Goal: Information Seeking & Learning: Learn about a topic

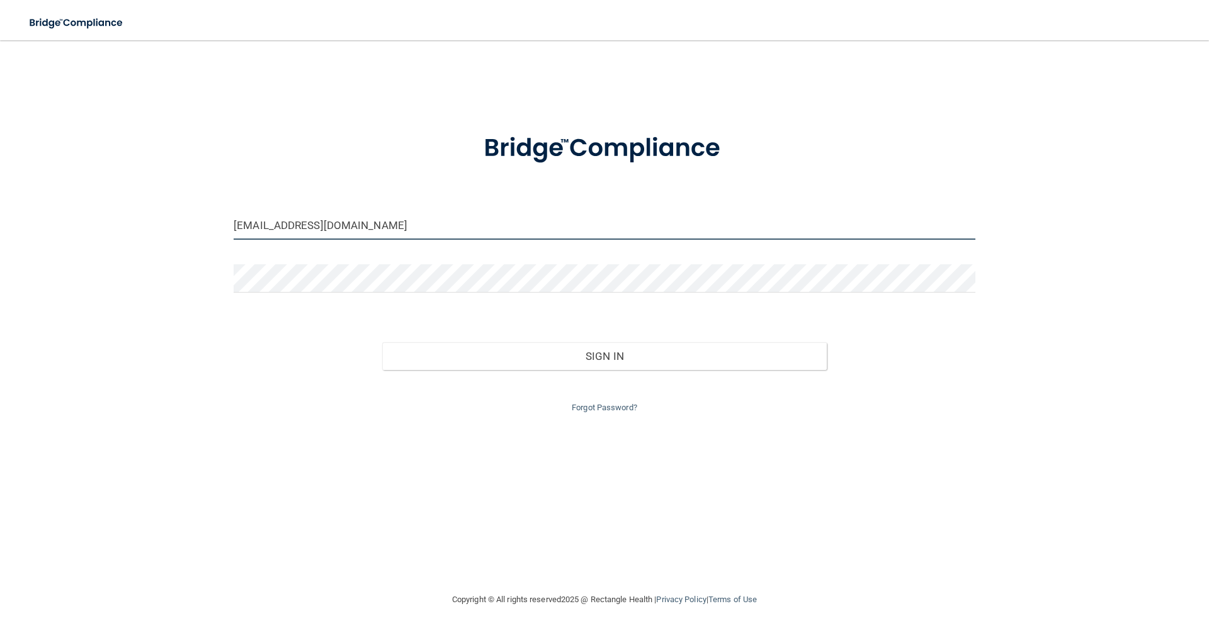
drag, startPoint x: 359, startPoint y: 229, endPoint x: 200, endPoint y: 250, distance: 161.3
click at [200, 249] on div "[EMAIL_ADDRESS][DOMAIN_NAME] Invalid email/password. You don't have permission …" at bounding box center [604, 316] width 1158 height 527
type input "[EMAIL_ADDRESS][DOMAIN_NAME]"
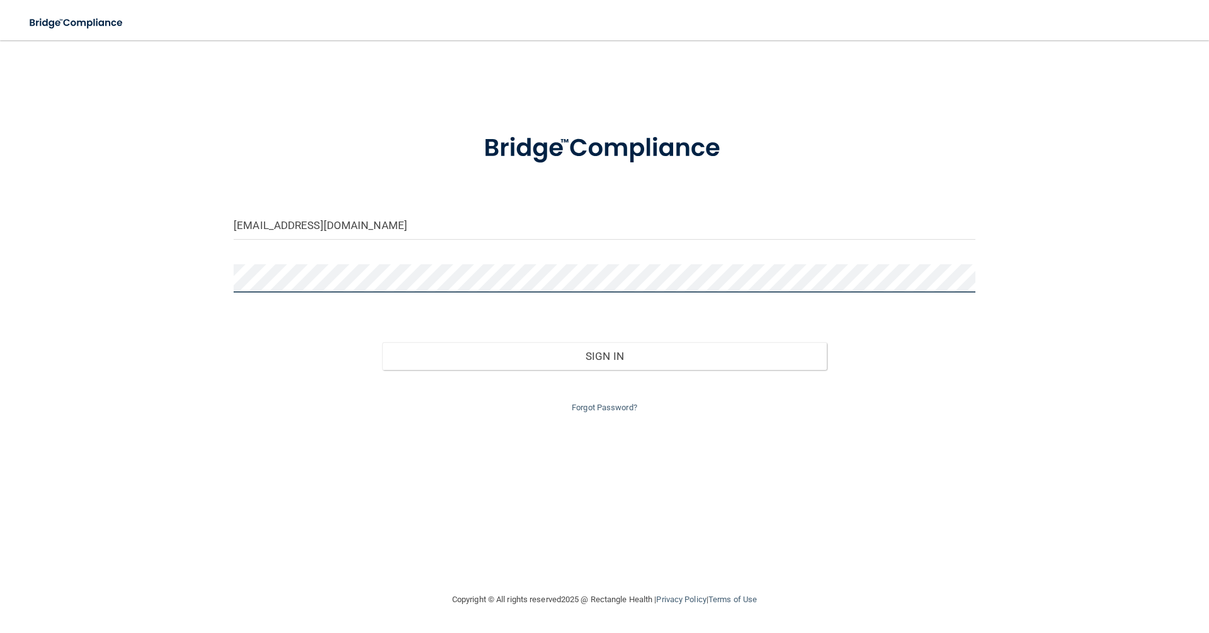
click at [382, 342] on button "Sign In" at bounding box center [604, 356] width 445 height 28
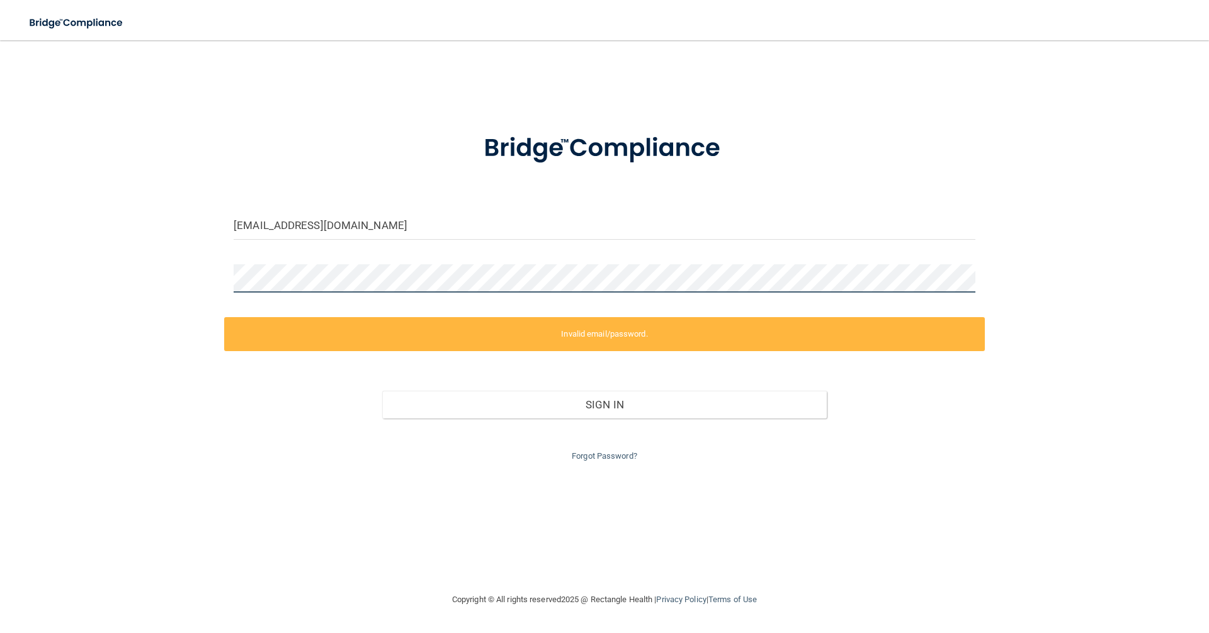
click at [183, 297] on div "[EMAIL_ADDRESS][DOMAIN_NAME] Invalid email/password. You don't have permission …" at bounding box center [604, 316] width 1158 height 527
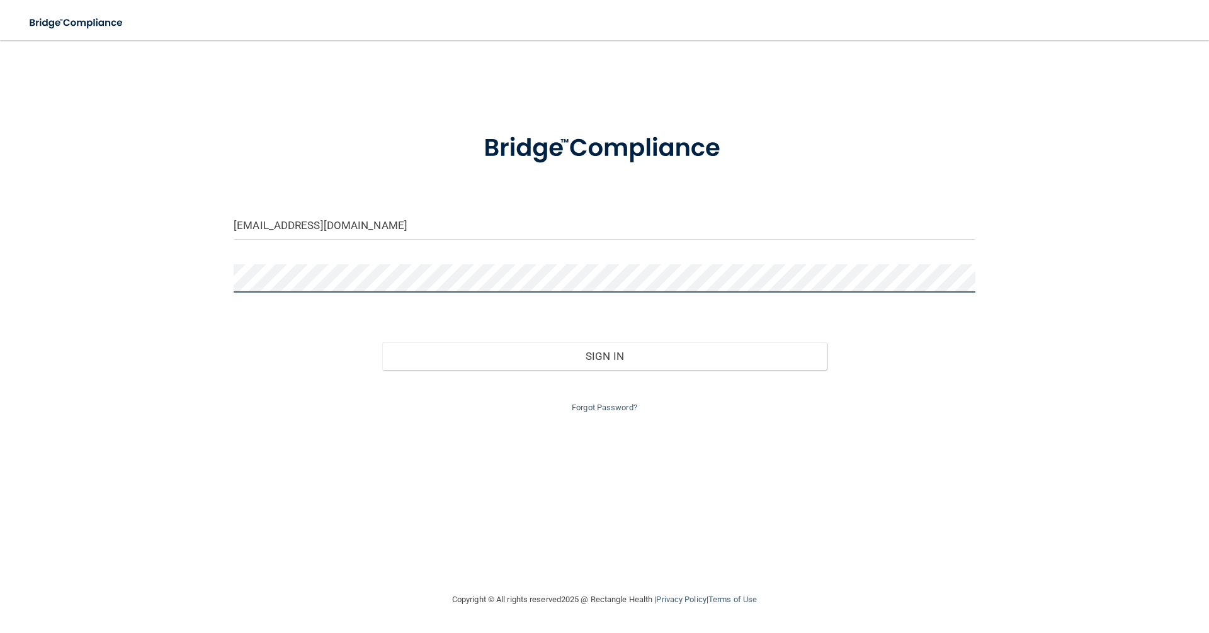
click at [382, 342] on button "Sign In" at bounding box center [604, 356] width 445 height 28
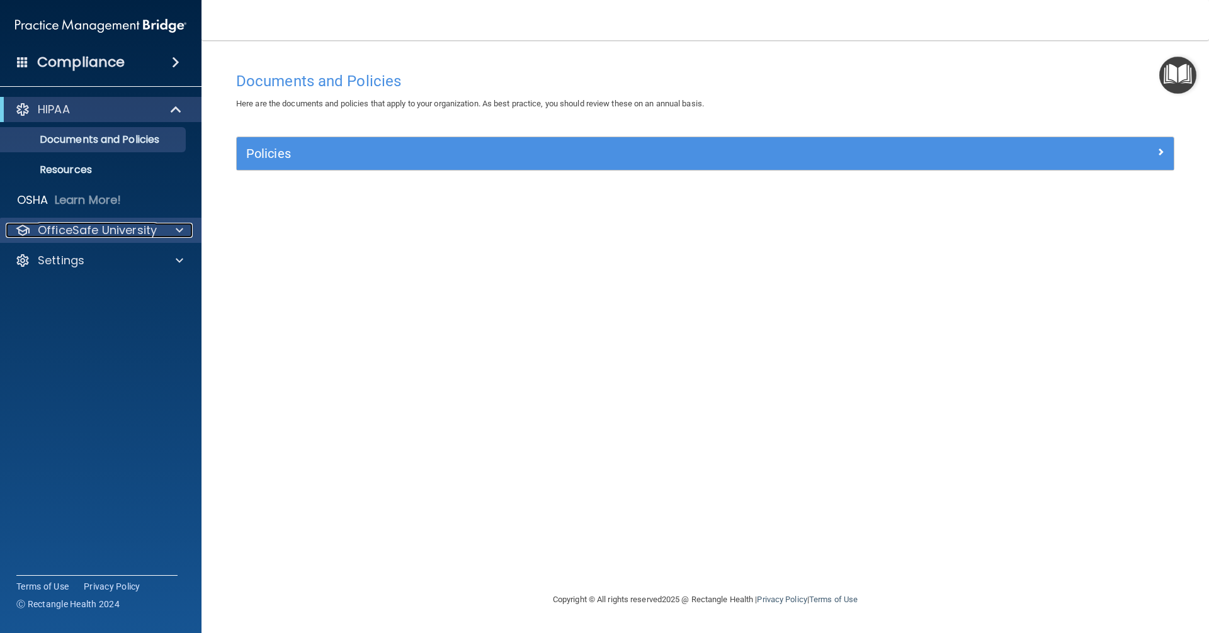
click at [171, 231] on div at bounding box center [177, 230] width 31 height 15
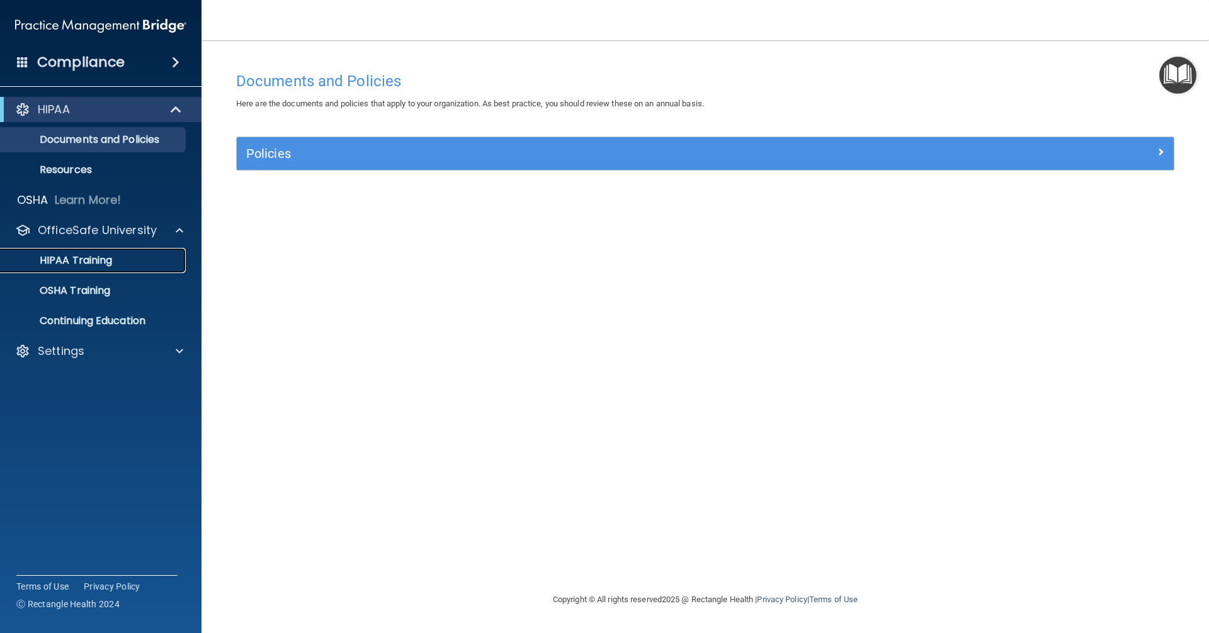
click at [117, 261] on div "HIPAA Training" at bounding box center [94, 260] width 172 height 13
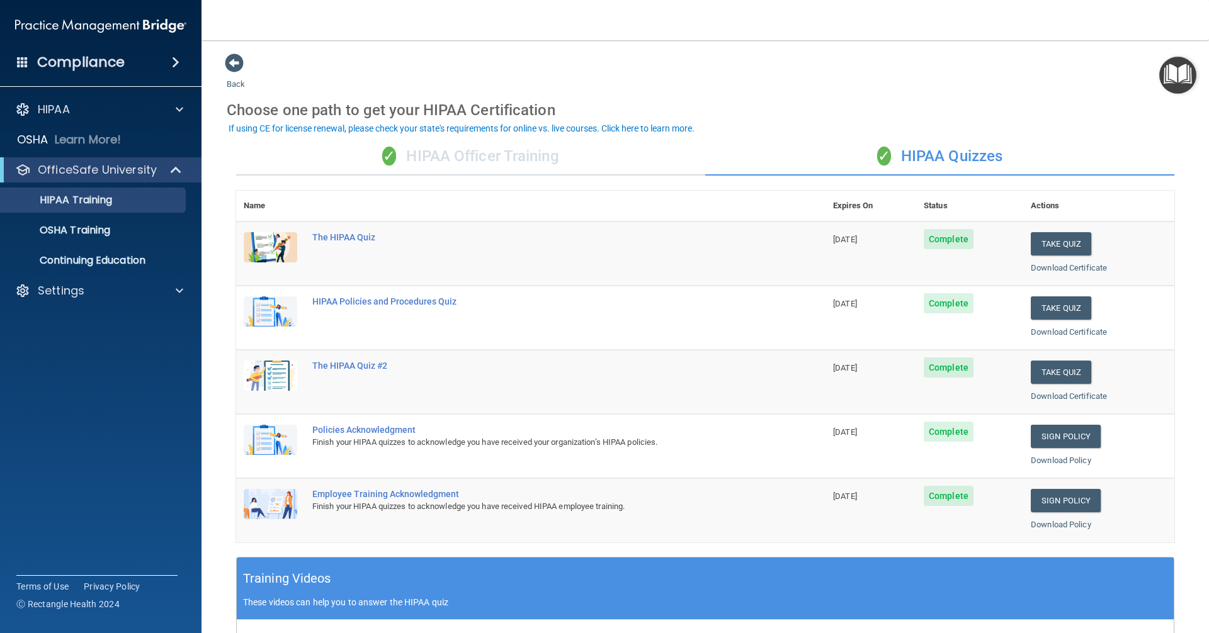
drag, startPoint x: 723, startPoint y: 158, endPoint x: 750, endPoint y: 197, distance: 47.9
click at [723, 158] on div "✓ HIPAA Quizzes" at bounding box center [939, 157] width 469 height 38
click at [1053, 243] on button "Take Quiz" at bounding box center [1061, 243] width 60 height 23
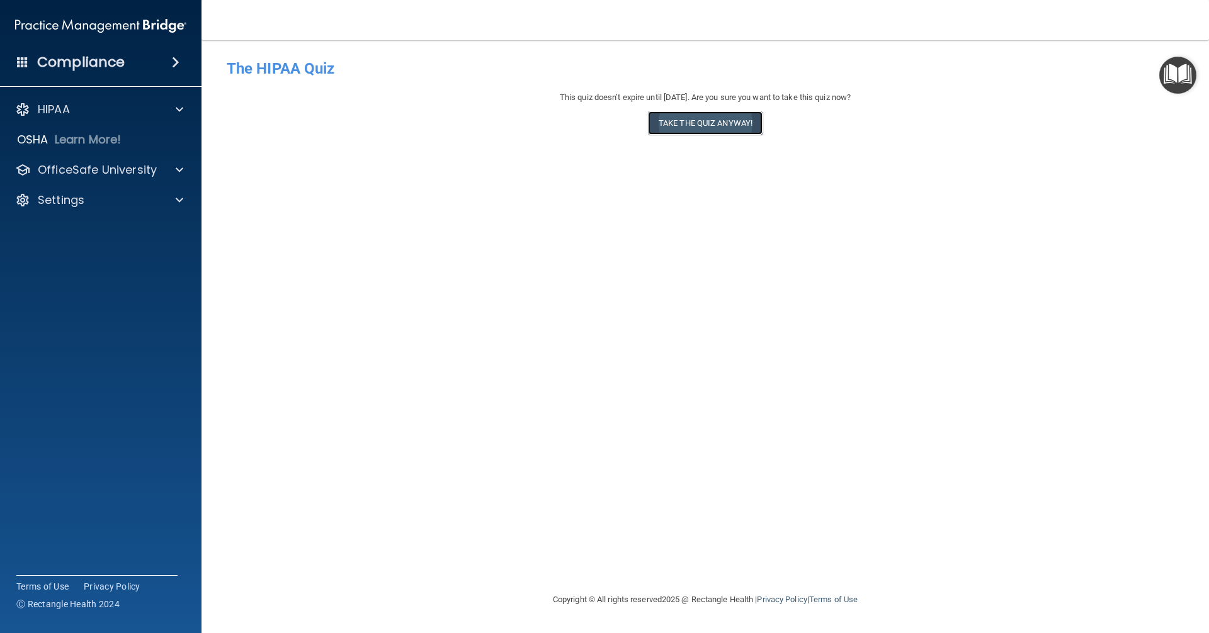
click at [715, 127] on button "Take the quiz anyway!" at bounding box center [705, 122] width 115 height 23
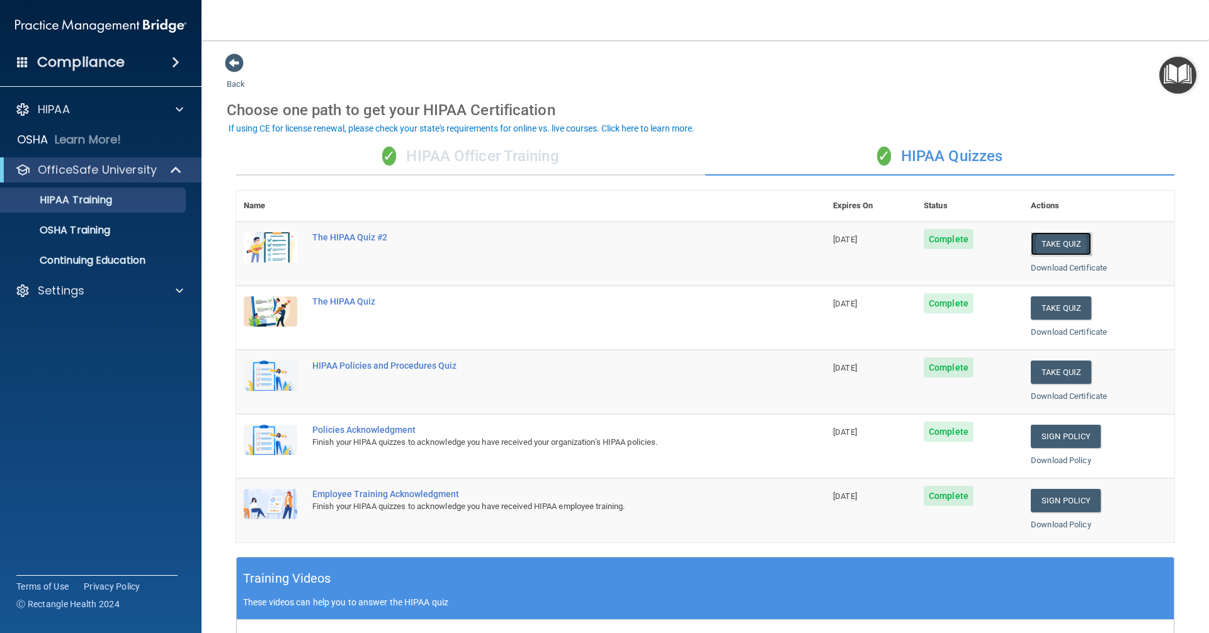
click at [1053, 235] on button "Take Quiz" at bounding box center [1061, 243] width 60 height 23
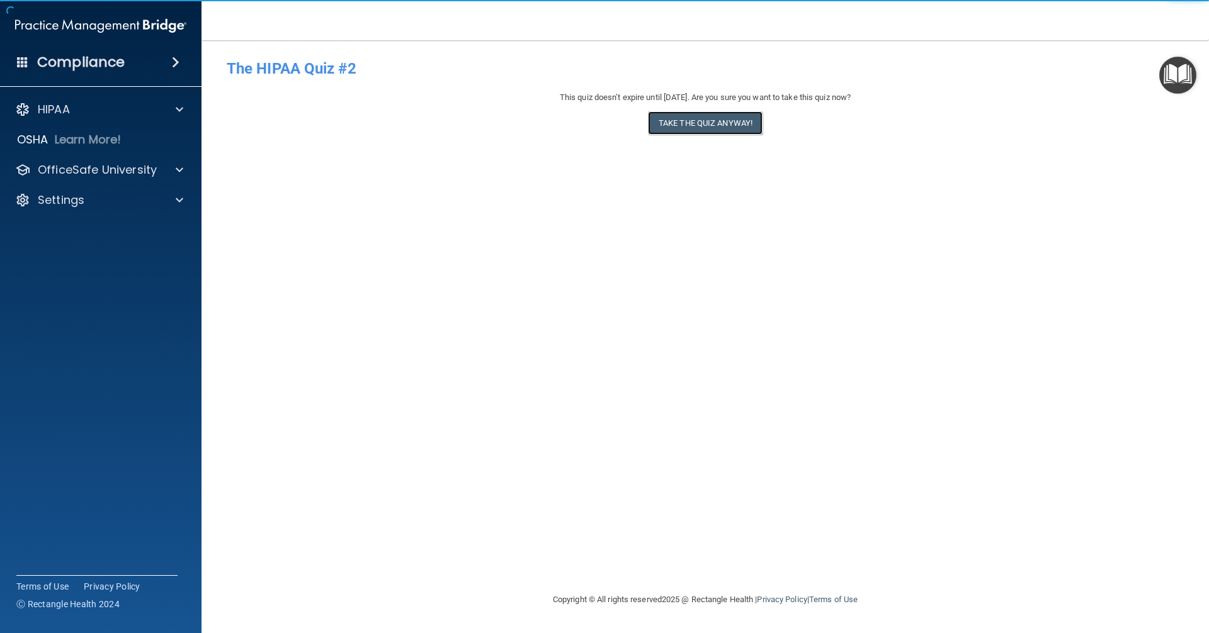
click at [701, 130] on button "Take the quiz anyway!" at bounding box center [705, 122] width 115 height 23
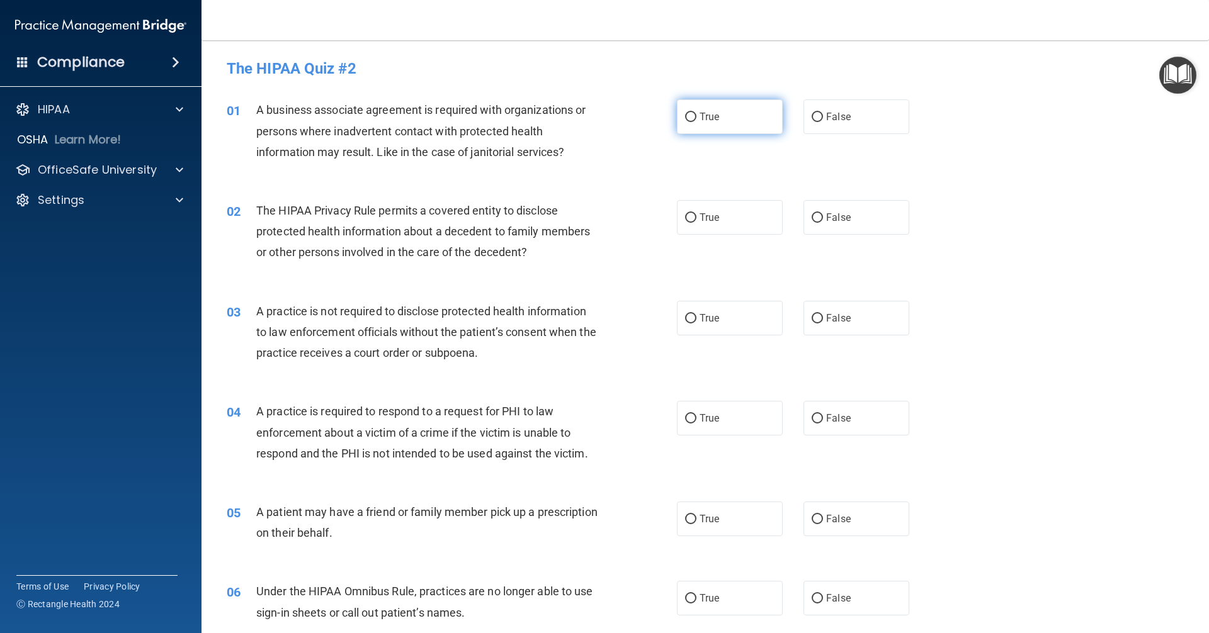
click at [692, 115] on label "True" at bounding box center [730, 116] width 106 height 35
click at [692, 115] on input "True" at bounding box center [690, 117] width 11 height 9
radio input "true"
click at [699, 218] on span "True" at bounding box center [709, 218] width 20 height 12
click at [696, 218] on input "True" at bounding box center [690, 217] width 11 height 9
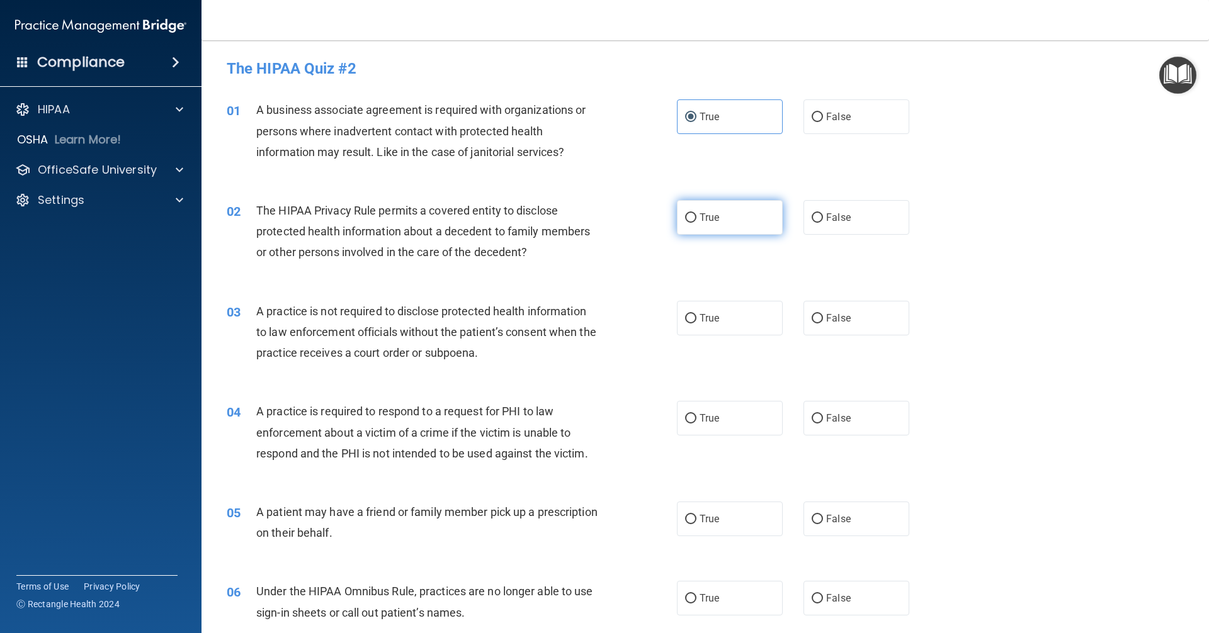
radio input "true"
click at [822, 327] on label "False" at bounding box center [856, 318] width 106 height 35
click at [822, 324] on input "False" at bounding box center [817, 318] width 11 height 9
radio input "true"
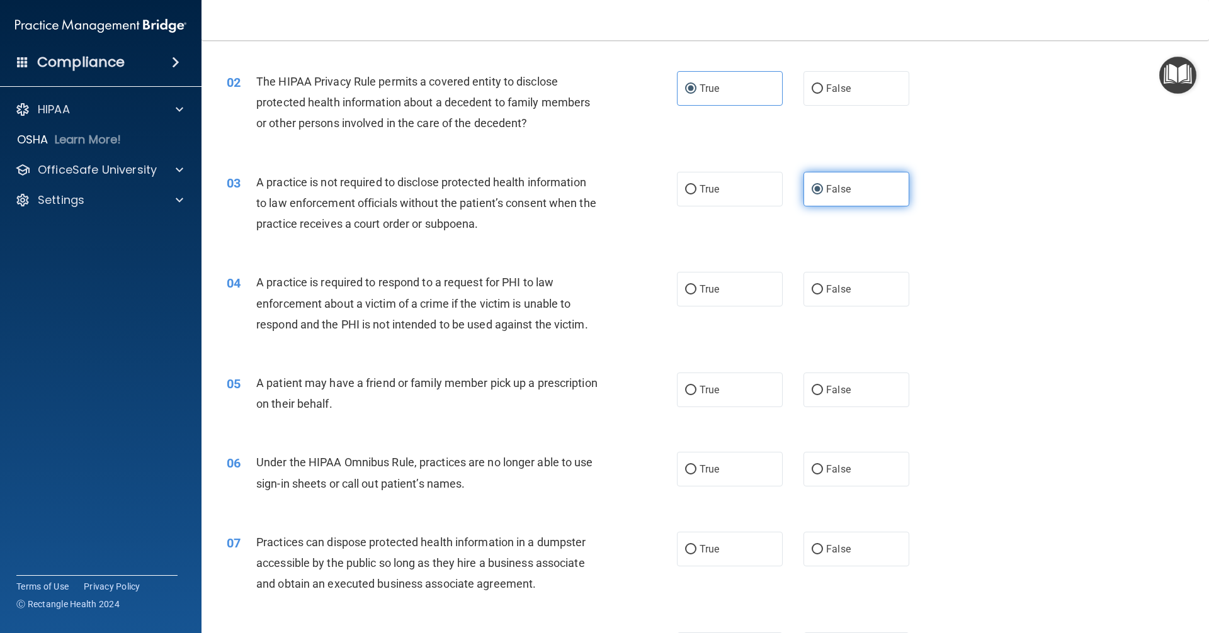
scroll to position [189, 0]
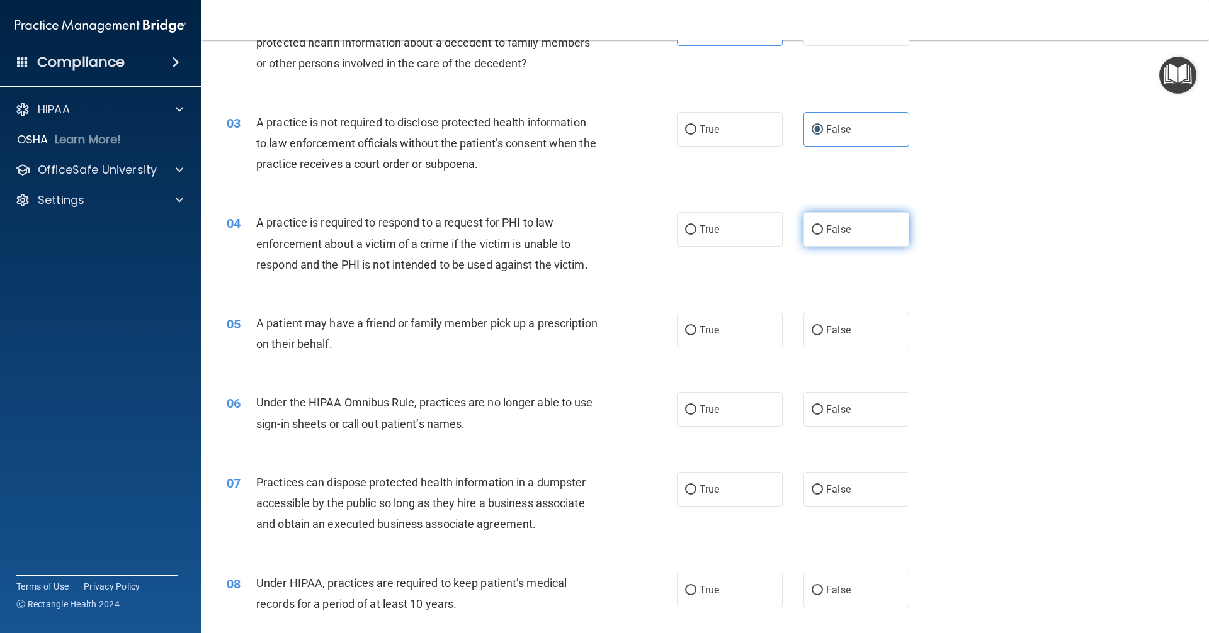
click at [814, 233] on input "False" at bounding box center [817, 229] width 11 height 9
radio input "true"
click at [820, 336] on label "False" at bounding box center [856, 330] width 106 height 35
click at [820, 336] on input "False" at bounding box center [817, 330] width 11 height 9
radio input "true"
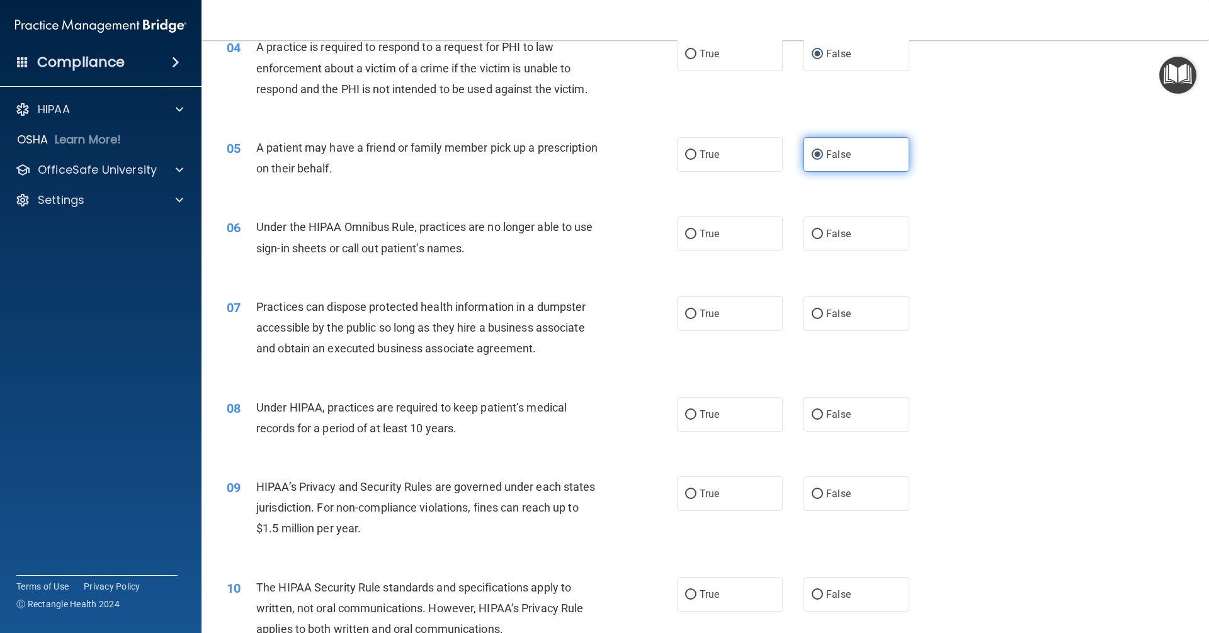
scroll to position [378, 0]
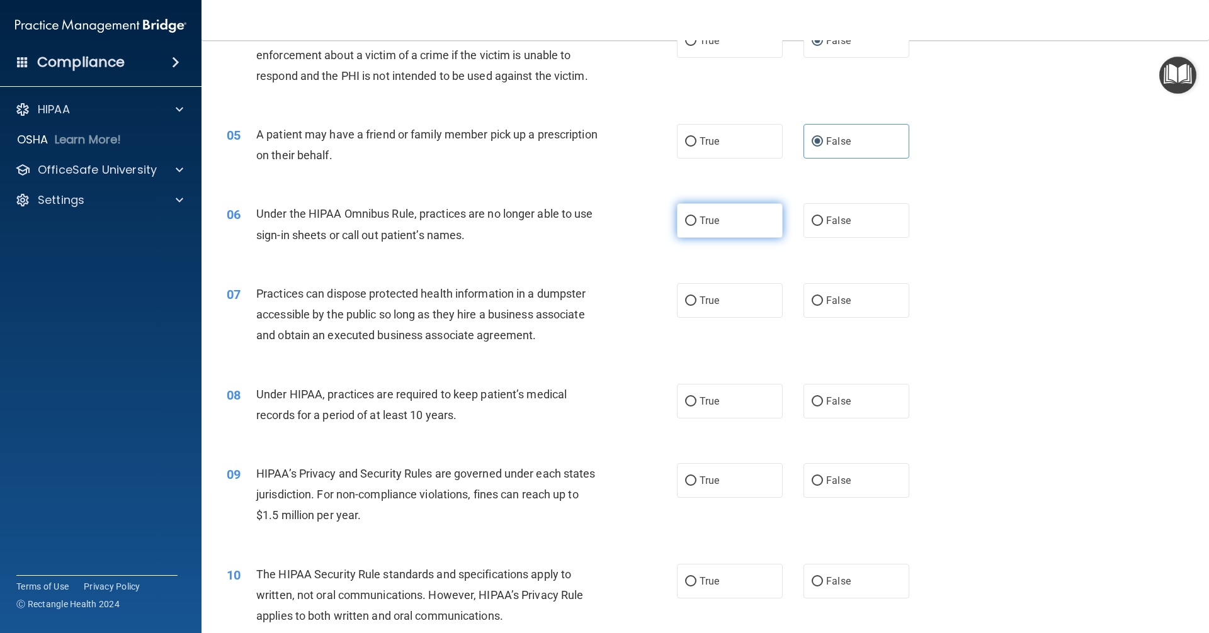
click at [687, 232] on label "True" at bounding box center [730, 220] width 106 height 35
click at [687, 226] on input "True" at bounding box center [690, 221] width 11 height 9
radio input "true"
click at [714, 305] on span "True" at bounding box center [709, 301] width 20 height 12
click at [696, 305] on input "True" at bounding box center [690, 301] width 11 height 9
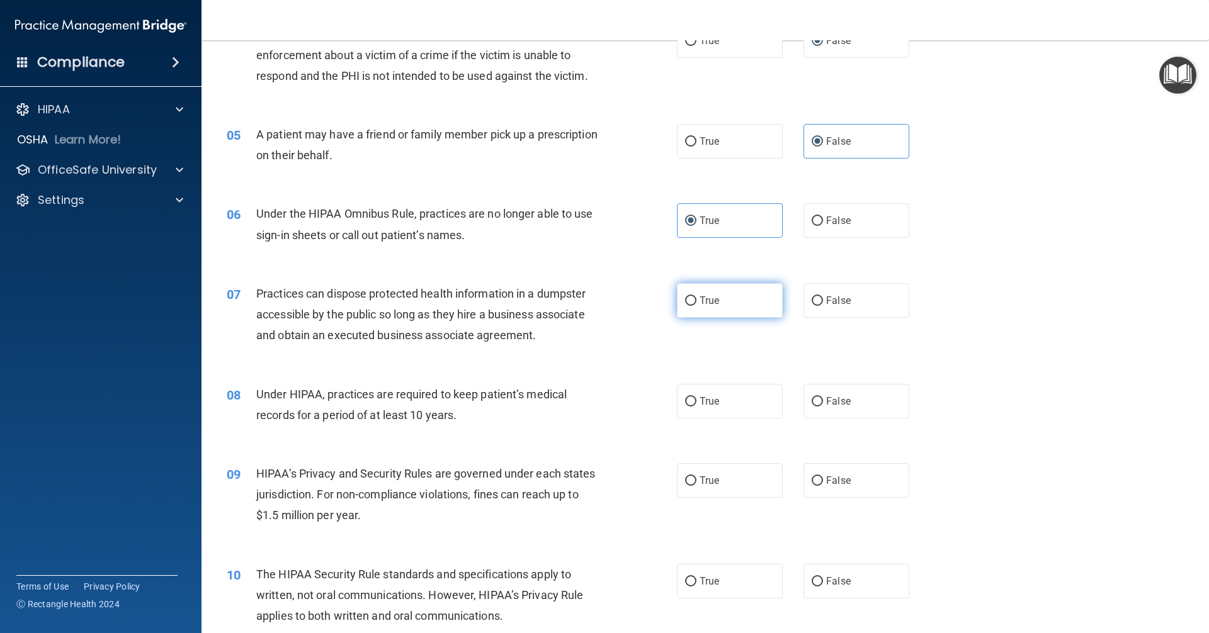
radio input "true"
click at [698, 390] on label "True" at bounding box center [730, 401] width 106 height 35
click at [696, 397] on input "True" at bounding box center [690, 401] width 11 height 9
radio input "true"
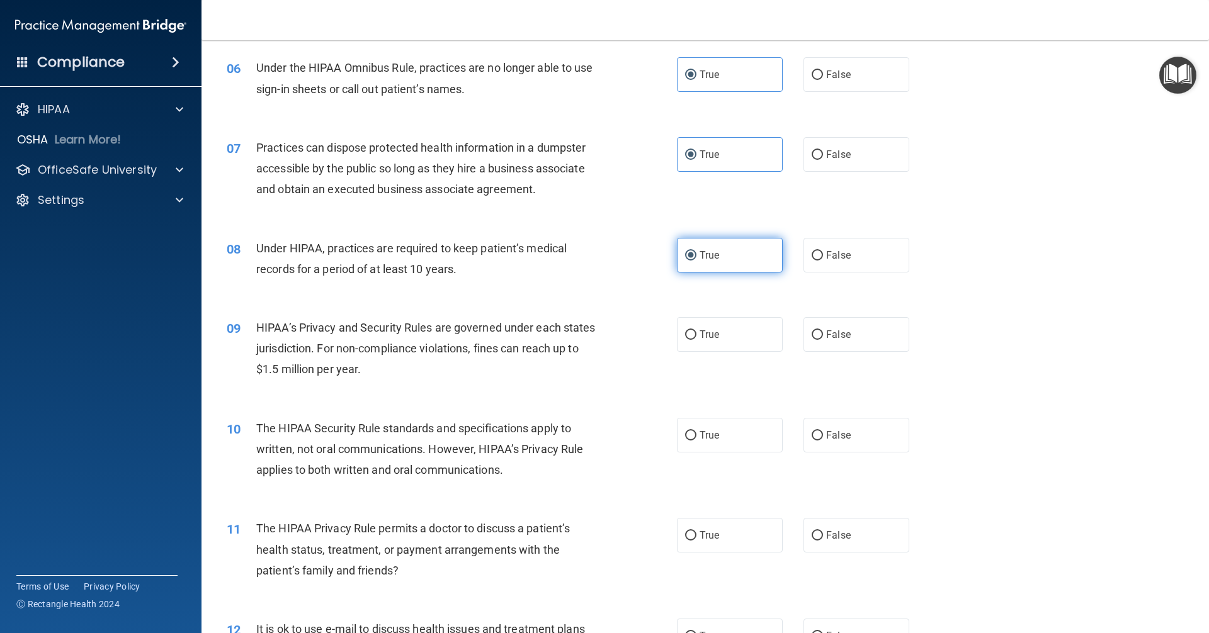
scroll to position [630, 0]
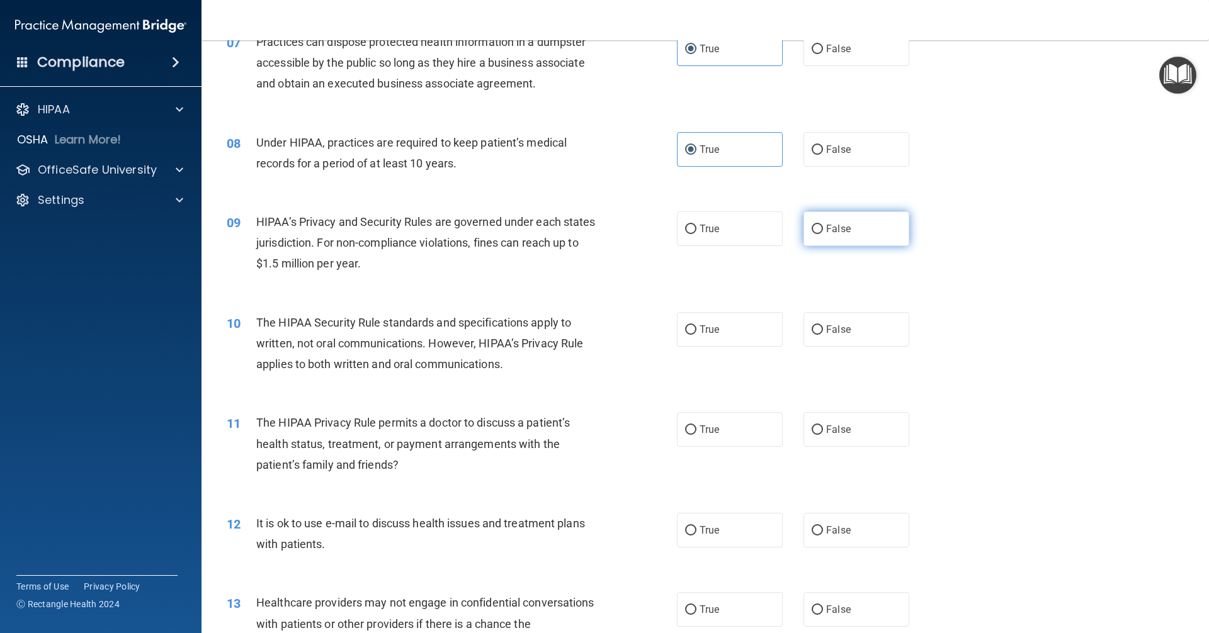
click at [829, 239] on label "False" at bounding box center [856, 229] width 106 height 35
click at [823, 234] on input "False" at bounding box center [817, 229] width 11 height 9
radio input "true"
click at [832, 332] on span "False" at bounding box center [838, 330] width 25 height 12
click at [823, 332] on input "False" at bounding box center [817, 329] width 11 height 9
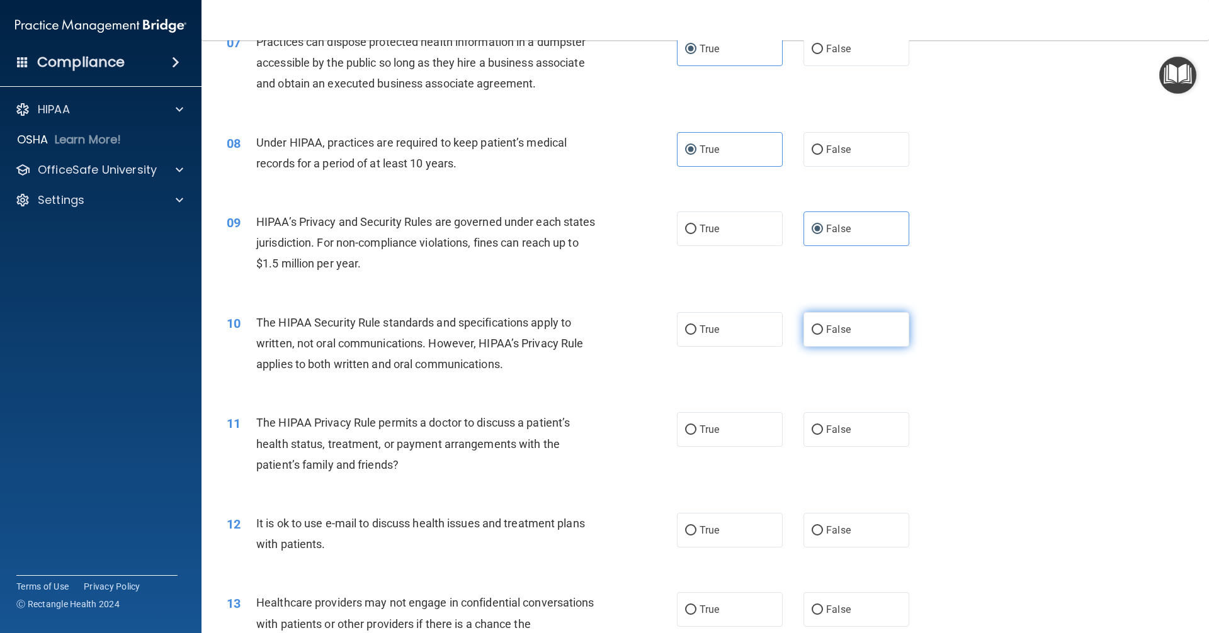
radio input "true"
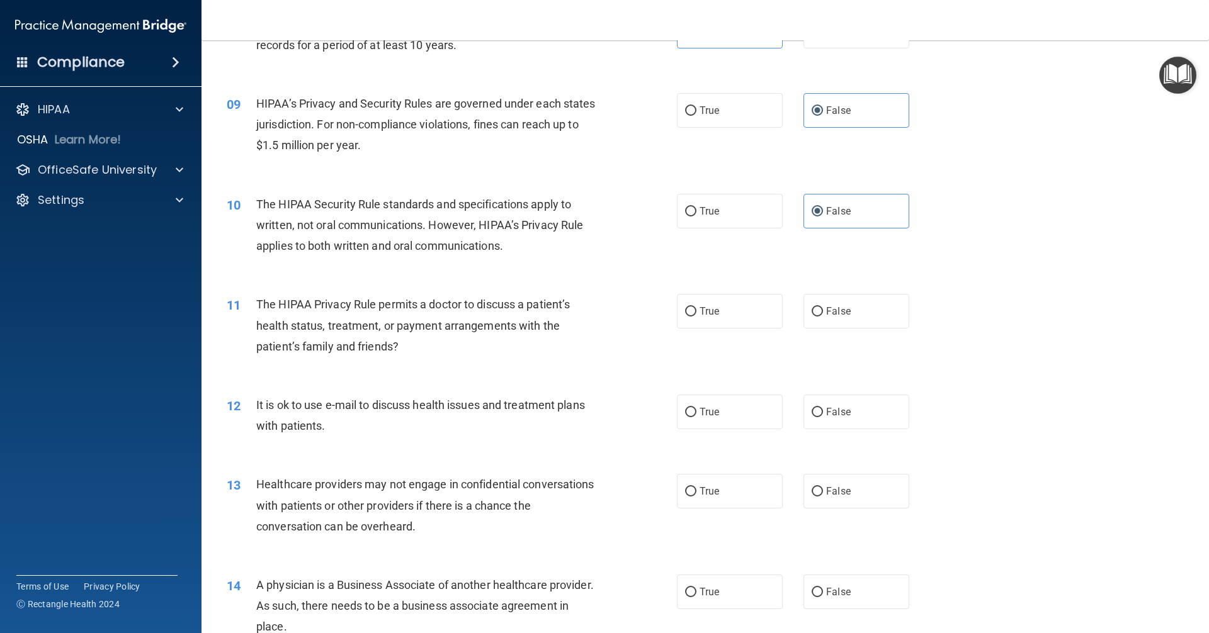
scroll to position [755, 0]
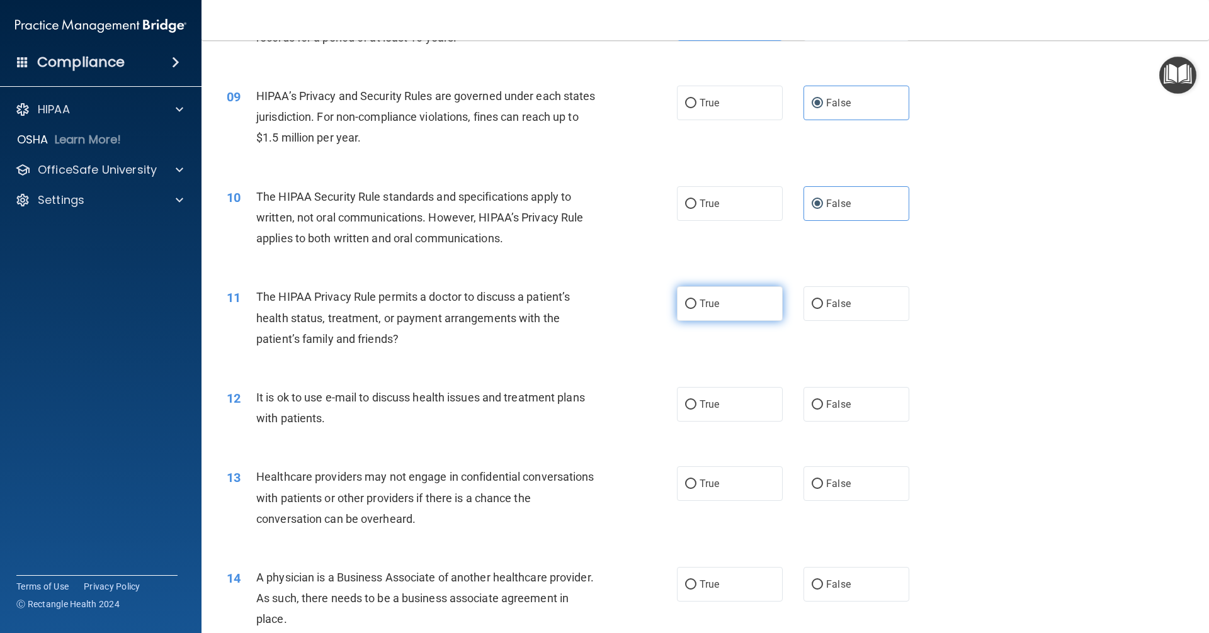
click at [691, 311] on label "True" at bounding box center [730, 303] width 106 height 35
click at [691, 309] on input "True" at bounding box center [690, 304] width 11 height 9
radio input "true"
click at [684, 414] on label "True" at bounding box center [730, 404] width 106 height 35
click at [685, 410] on input "True" at bounding box center [690, 404] width 11 height 9
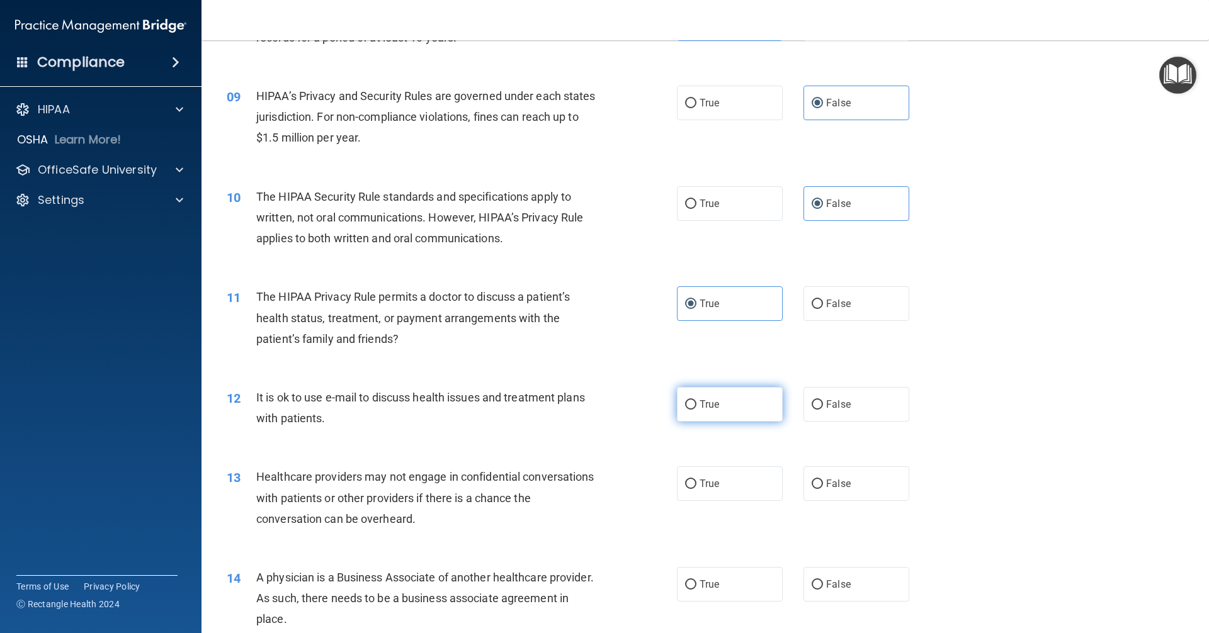
radio input "true"
click at [677, 478] on label "True" at bounding box center [730, 484] width 106 height 35
click at [685, 480] on input "True" at bounding box center [690, 484] width 11 height 9
radio input "true"
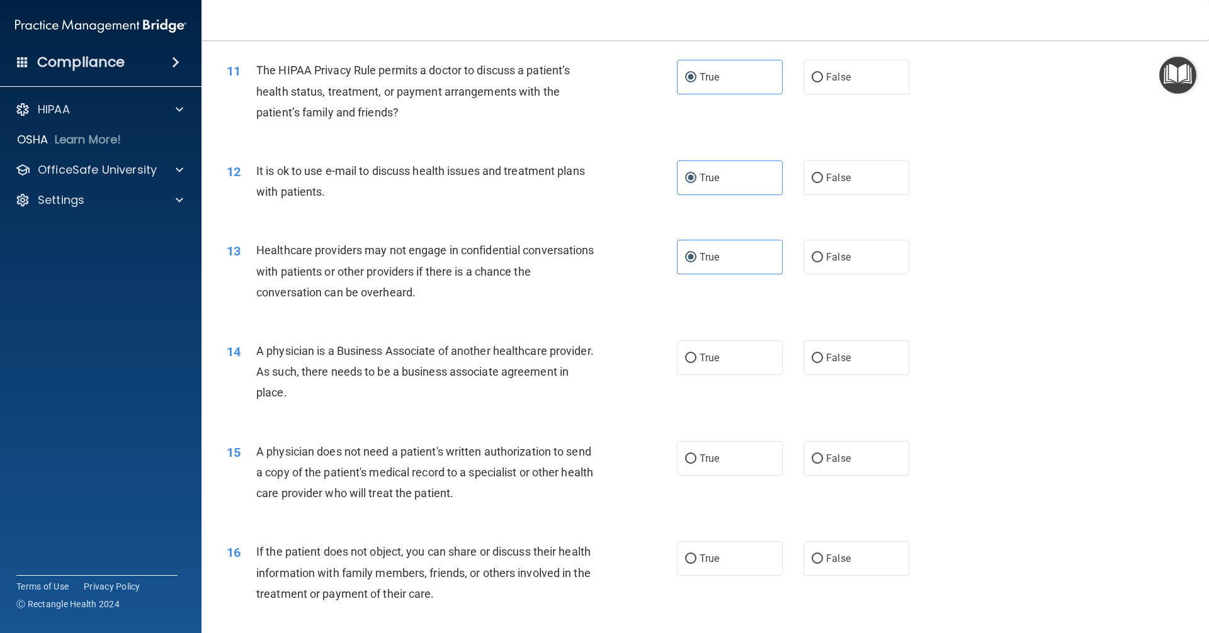
scroll to position [1007, 0]
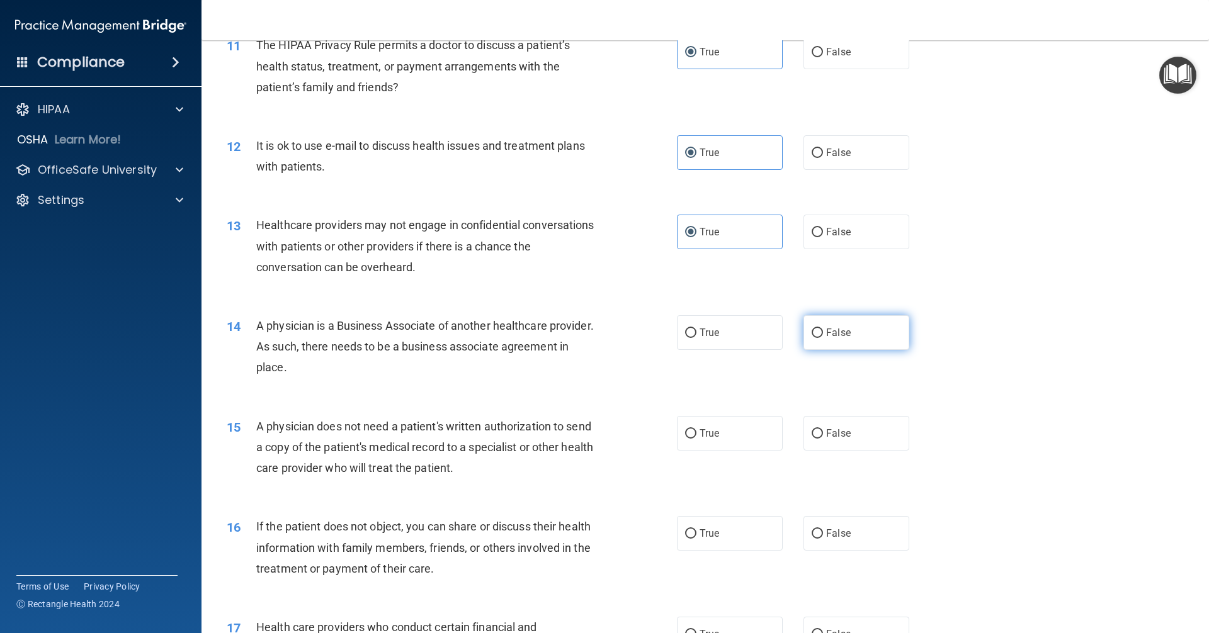
click at [812, 330] on input "False" at bounding box center [817, 333] width 11 height 9
radio input "true"
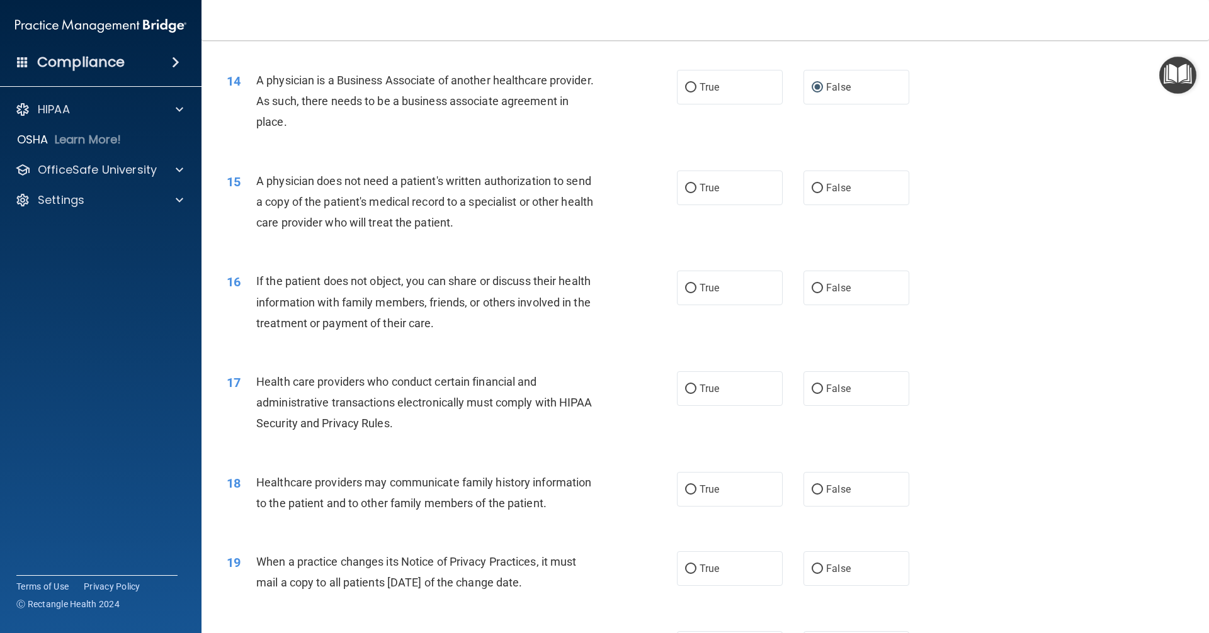
scroll to position [1259, 0]
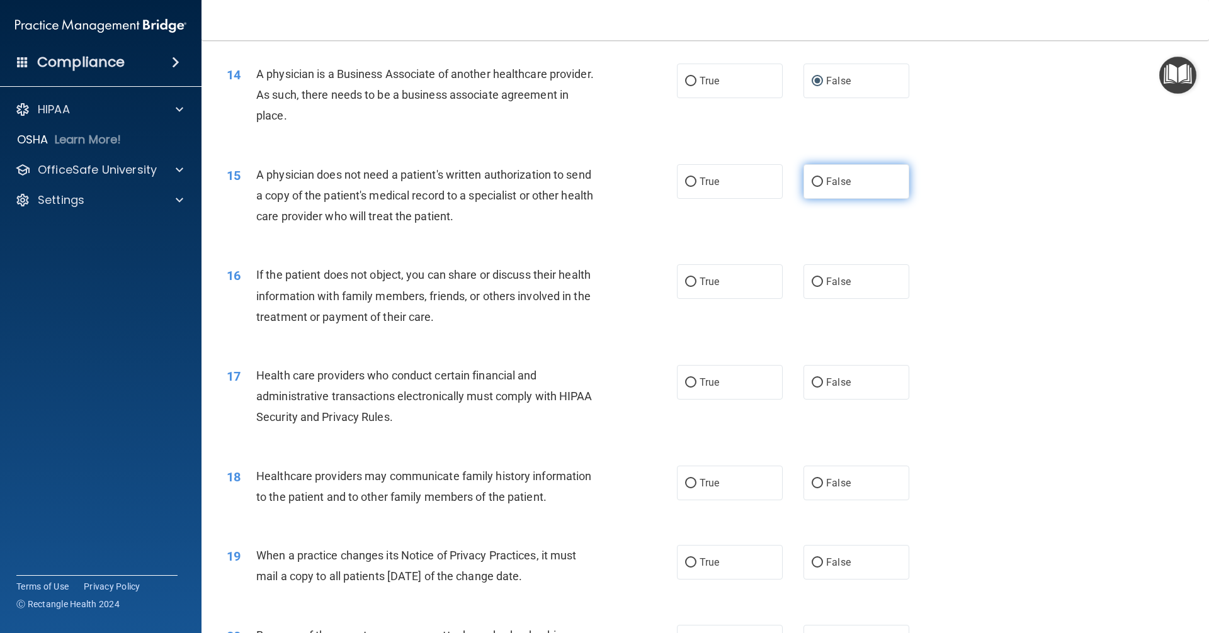
click at [815, 178] on input "False" at bounding box center [817, 182] width 11 height 9
radio input "true"
click at [694, 293] on label "True" at bounding box center [730, 281] width 106 height 35
click at [694, 287] on input "True" at bounding box center [690, 282] width 11 height 9
radio input "true"
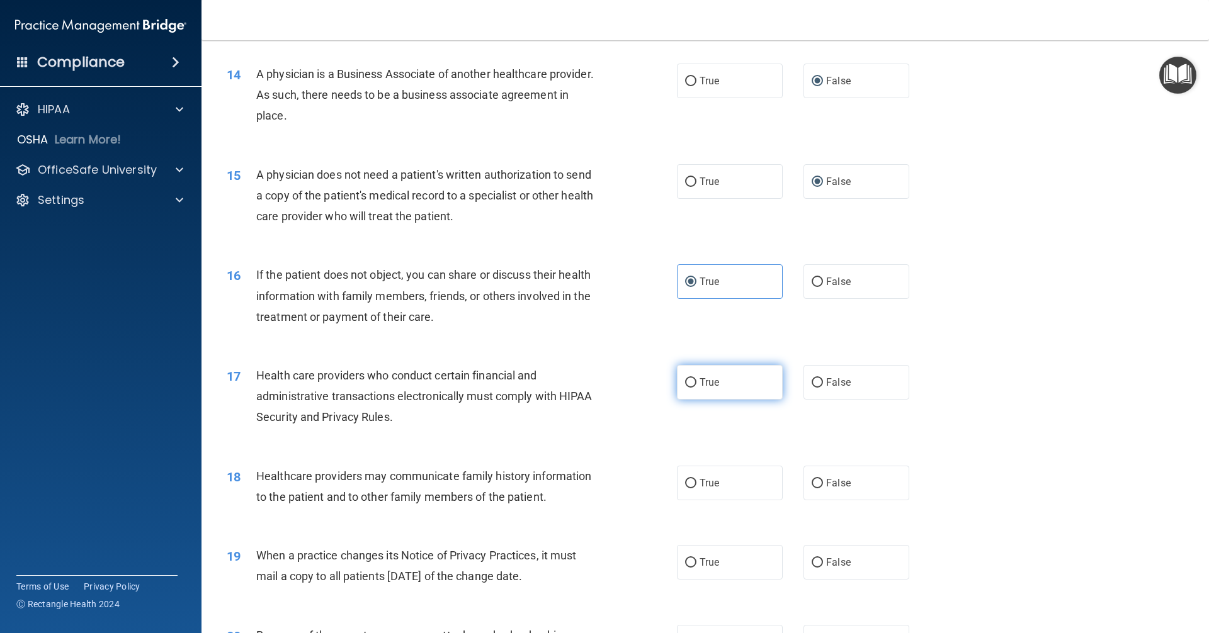
click at [699, 380] on span "True" at bounding box center [709, 382] width 20 height 12
click at [695, 380] on input "True" at bounding box center [690, 382] width 11 height 9
radio input "true"
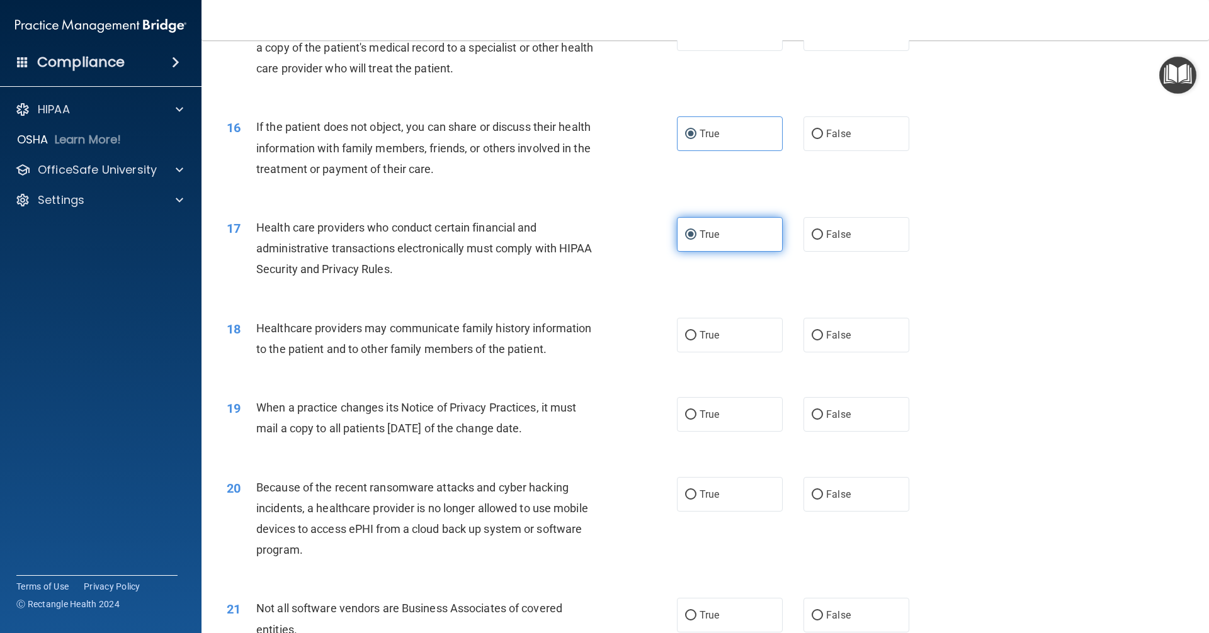
scroll to position [1448, 0]
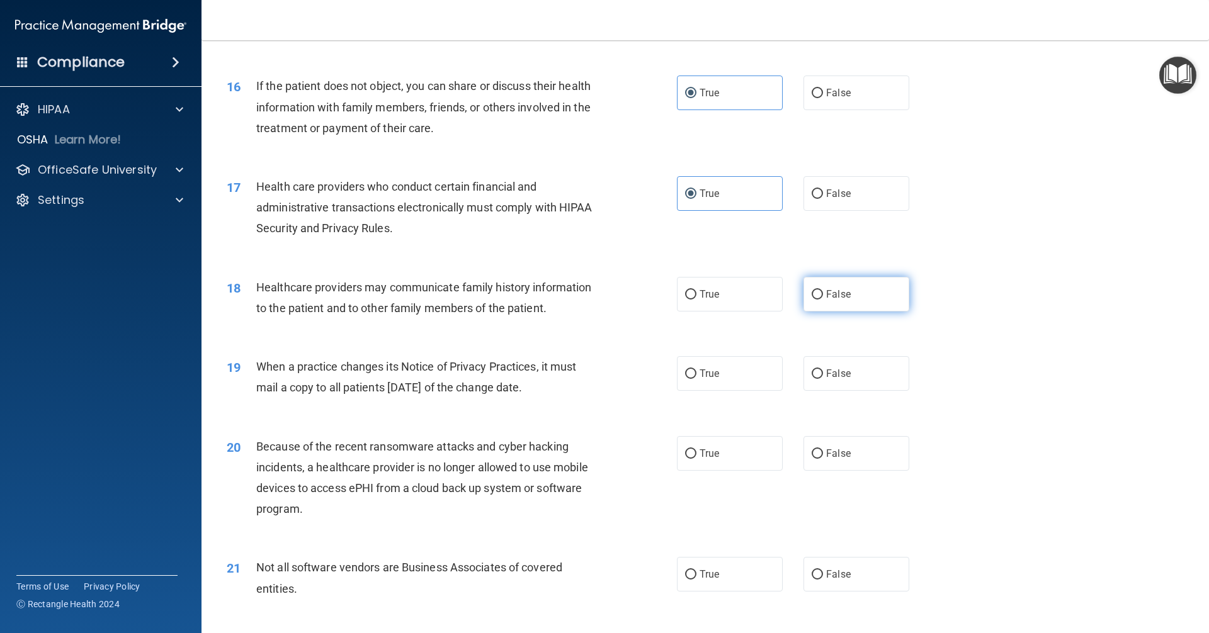
click at [807, 283] on label "False" at bounding box center [856, 294] width 106 height 35
click at [812, 290] on input "False" at bounding box center [817, 294] width 11 height 9
radio input "true"
click at [692, 370] on label "True" at bounding box center [730, 373] width 106 height 35
click at [692, 370] on input "True" at bounding box center [690, 374] width 11 height 9
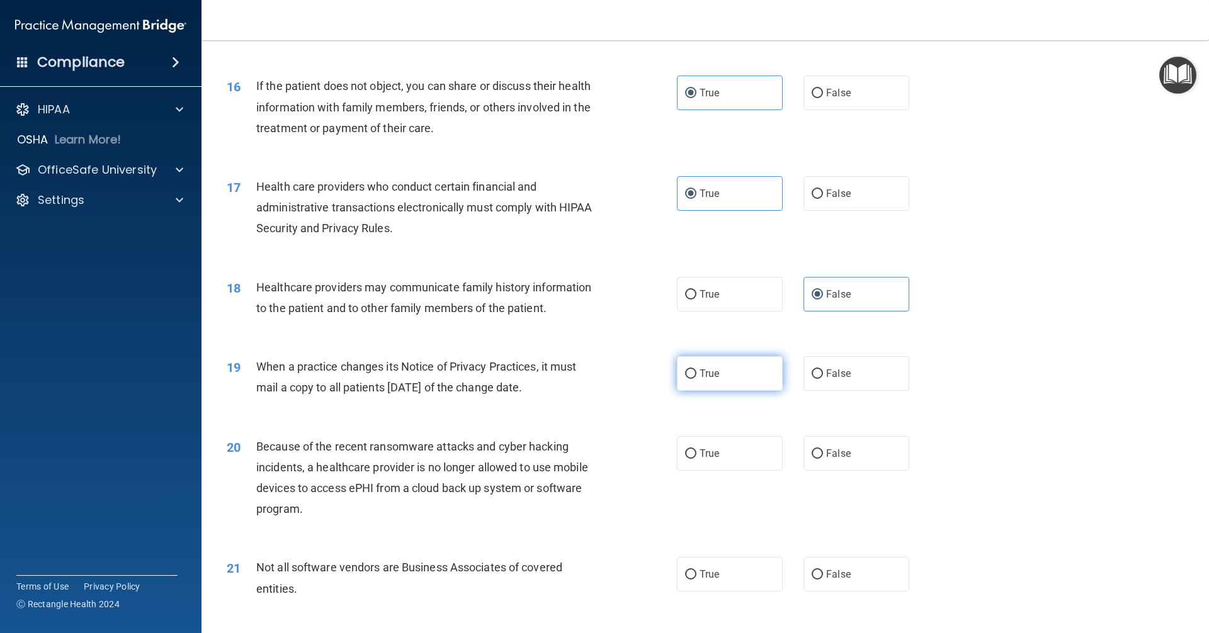
radio input "true"
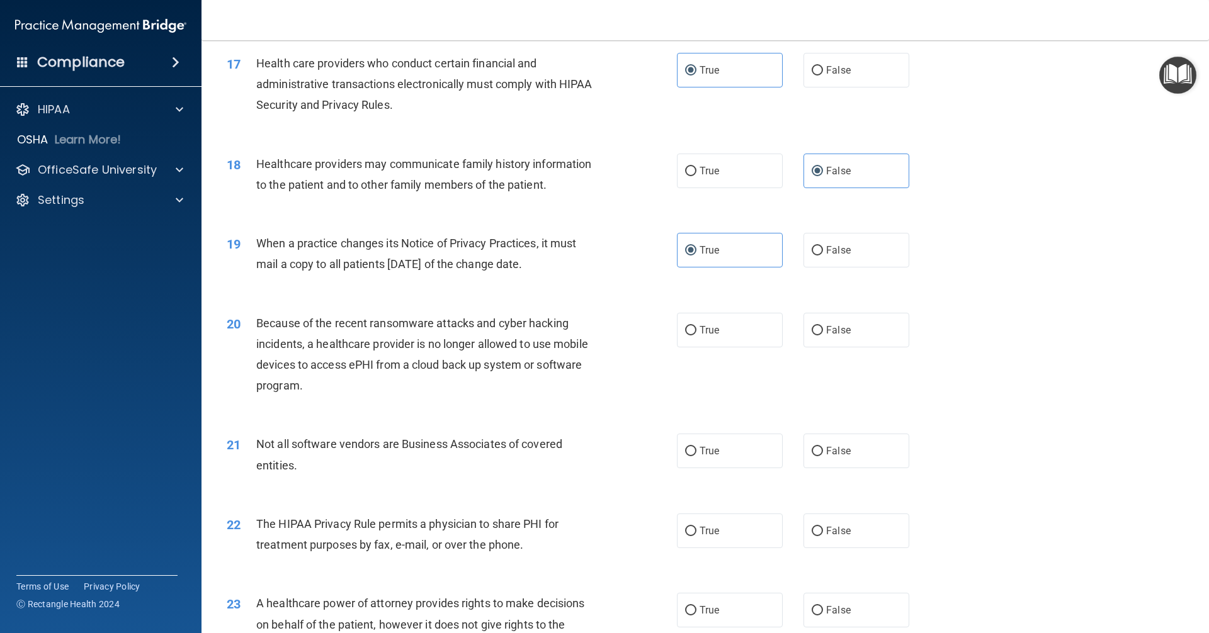
scroll to position [1574, 0]
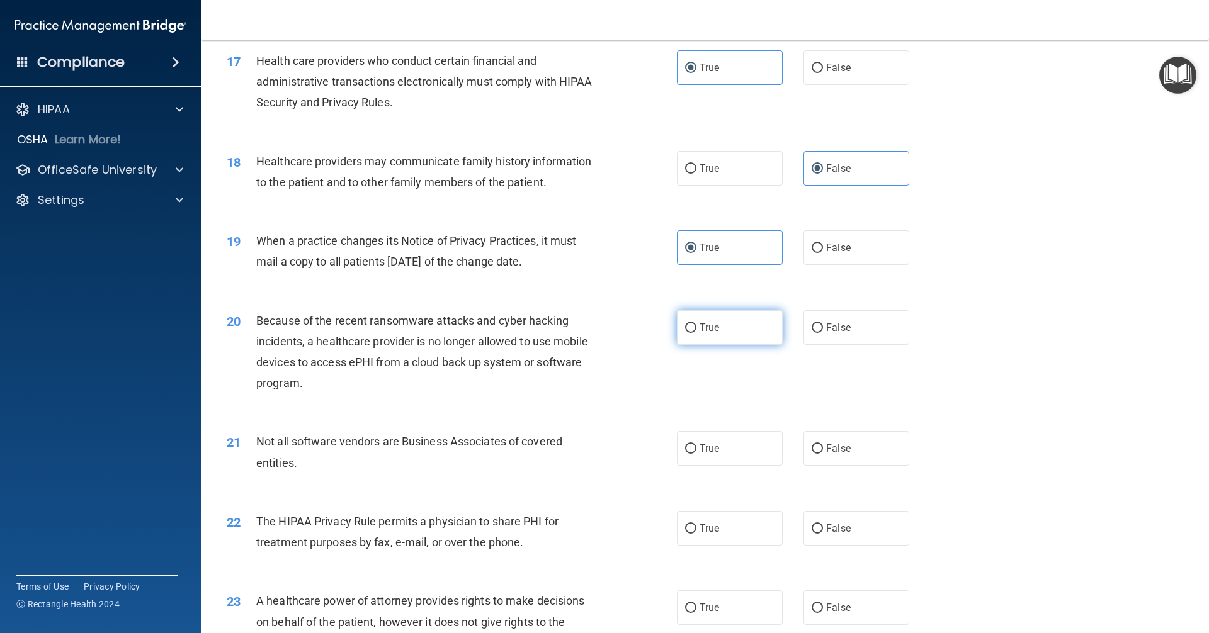
click at [713, 334] on label "True" at bounding box center [730, 327] width 106 height 35
click at [696, 333] on input "True" at bounding box center [690, 328] width 11 height 9
radio input "true"
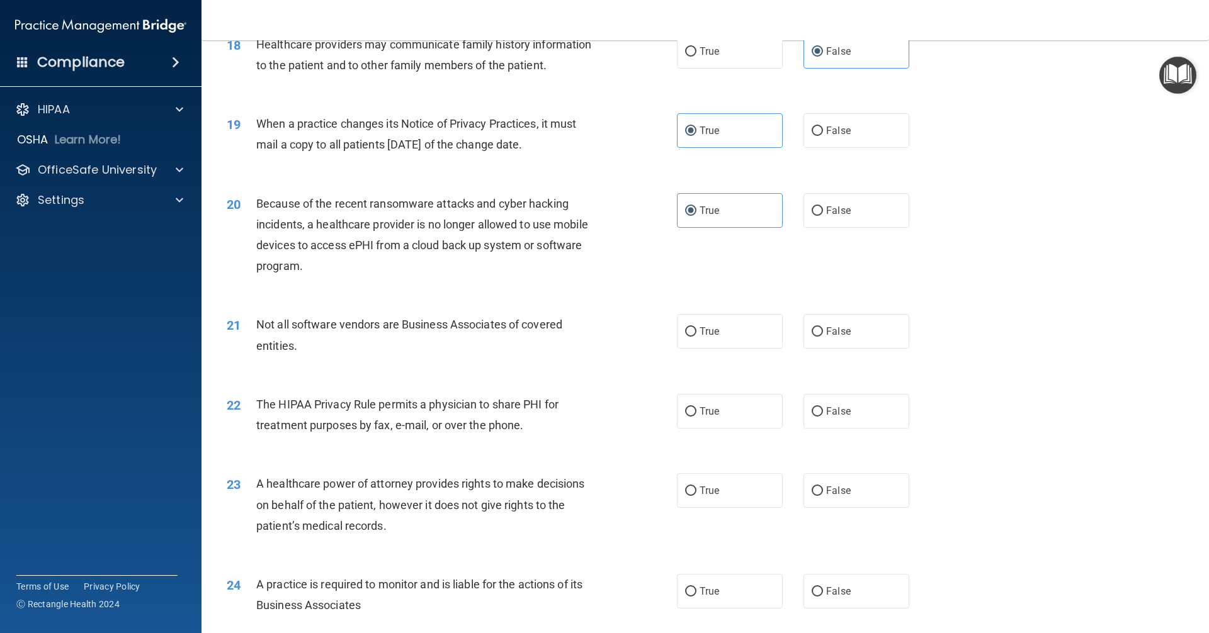
scroll to position [1700, 0]
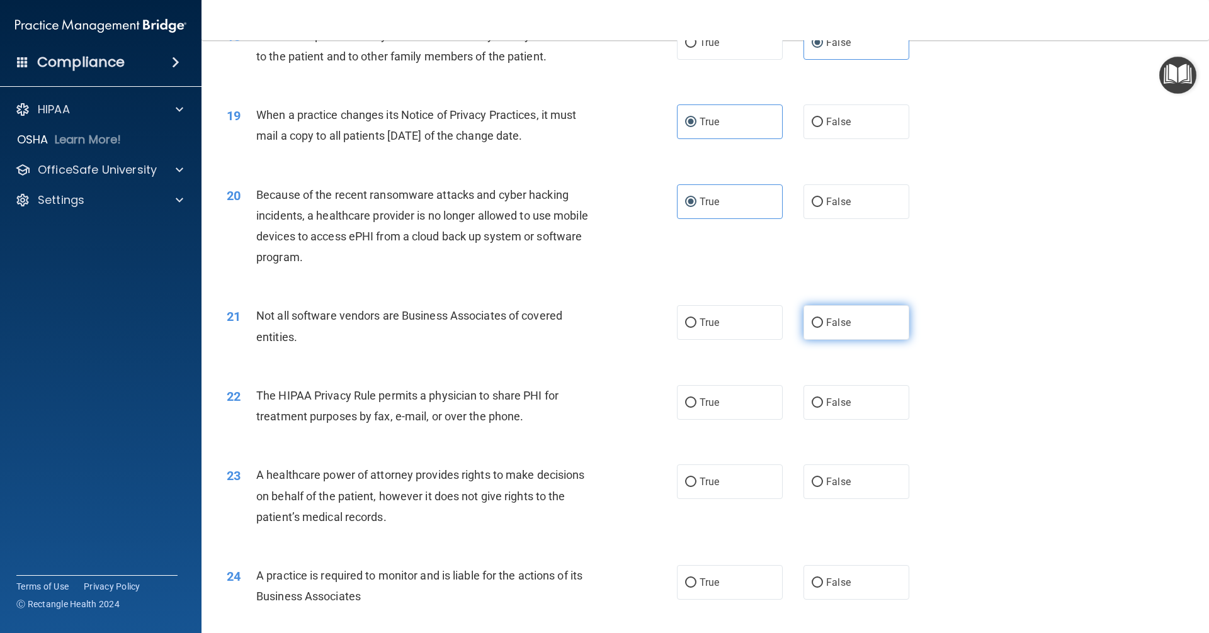
click at [826, 324] on span "False" at bounding box center [838, 323] width 25 height 12
click at [823, 324] on input "False" at bounding box center [817, 323] width 11 height 9
radio input "true"
click at [703, 402] on span "True" at bounding box center [709, 403] width 20 height 12
click at [696, 402] on input "True" at bounding box center [690, 403] width 11 height 9
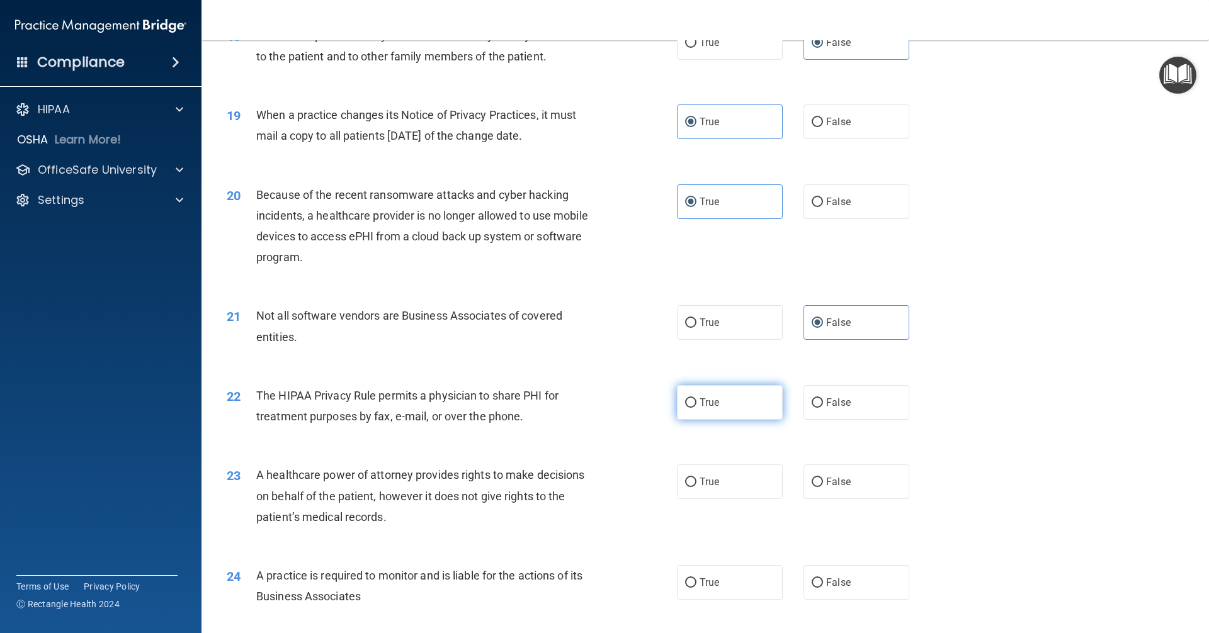
radio input "true"
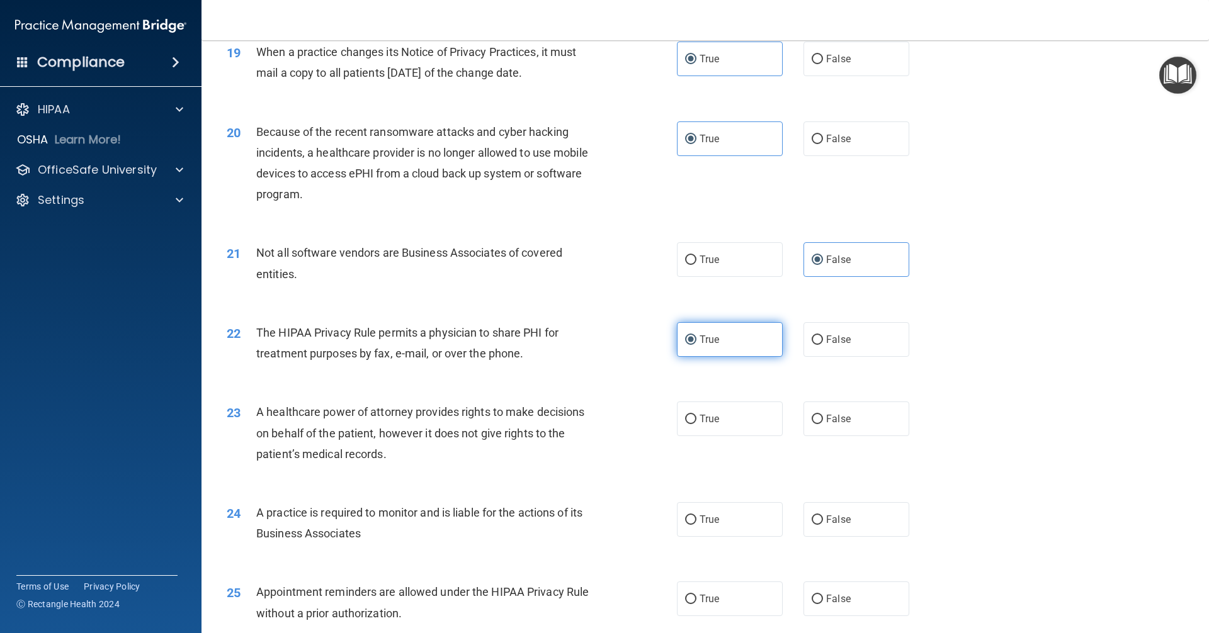
scroll to position [1826, 0]
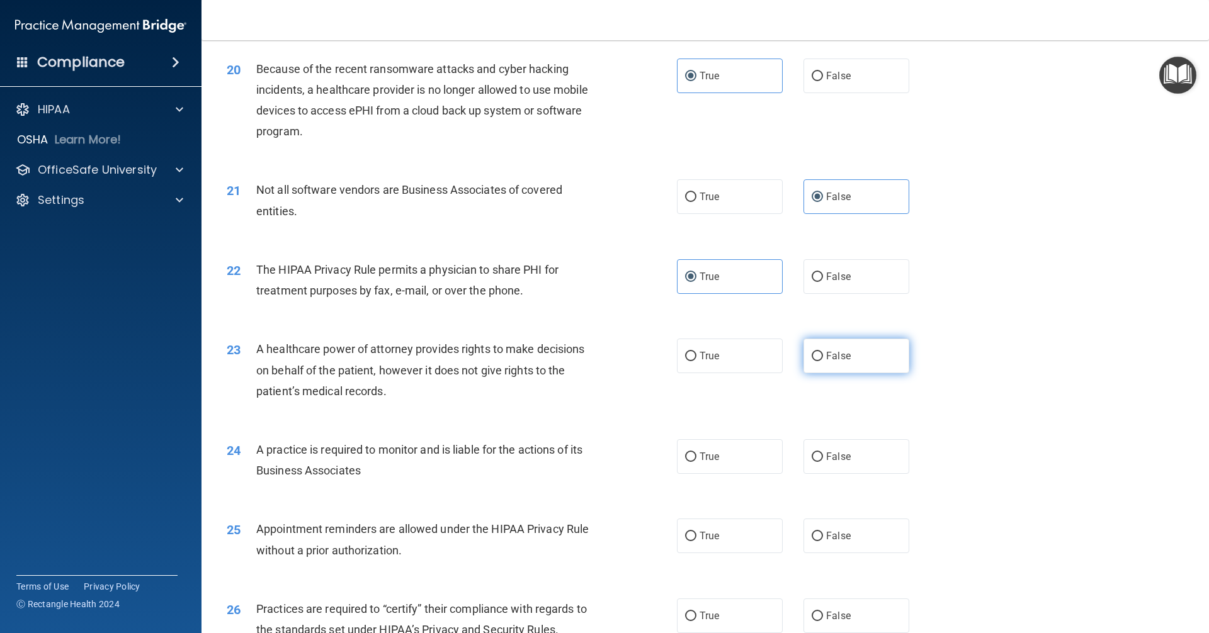
click at [846, 349] on label "False" at bounding box center [856, 356] width 106 height 35
click at [823, 352] on input "False" at bounding box center [817, 356] width 11 height 9
radio input "true"
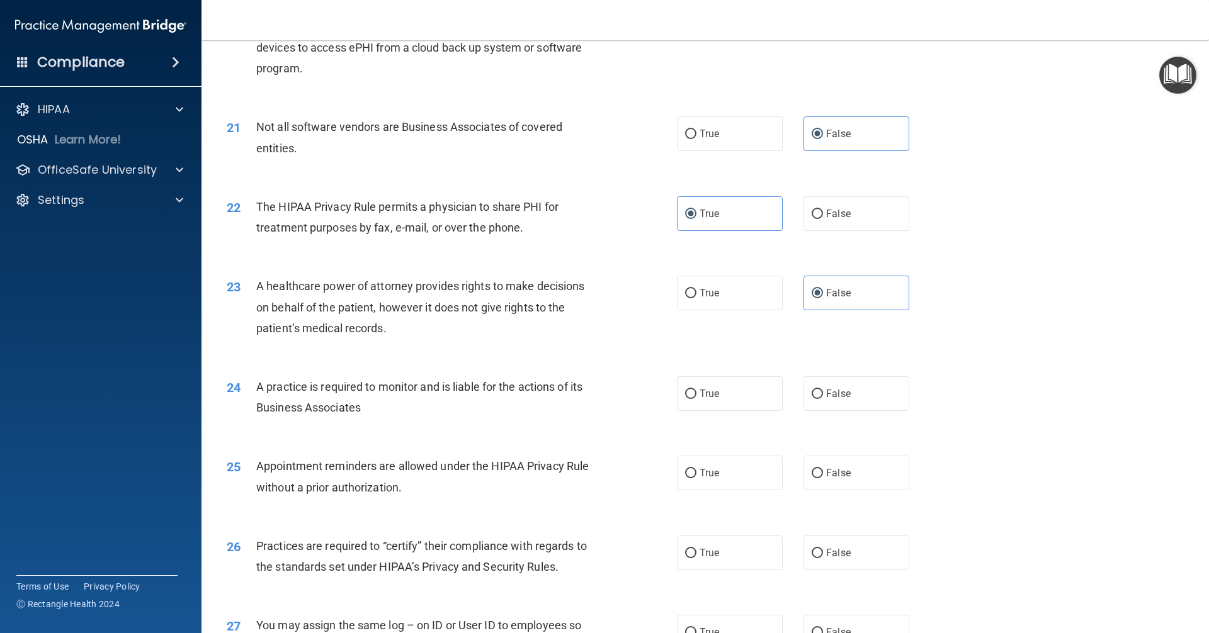
scroll to position [1952, 0]
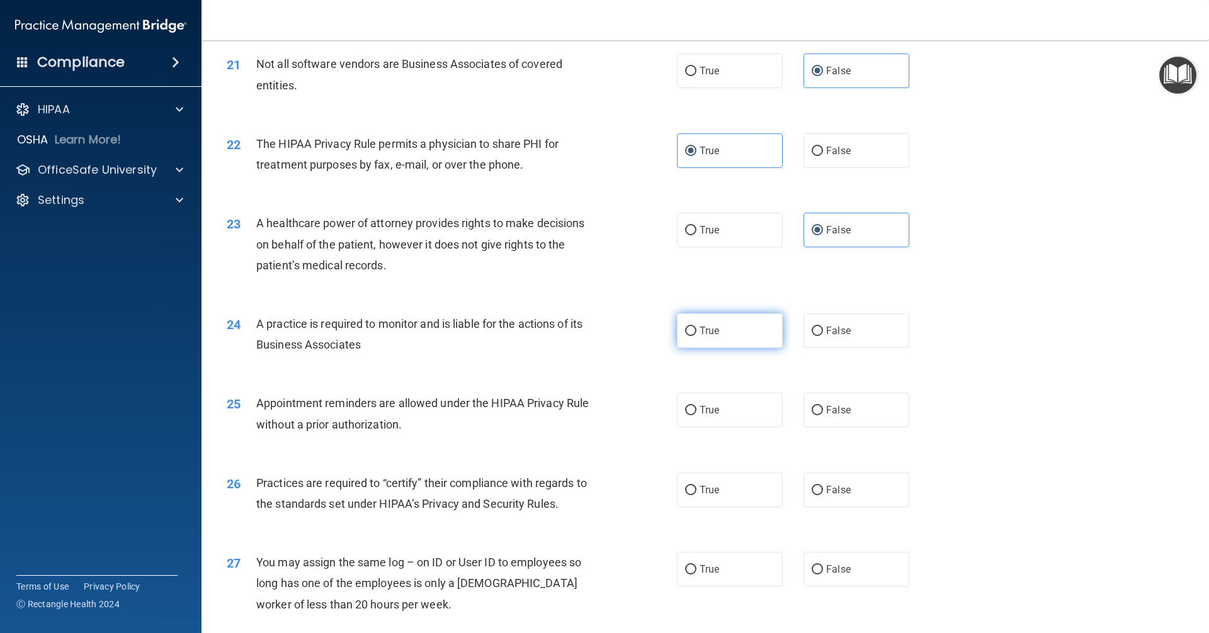
click at [718, 331] on label "True" at bounding box center [730, 331] width 106 height 35
click at [696, 331] on input "True" at bounding box center [690, 331] width 11 height 9
radio input "true"
click at [840, 416] on span "False" at bounding box center [838, 410] width 25 height 12
click at [823, 416] on input "False" at bounding box center [817, 410] width 11 height 9
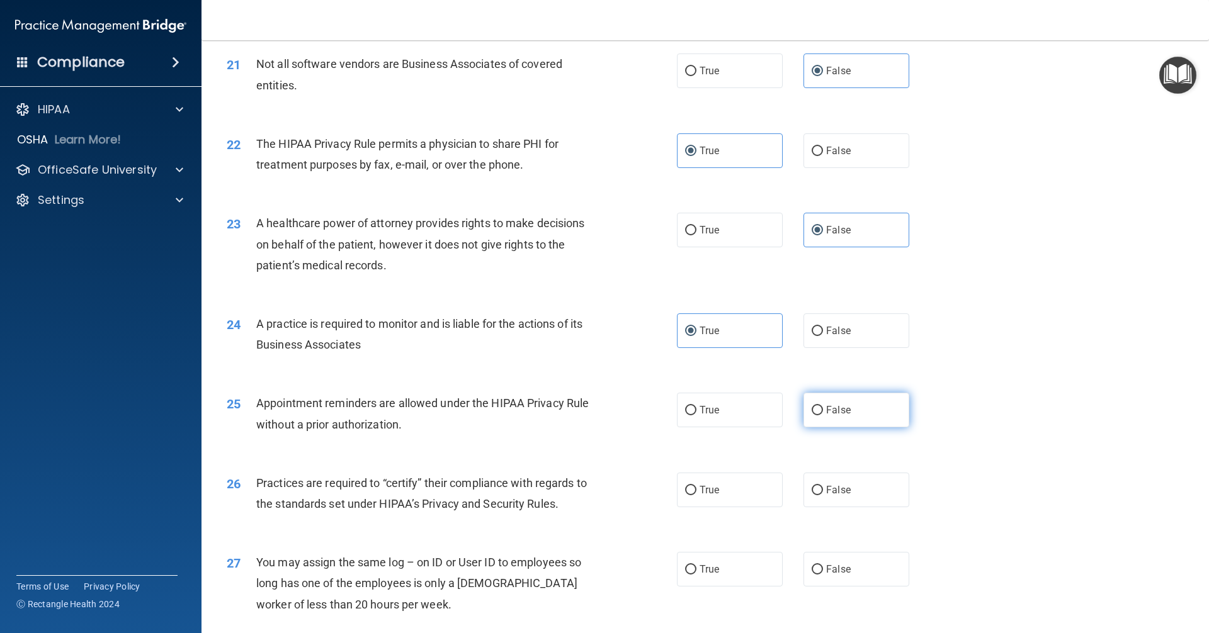
radio input "true"
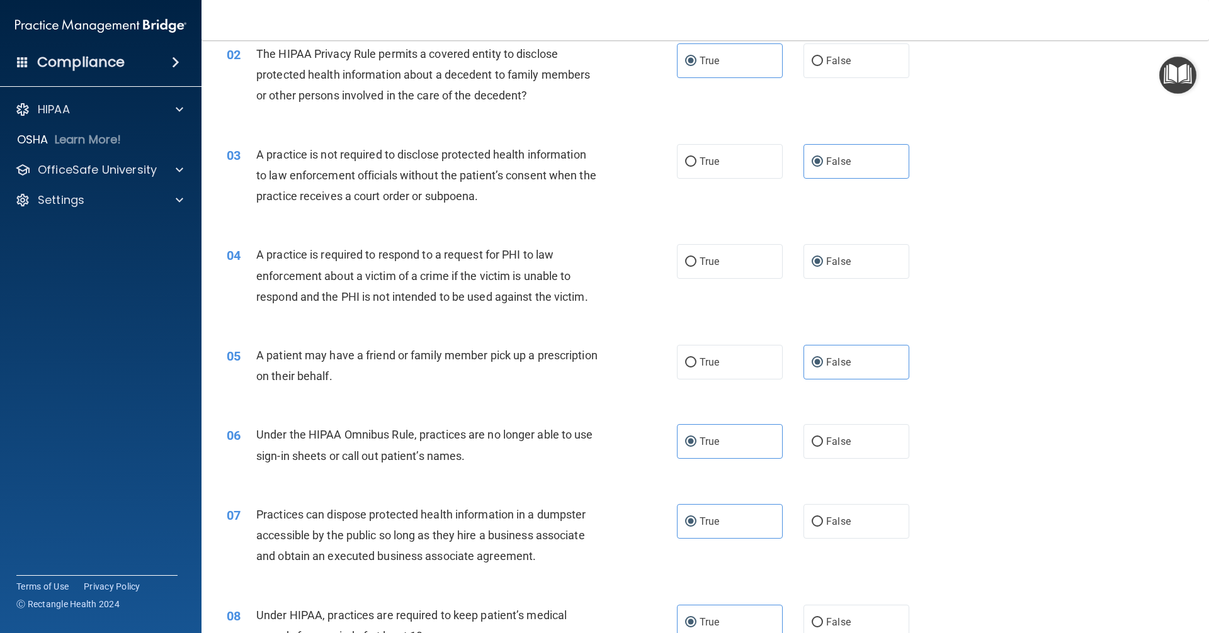
scroll to position [0, 0]
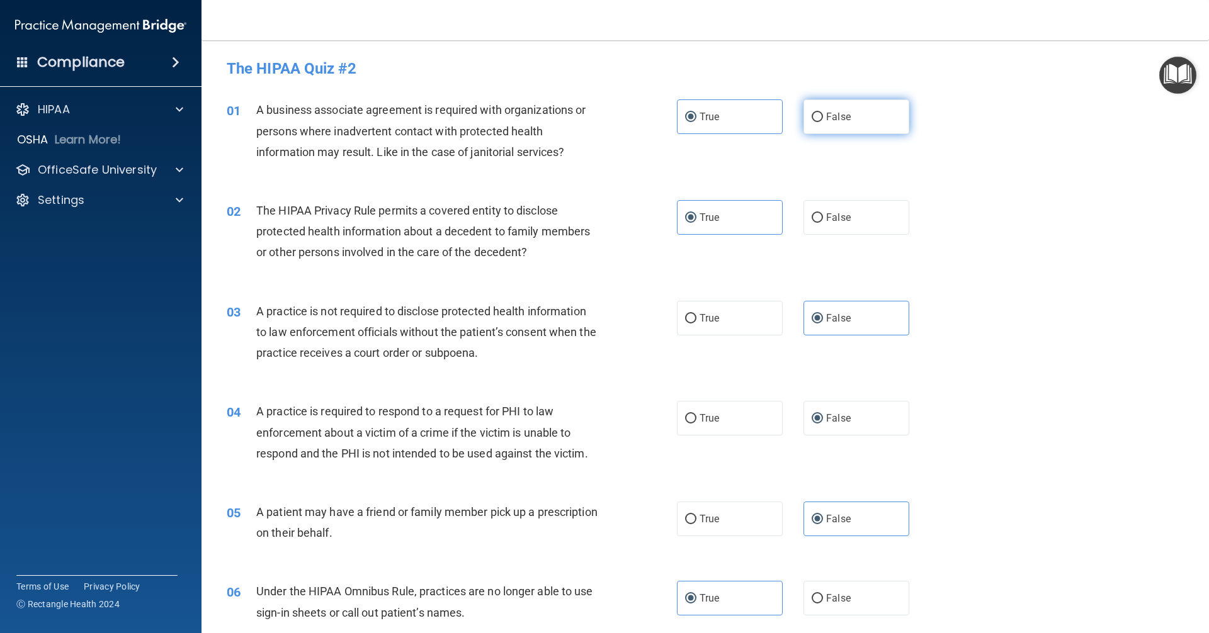
click at [822, 123] on label "False" at bounding box center [856, 116] width 106 height 35
click at [822, 122] on input "False" at bounding box center [817, 117] width 11 height 9
radio input "true"
radio input "false"
click at [688, 323] on input "True" at bounding box center [690, 318] width 11 height 9
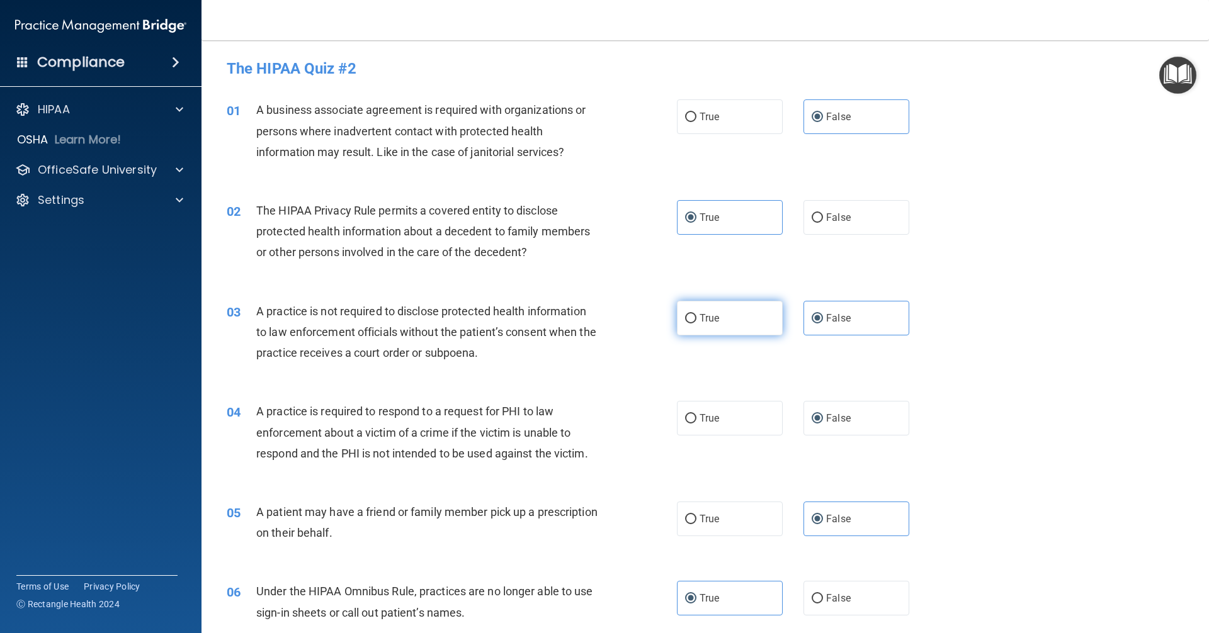
radio input "true"
click at [815, 314] on input "False" at bounding box center [817, 318] width 11 height 9
radio input "true"
radio input "false"
click at [688, 426] on label "True" at bounding box center [730, 418] width 106 height 35
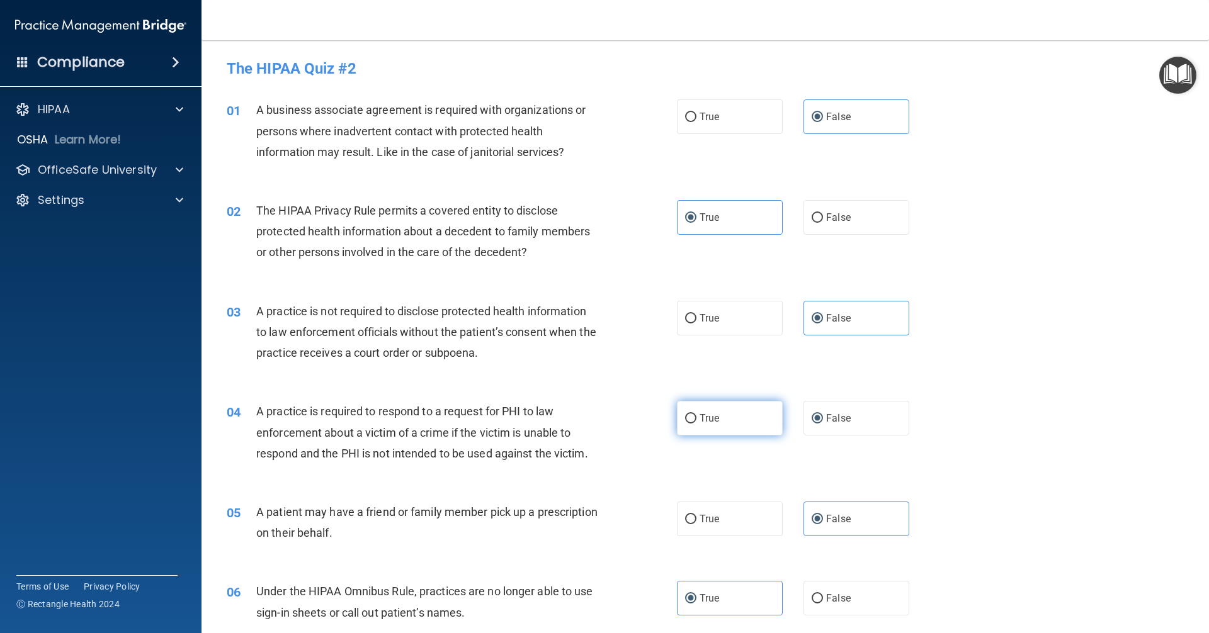
click at [688, 424] on input "True" at bounding box center [690, 418] width 11 height 9
radio input "true"
radio input "false"
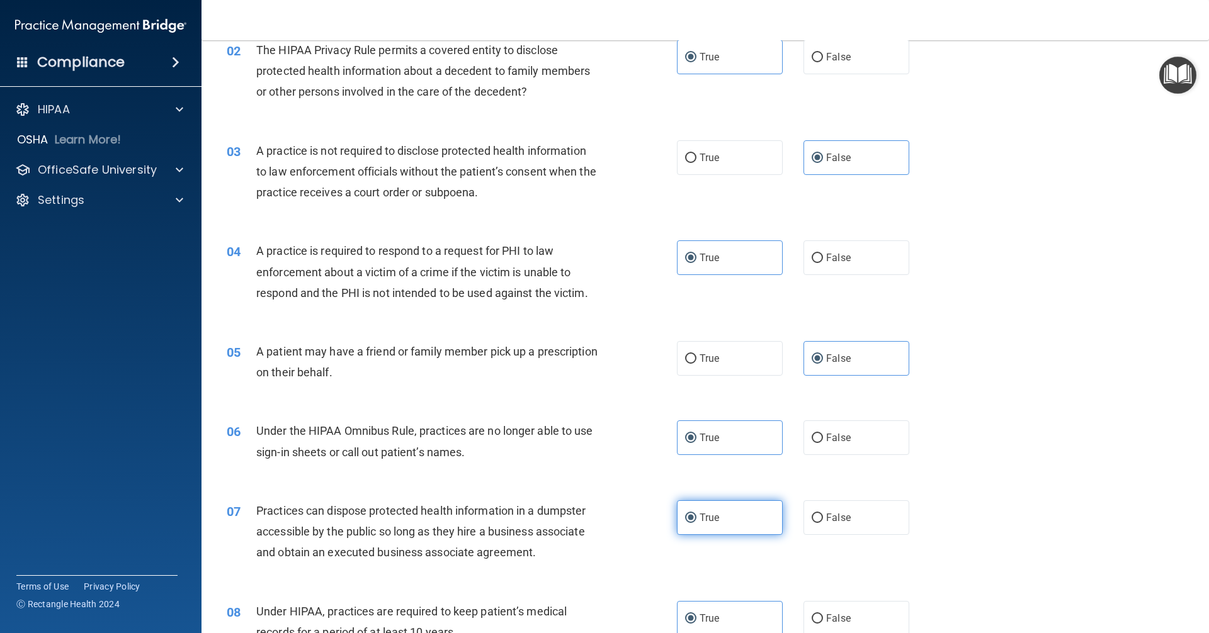
scroll to position [189, 0]
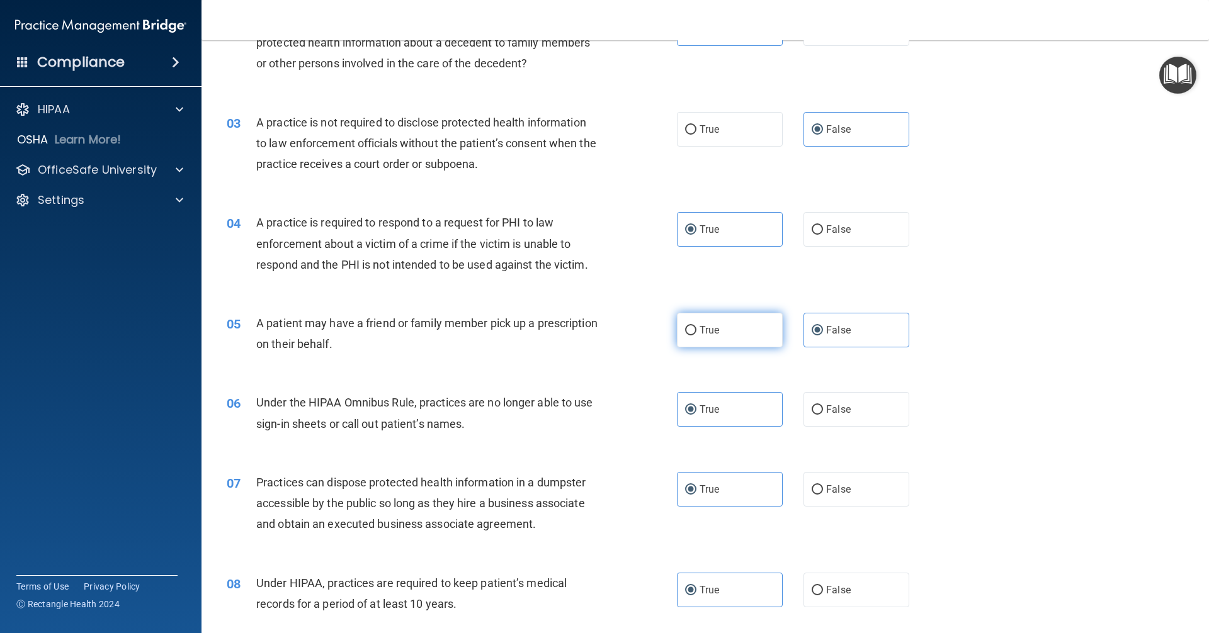
click at [689, 347] on label "True" at bounding box center [730, 330] width 106 height 35
click at [689, 336] on input "True" at bounding box center [690, 330] width 11 height 9
radio input "true"
radio input "false"
click at [819, 405] on label "False" at bounding box center [856, 409] width 106 height 35
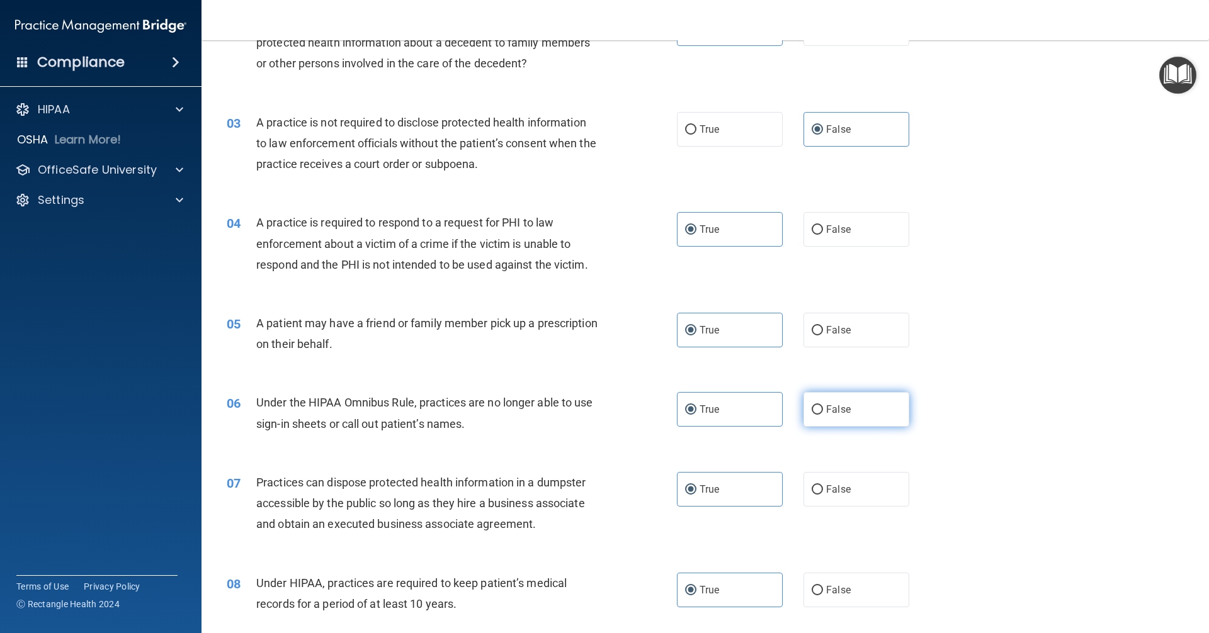
click at [819, 405] on input "False" at bounding box center [817, 409] width 11 height 9
radio input "true"
radio input "false"
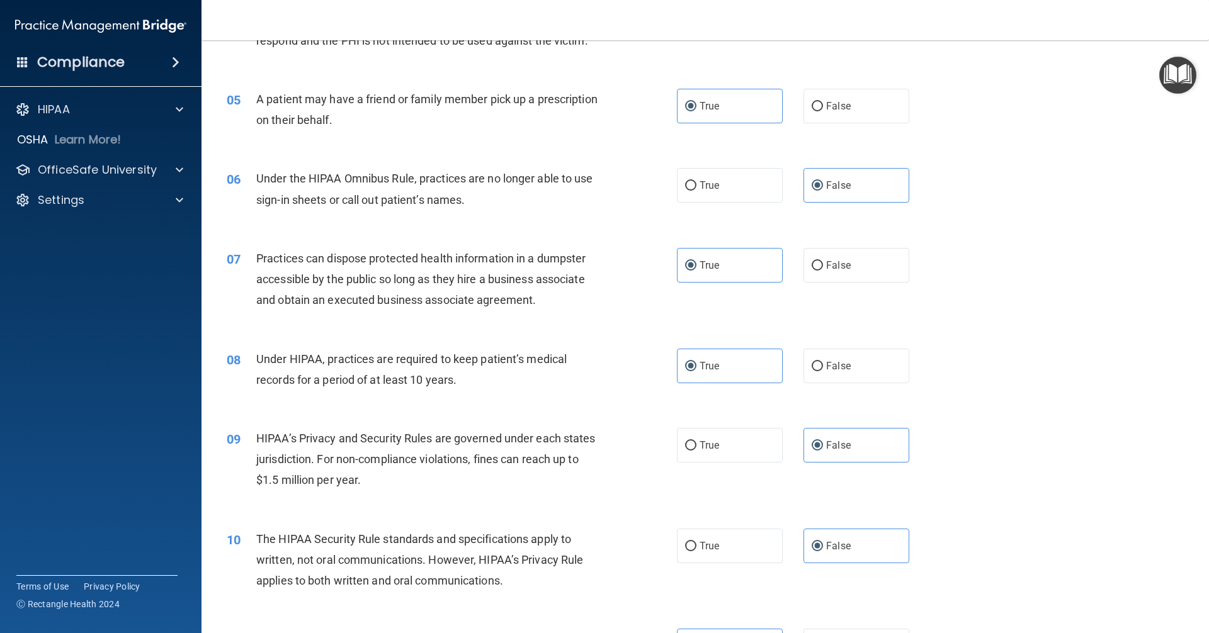
scroll to position [441, 0]
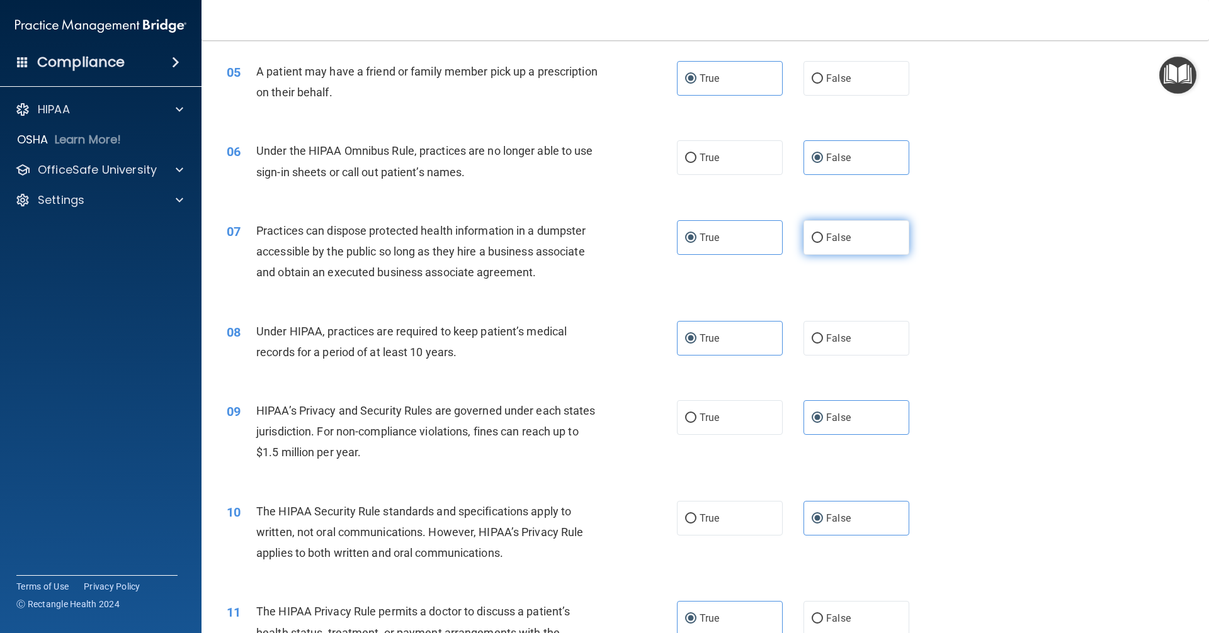
click at [817, 247] on label "False" at bounding box center [856, 237] width 106 height 35
click at [817, 243] on input "False" at bounding box center [817, 238] width 11 height 9
radio input "true"
radio input "false"
click at [860, 342] on label "False" at bounding box center [856, 338] width 106 height 35
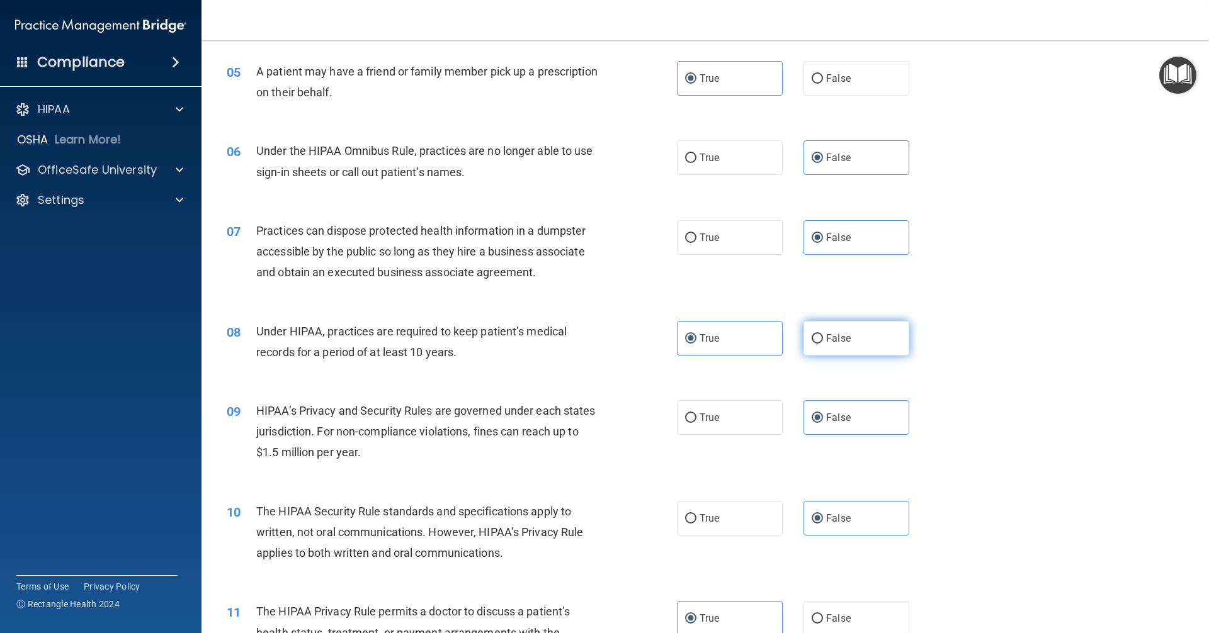
click at [823, 342] on input "False" at bounding box center [817, 338] width 11 height 9
radio input "true"
radio input "false"
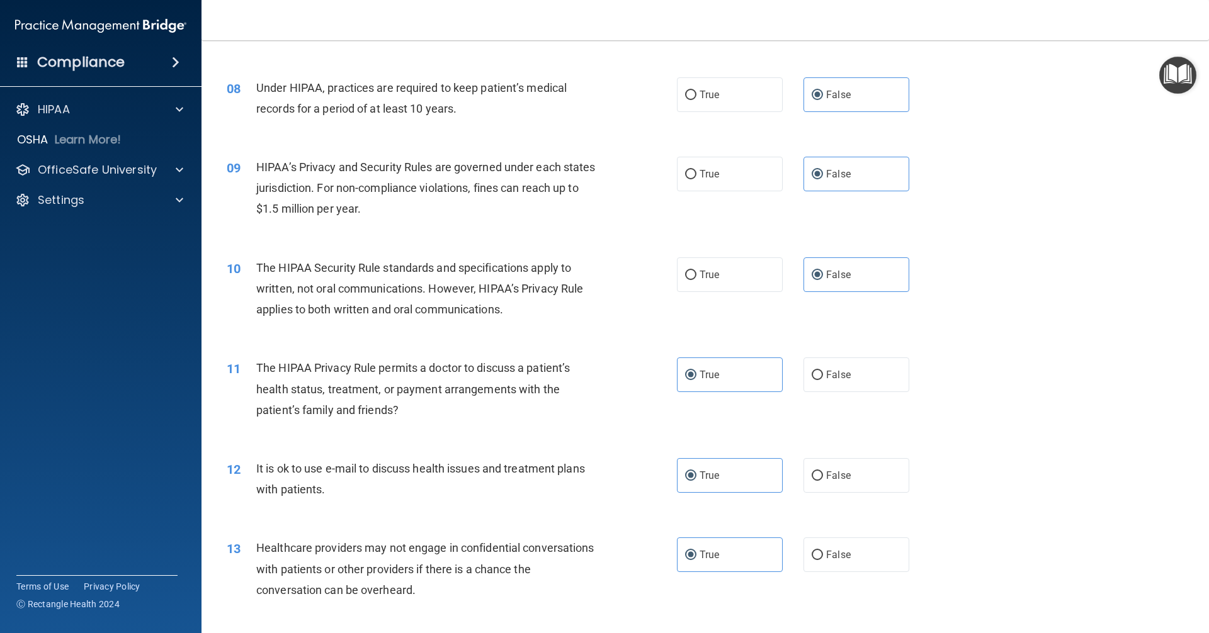
scroll to position [693, 0]
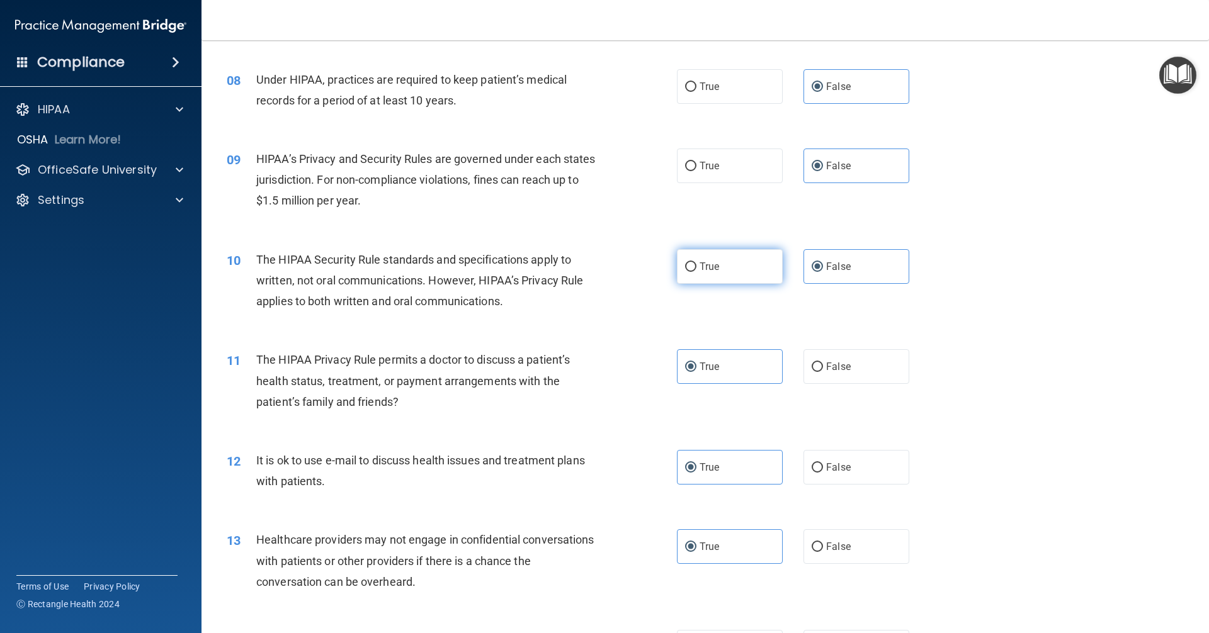
click at [730, 266] on label "True" at bounding box center [730, 266] width 106 height 35
click at [696, 266] on input "True" at bounding box center [690, 267] width 11 height 9
radio input "true"
radio input "false"
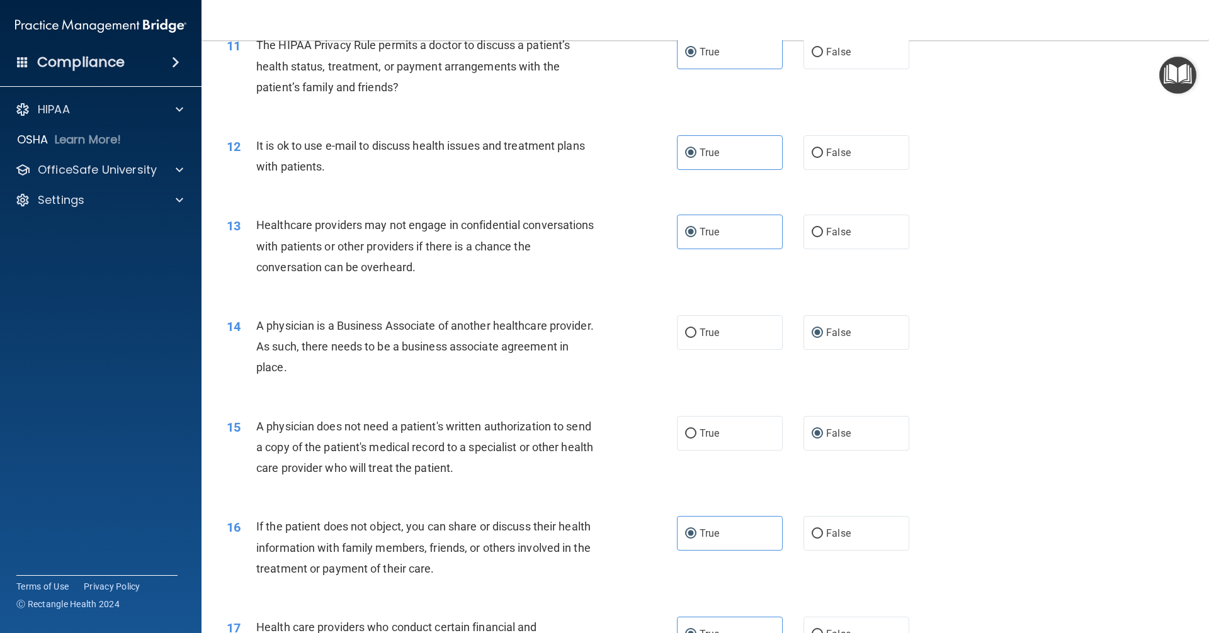
scroll to position [1070, 0]
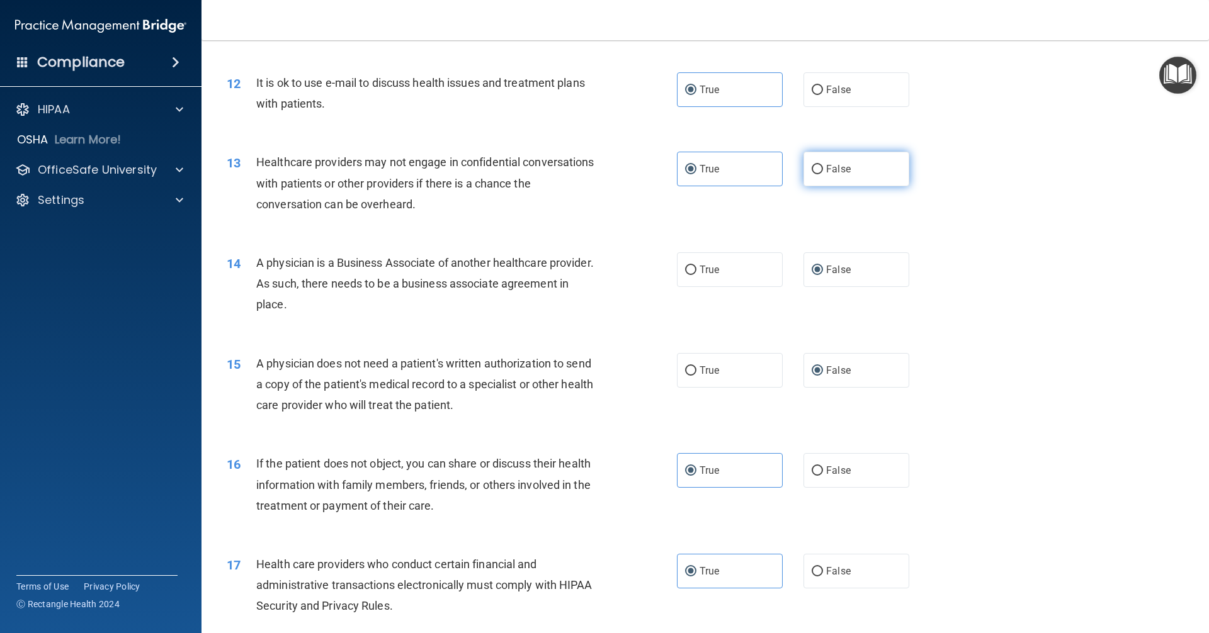
click at [822, 176] on label "False" at bounding box center [856, 169] width 106 height 35
click at [822, 174] on input "False" at bounding box center [817, 169] width 11 height 9
radio input "true"
radio input "false"
click at [688, 390] on div "15 A physician does not need a patient's written authorization to send a copy o…" at bounding box center [452, 387] width 488 height 69
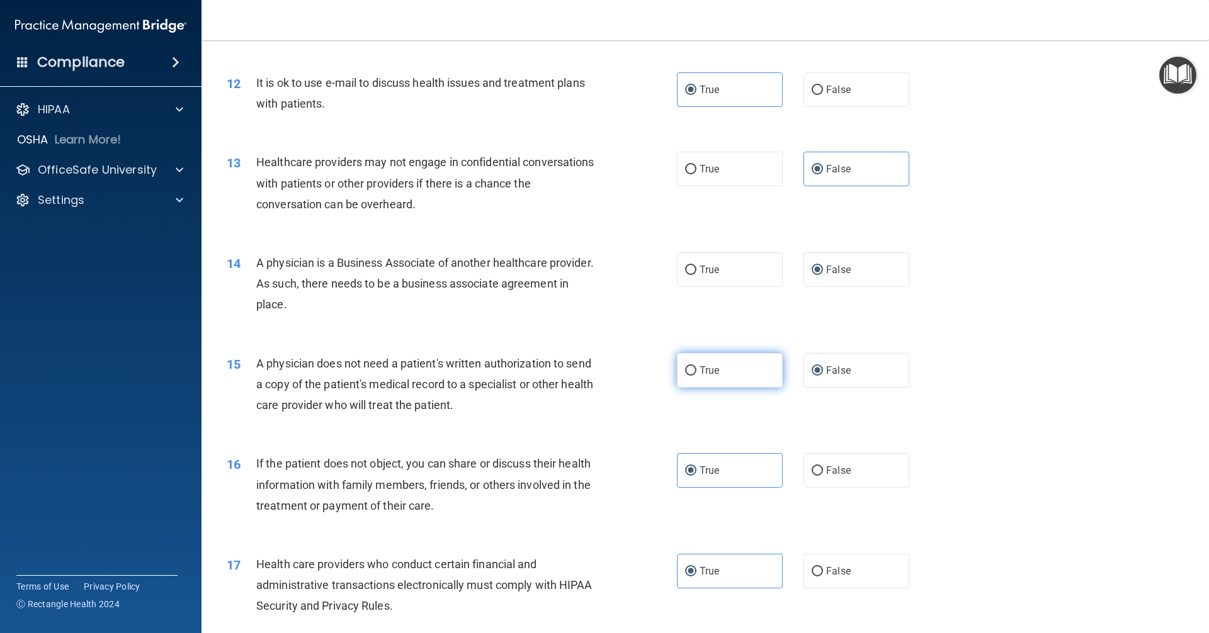
click at [710, 361] on label "True" at bounding box center [730, 370] width 106 height 35
click at [696, 366] on input "True" at bounding box center [690, 370] width 11 height 9
radio input "true"
radio input "false"
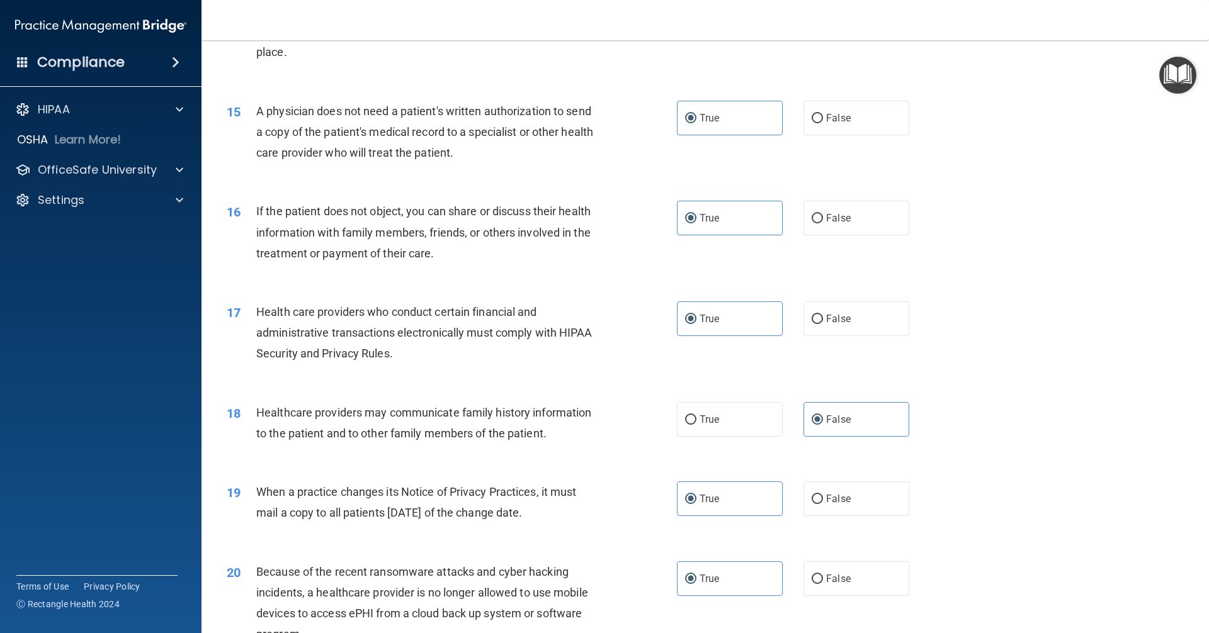
scroll to position [1385, 0]
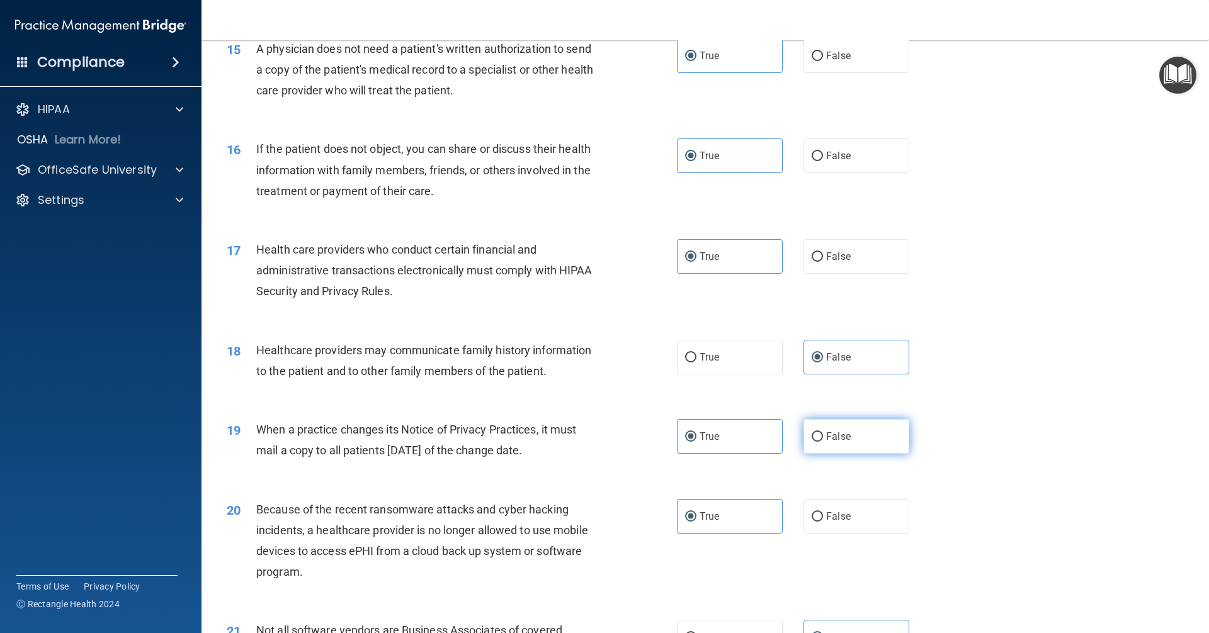
click at [803, 429] on label "False" at bounding box center [856, 436] width 106 height 35
click at [812, 433] on input "False" at bounding box center [817, 437] width 11 height 9
radio input "true"
radio input "false"
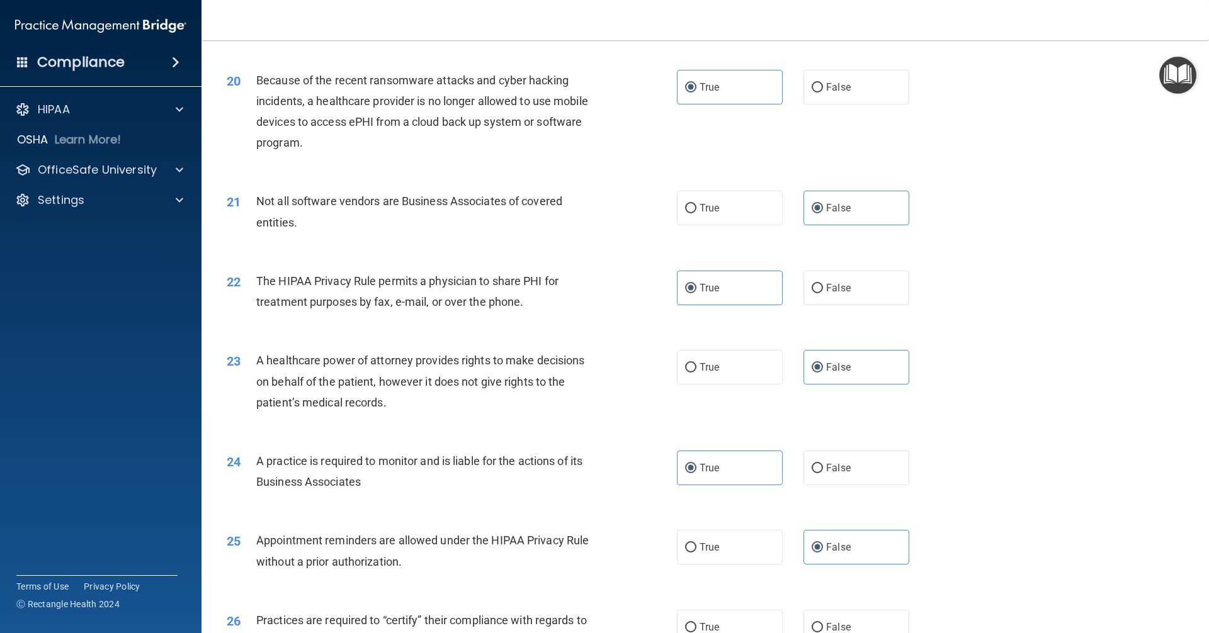
scroll to position [1826, 0]
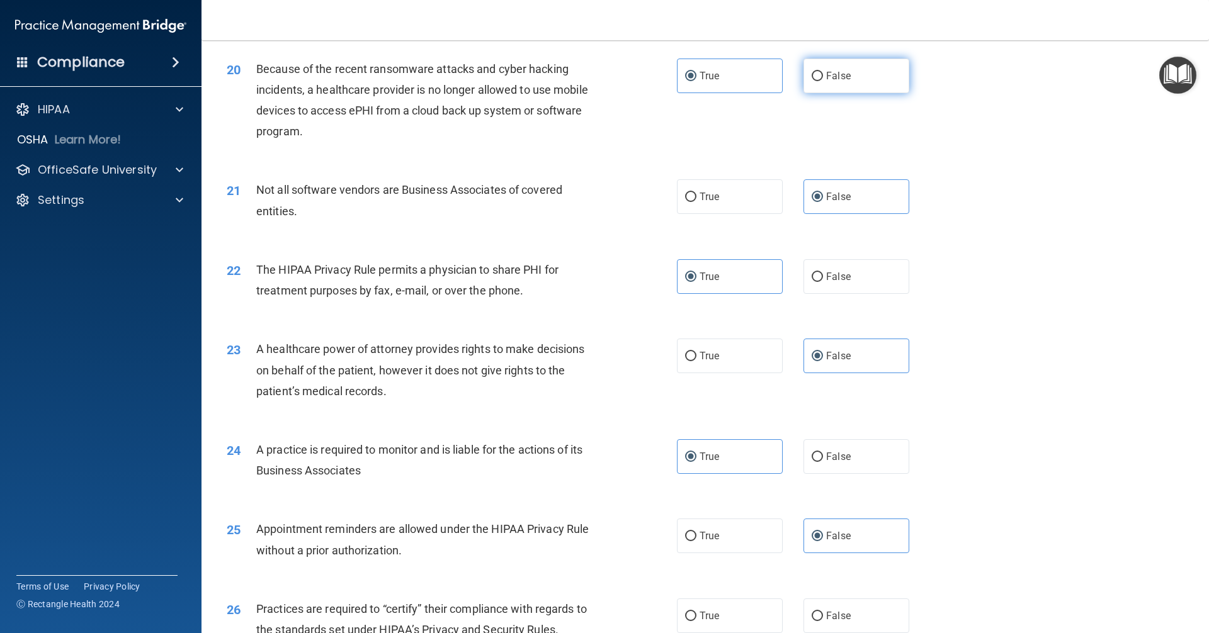
click at [828, 81] on span "False" at bounding box center [838, 76] width 25 height 12
click at [823, 81] on input "False" at bounding box center [817, 76] width 11 height 9
radio input "true"
radio input "false"
click at [724, 201] on label "True" at bounding box center [730, 196] width 106 height 35
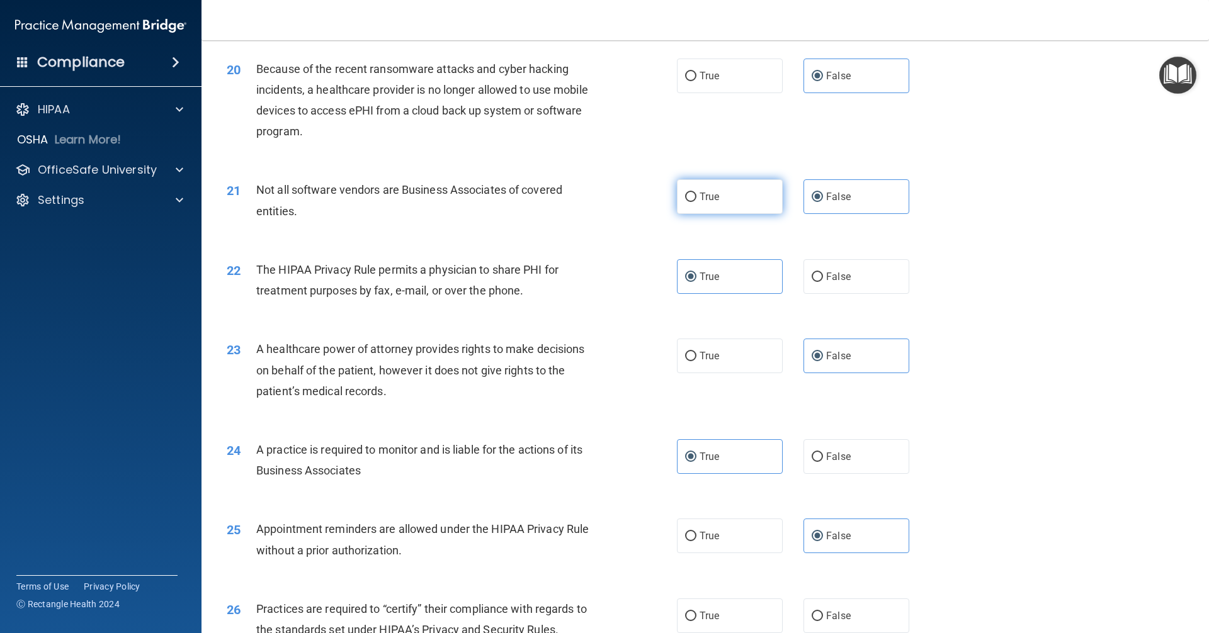
click at [696, 201] on input "True" at bounding box center [690, 197] width 11 height 9
radio input "true"
radio input "false"
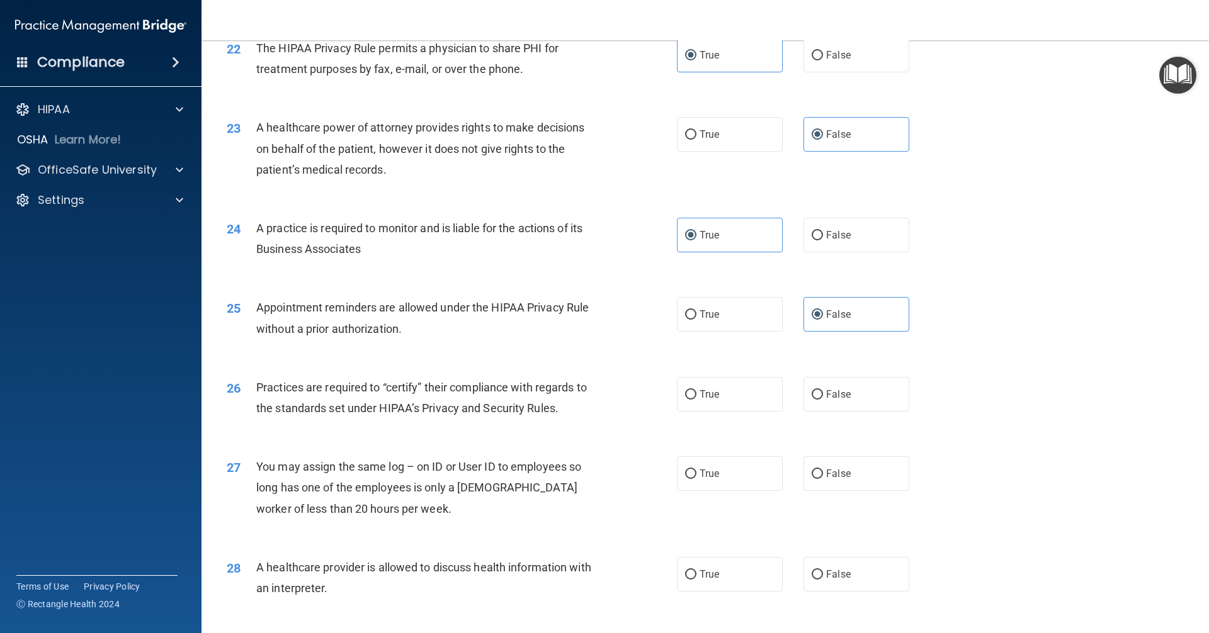
scroll to position [2078, 0]
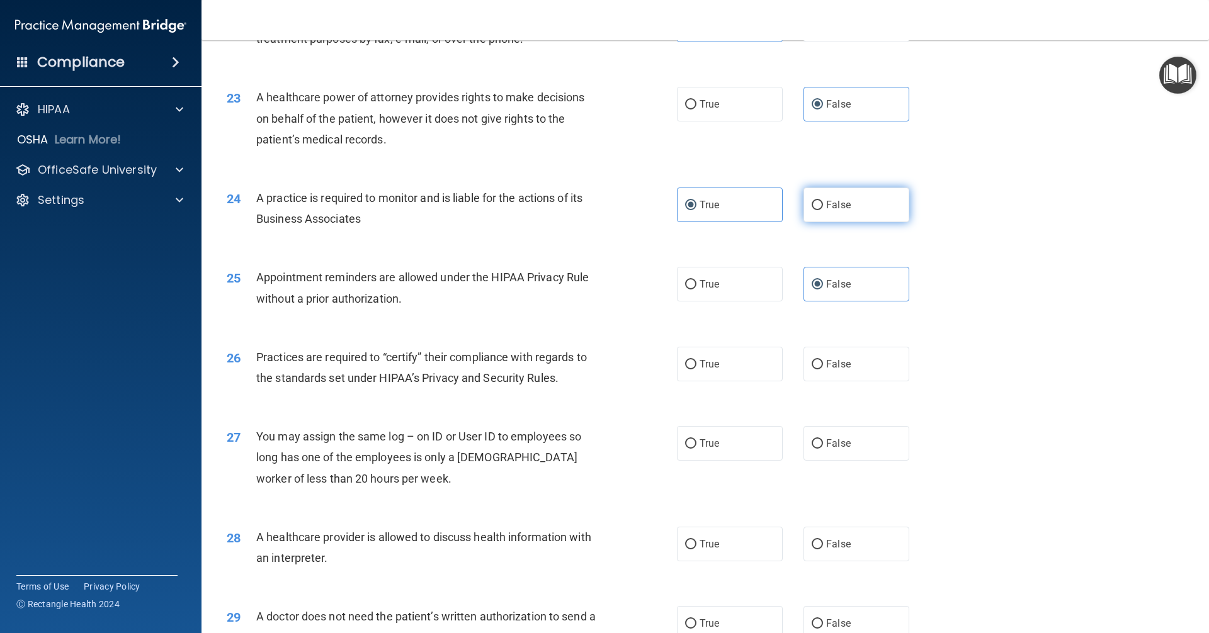
click at [838, 208] on span "False" at bounding box center [838, 205] width 25 height 12
click at [823, 208] on input "False" at bounding box center [817, 205] width 11 height 9
radio input "true"
radio input "false"
click at [709, 286] on span "True" at bounding box center [709, 284] width 20 height 12
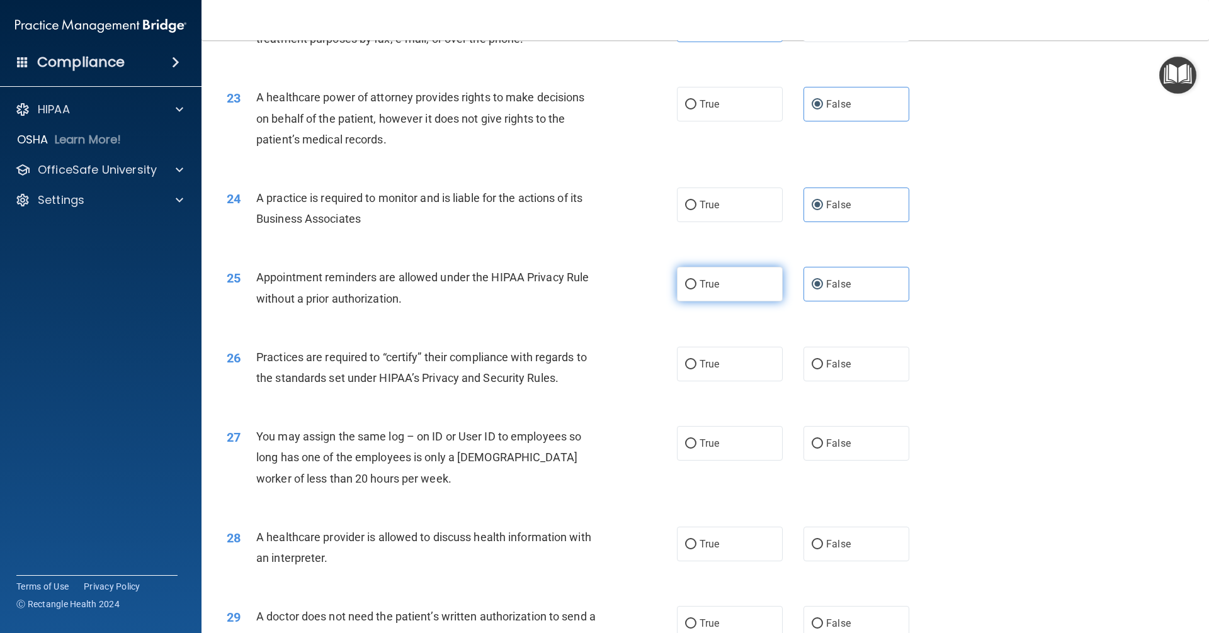
click at [696, 286] on input "True" at bounding box center [690, 284] width 11 height 9
radio input "true"
radio input "false"
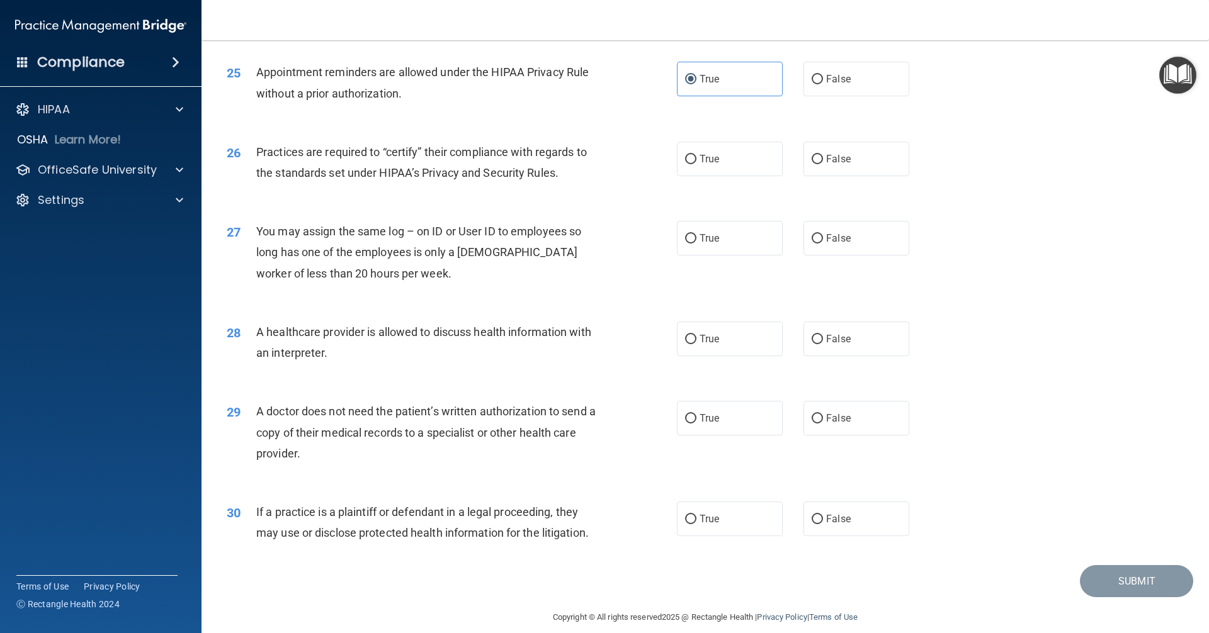
scroll to position [2297, 0]
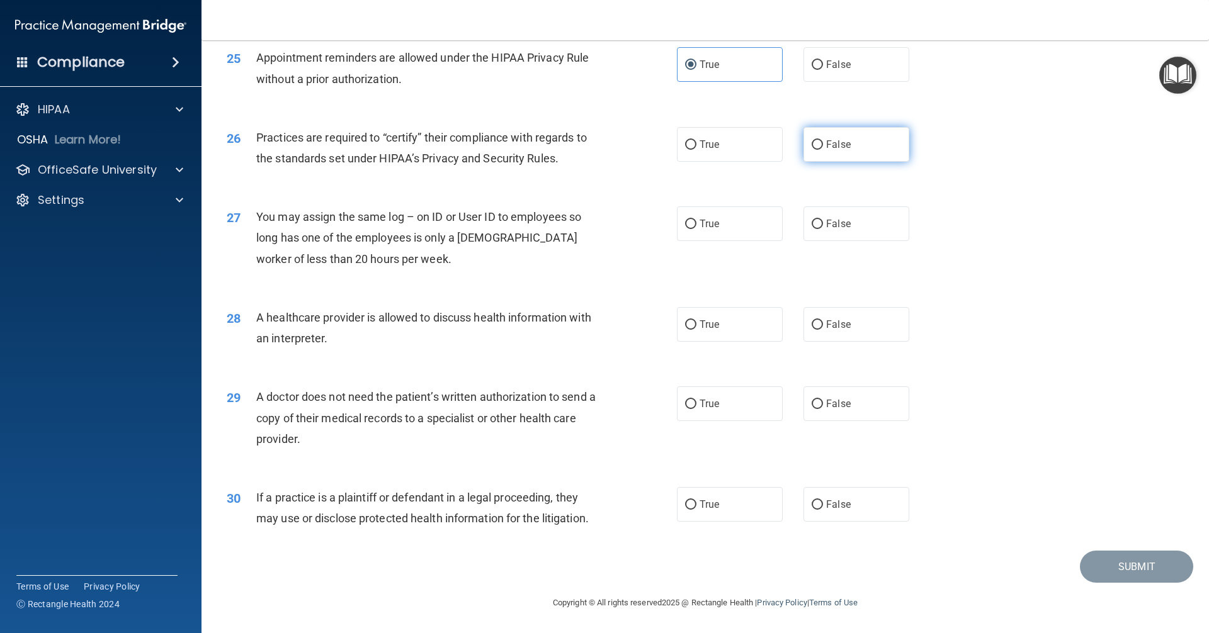
click at [840, 150] on label "False" at bounding box center [856, 144] width 106 height 35
click at [823, 150] on input "False" at bounding box center [817, 144] width 11 height 9
radio input "true"
click at [805, 236] on label "False" at bounding box center [856, 224] width 106 height 35
click at [812, 229] on input "False" at bounding box center [817, 224] width 11 height 9
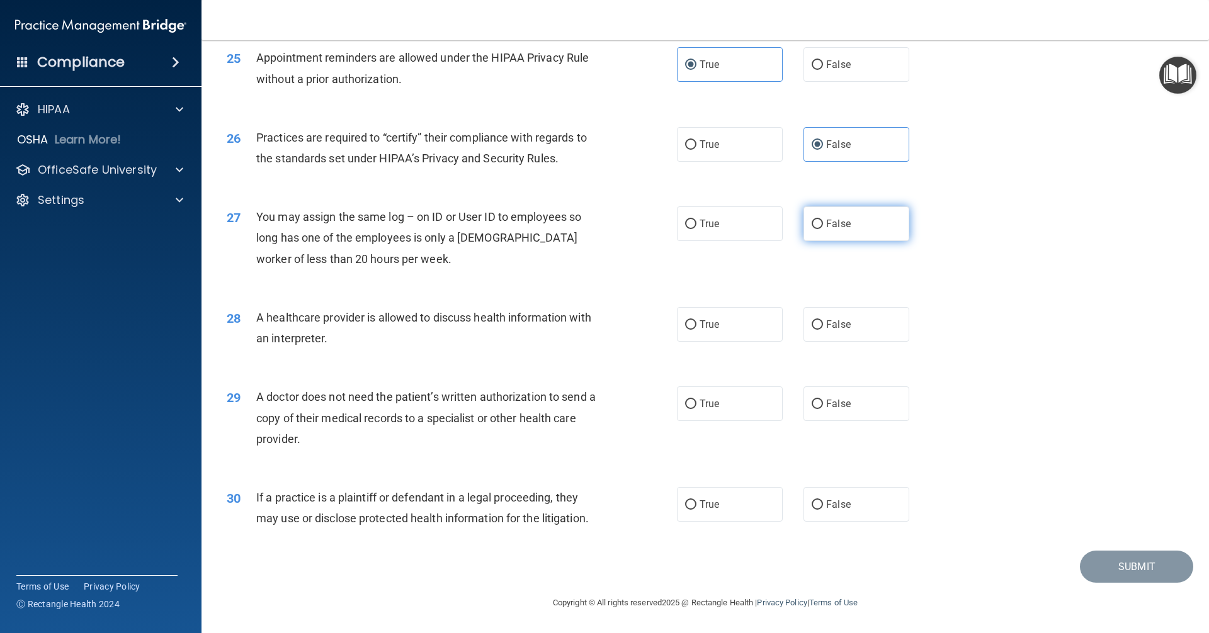
radio input "true"
click at [706, 324] on span "True" at bounding box center [709, 325] width 20 height 12
click at [696, 324] on input "True" at bounding box center [690, 324] width 11 height 9
radio input "true"
click at [726, 399] on label "True" at bounding box center [730, 404] width 106 height 35
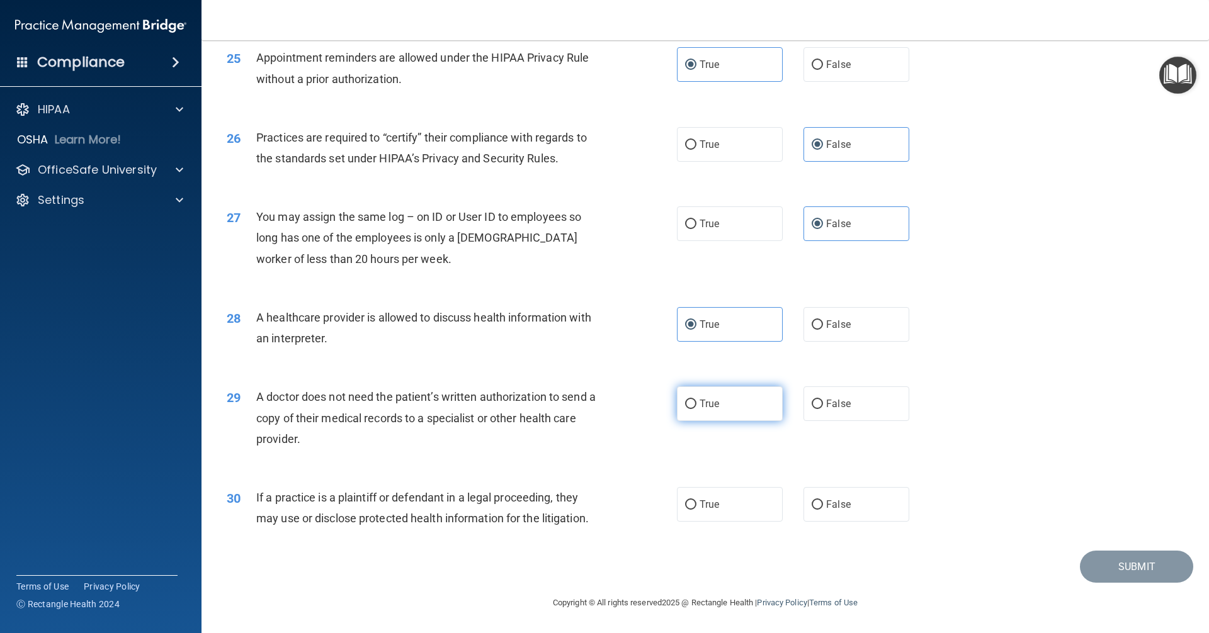
click at [696, 400] on input "True" at bounding box center [690, 404] width 11 height 9
radio input "true"
drag, startPoint x: 704, startPoint y: 513, endPoint x: 857, endPoint y: 554, distance: 158.4
click at [704, 512] on label "True" at bounding box center [730, 504] width 106 height 35
click at [696, 510] on input "True" at bounding box center [690, 505] width 11 height 9
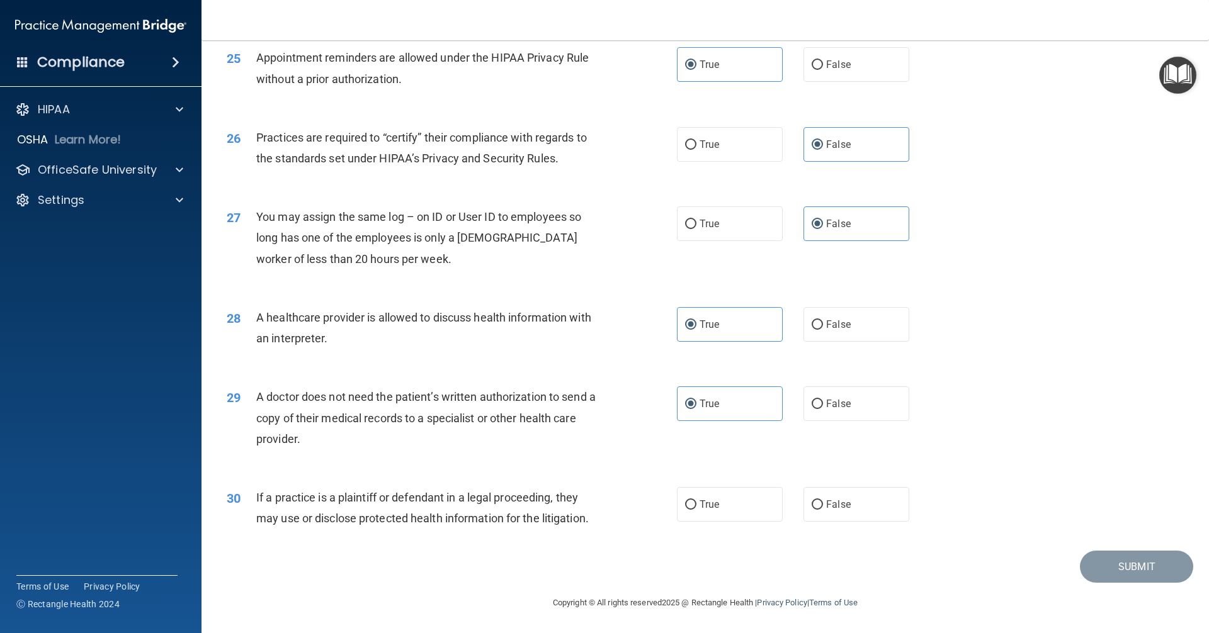
radio input "true"
click at [1094, 552] on button "Submit" at bounding box center [1136, 567] width 113 height 32
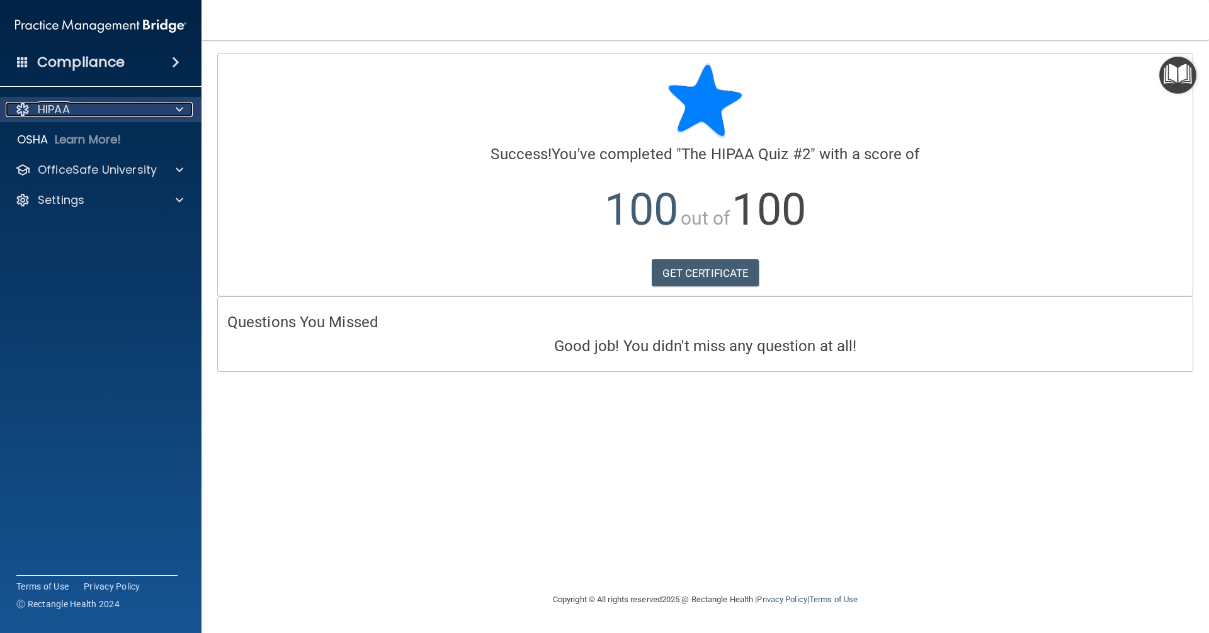
click at [176, 108] on span at bounding box center [180, 109] width 8 height 15
click at [175, 103] on div at bounding box center [177, 109] width 31 height 15
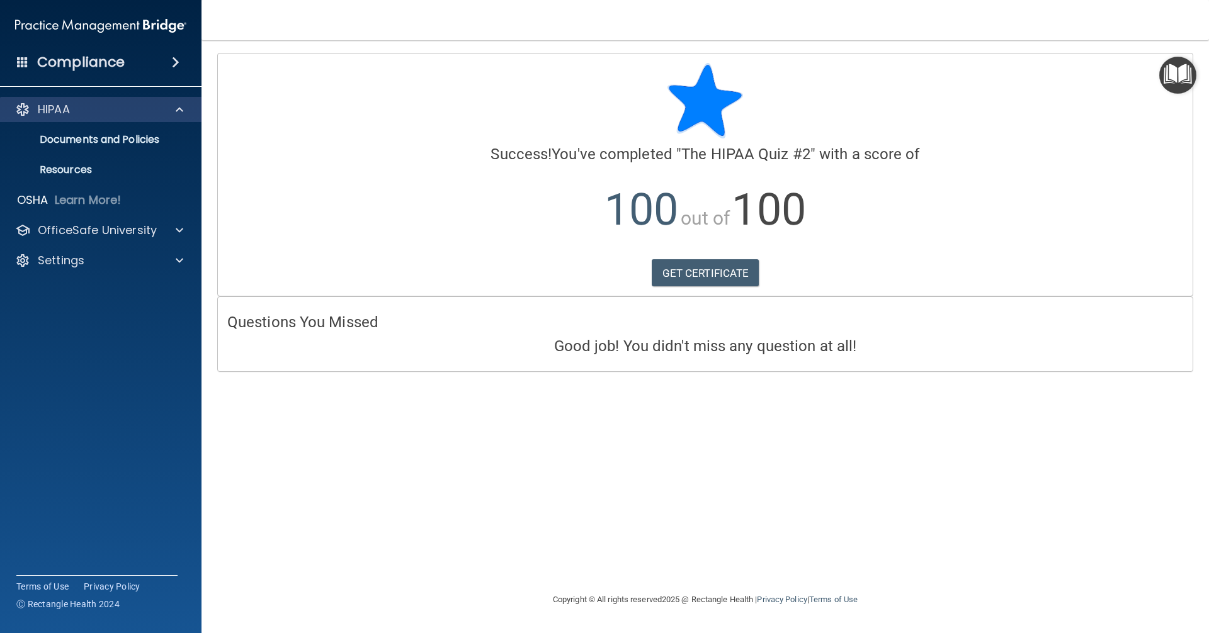
click at [176, 121] on div "HIPAA" at bounding box center [101, 109] width 202 height 25
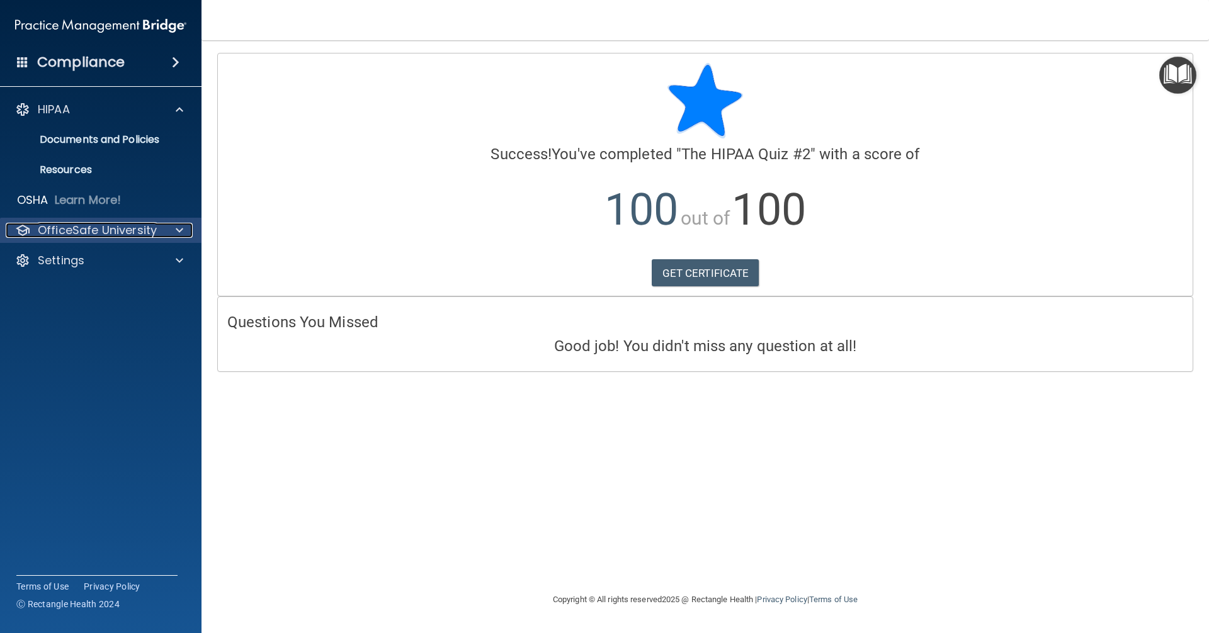
click at [180, 231] on span at bounding box center [180, 230] width 8 height 15
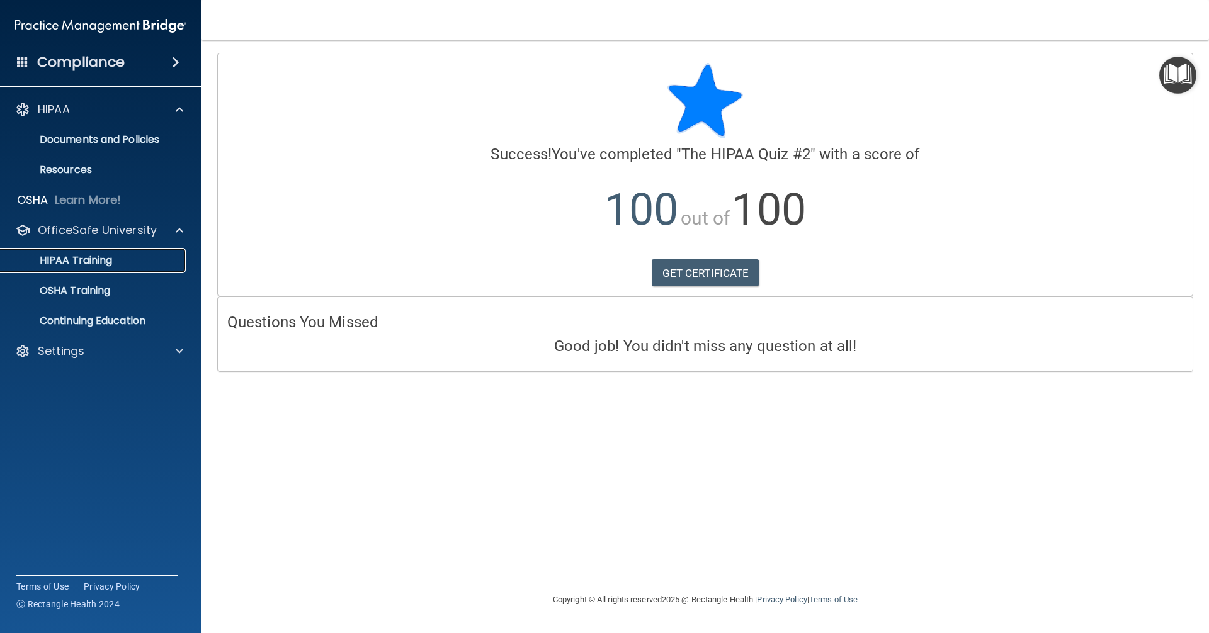
click at [110, 269] on link "HIPAA Training" at bounding box center [86, 260] width 198 height 25
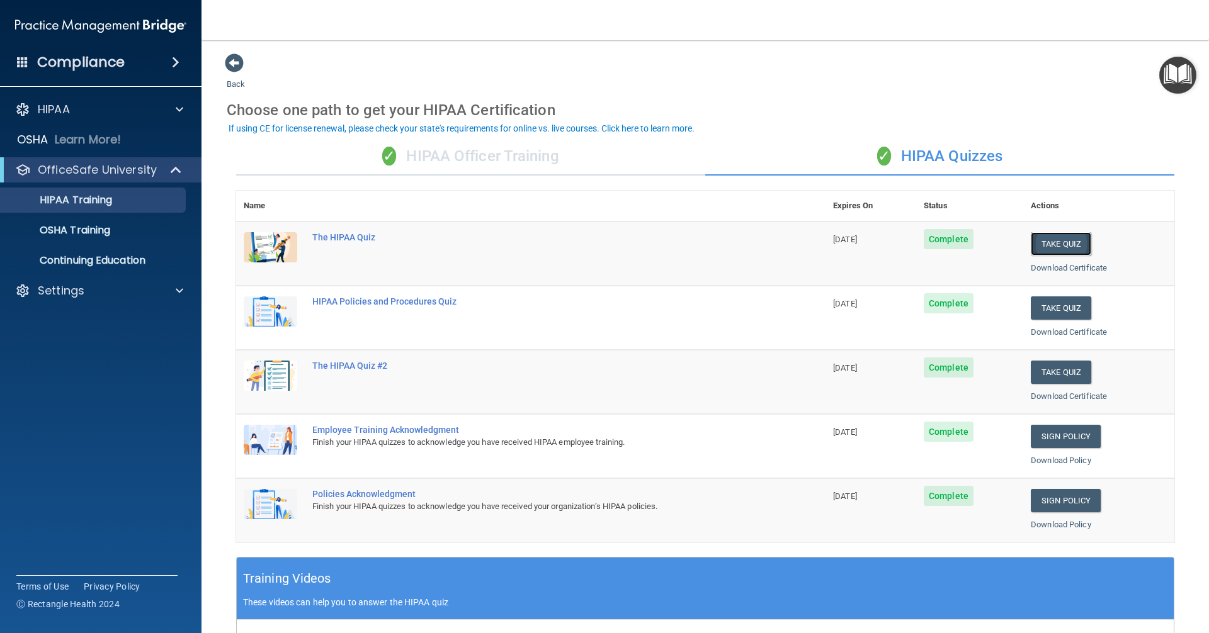
click at [1044, 244] on button "Take Quiz" at bounding box center [1061, 243] width 60 height 23
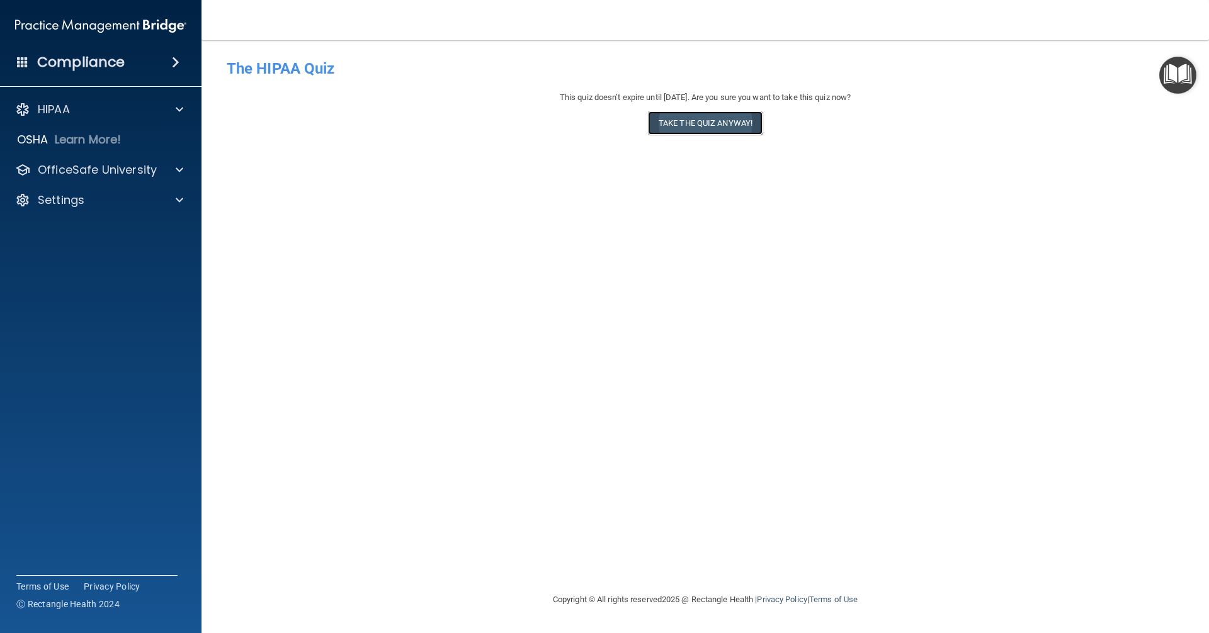
click at [706, 121] on button "Take the quiz anyway!" at bounding box center [705, 122] width 115 height 23
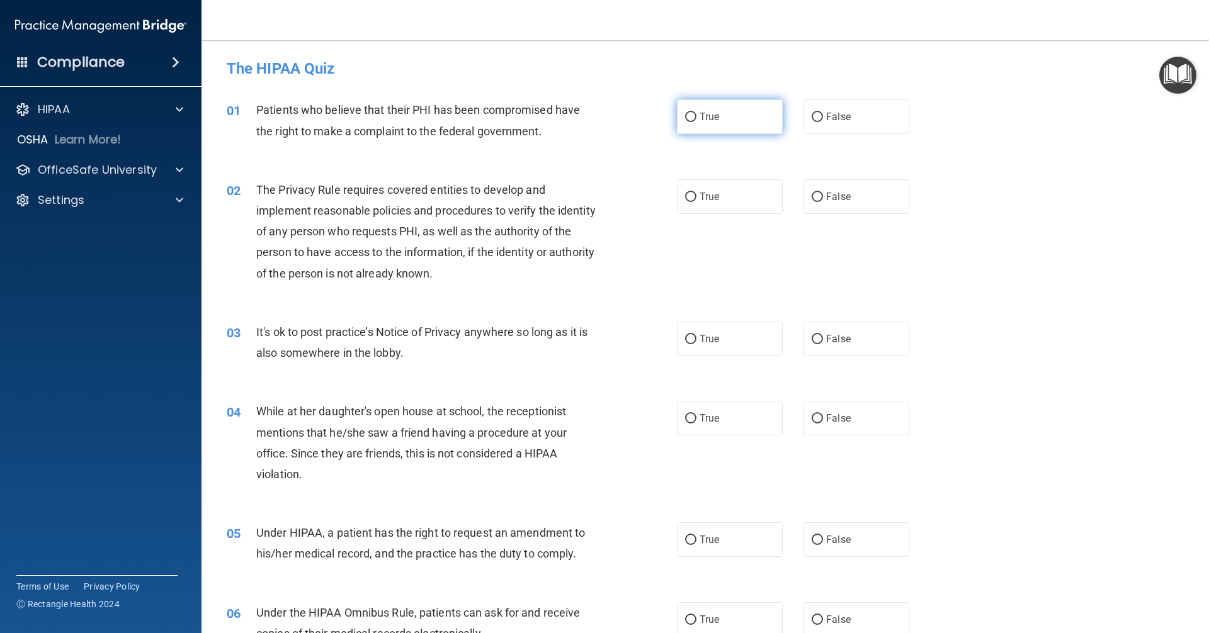
click at [685, 116] on input "True" at bounding box center [690, 117] width 11 height 9
radio input "true"
click at [690, 194] on input "True" at bounding box center [690, 197] width 11 height 9
radio input "true"
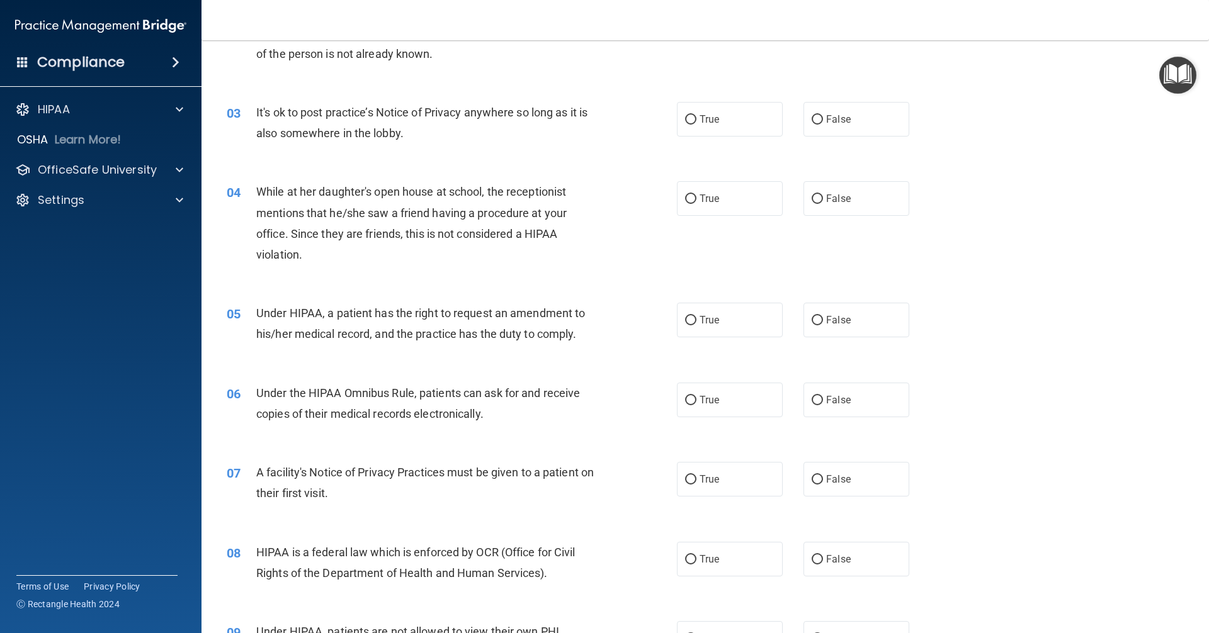
scroll to position [252, 0]
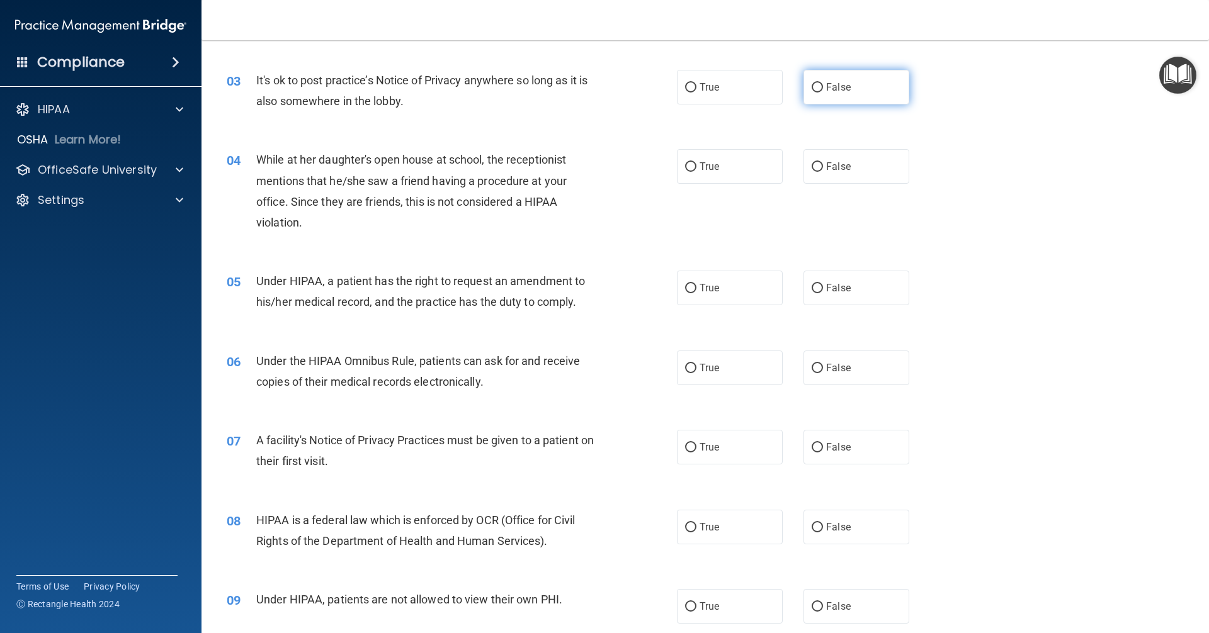
click at [813, 89] on input "False" at bounding box center [817, 87] width 11 height 9
radio input "true"
click at [812, 167] on input "False" at bounding box center [817, 166] width 11 height 9
radio input "true"
click at [803, 291] on label "False" at bounding box center [856, 288] width 106 height 35
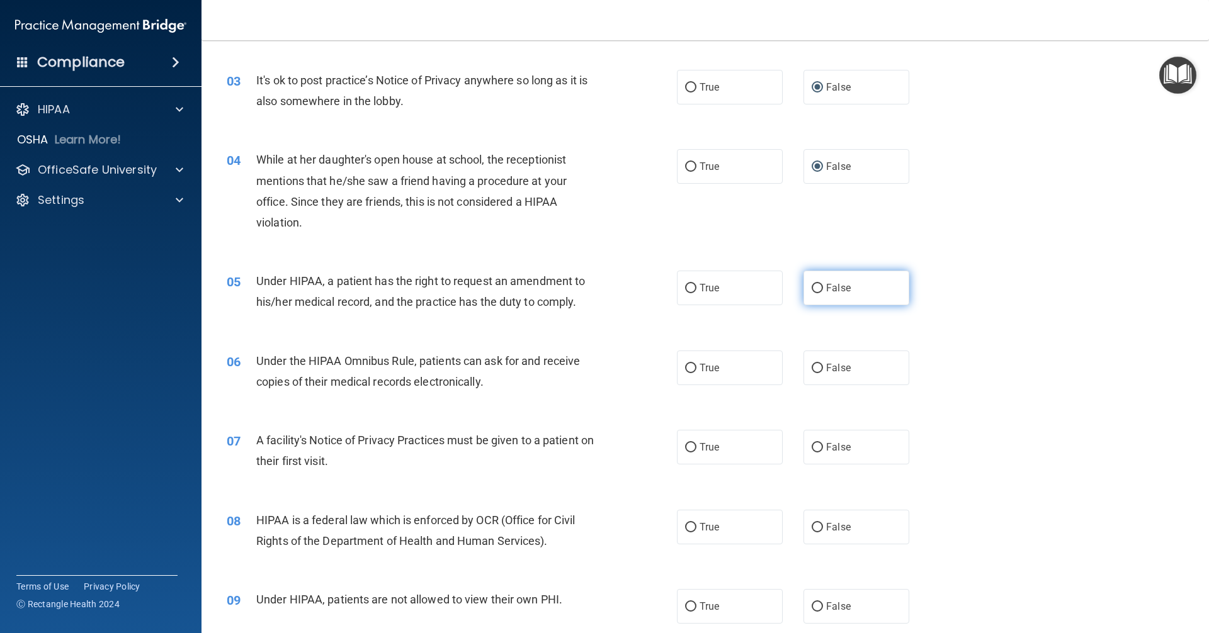
click at [812, 291] on input "False" at bounding box center [817, 288] width 11 height 9
radio input "true"
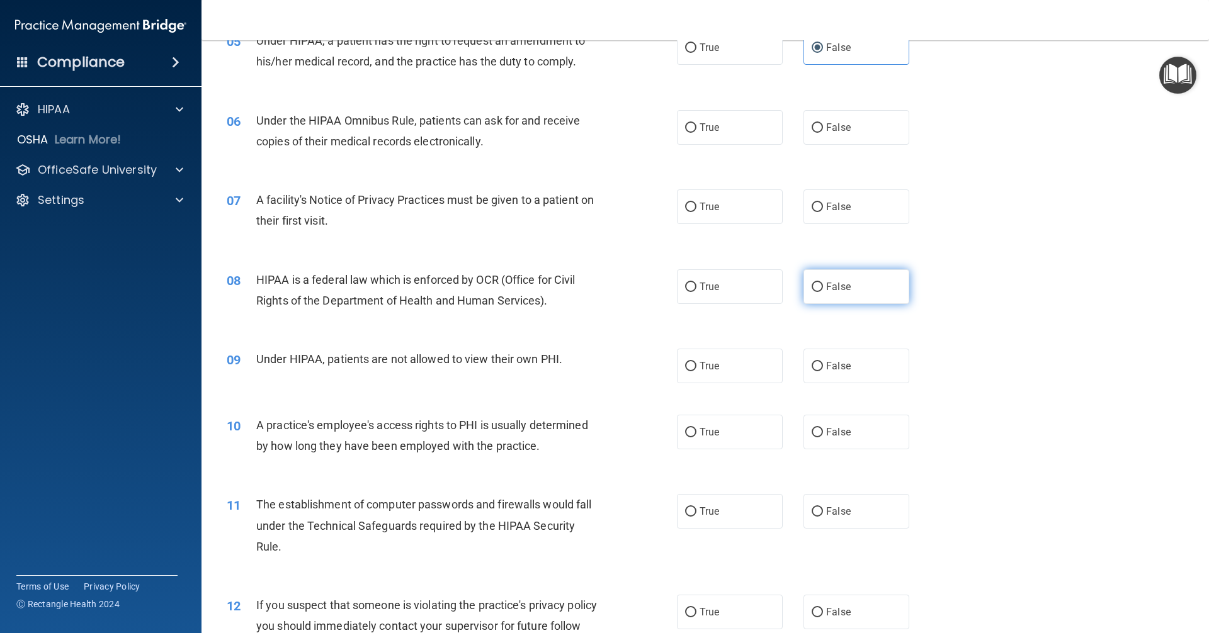
scroll to position [504, 0]
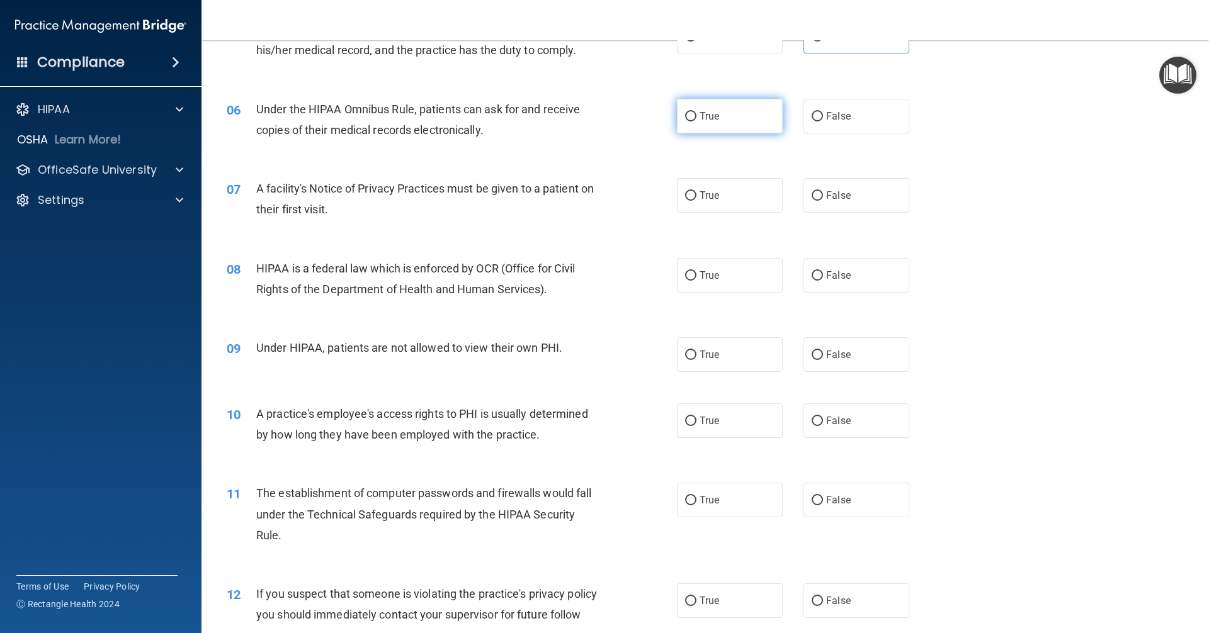
click at [702, 117] on span "True" at bounding box center [709, 116] width 20 height 12
click at [696, 117] on input "True" at bounding box center [690, 116] width 11 height 9
radio input "true"
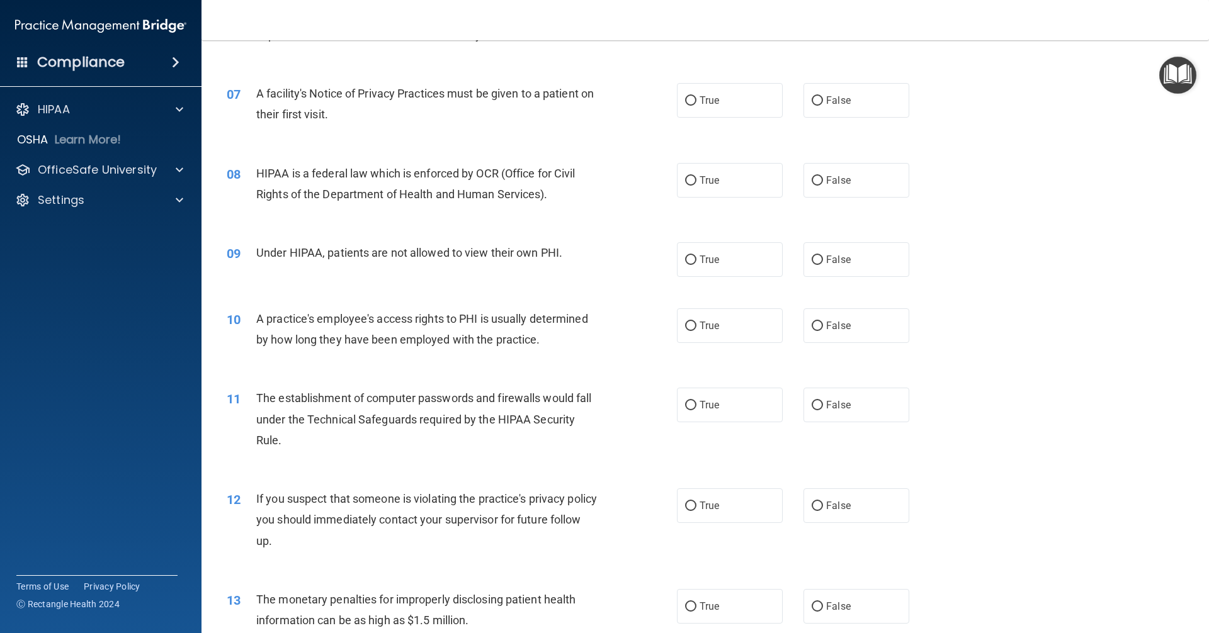
scroll to position [630, 0]
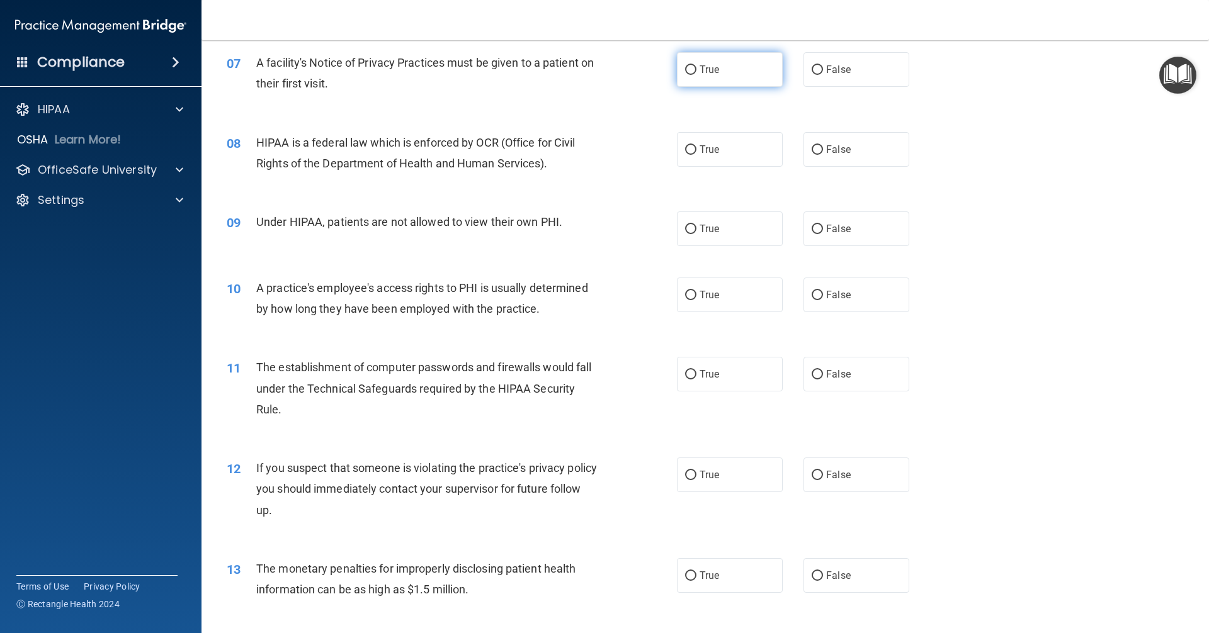
drag, startPoint x: 694, startPoint y: 48, endPoint x: 693, endPoint y: 60, distance: 12.6
click at [694, 57] on div "07 A facility's Notice of Privacy Practices must be given to a patient on their…" at bounding box center [705, 76] width 976 height 79
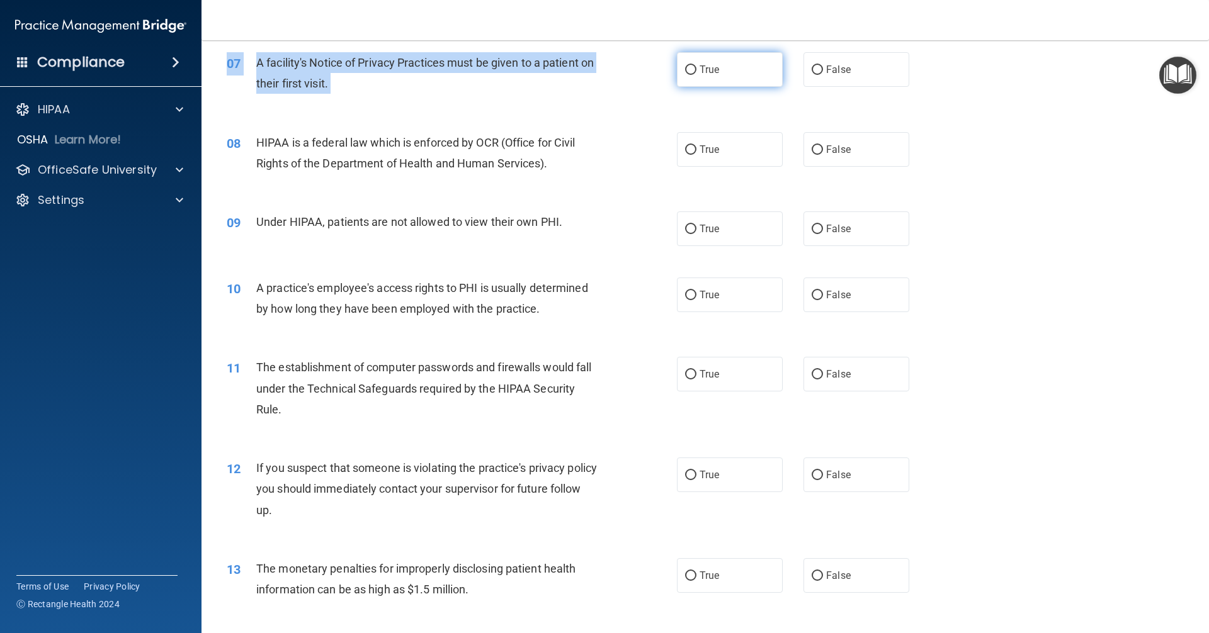
scroll to position [629, 0]
click at [693, 61] on label "True" at bounding box center [730, 70] width 106 height 35
click at [693, 66] on input "True" at bounding box center [690, 70] width 11 height 9
radio input "true"
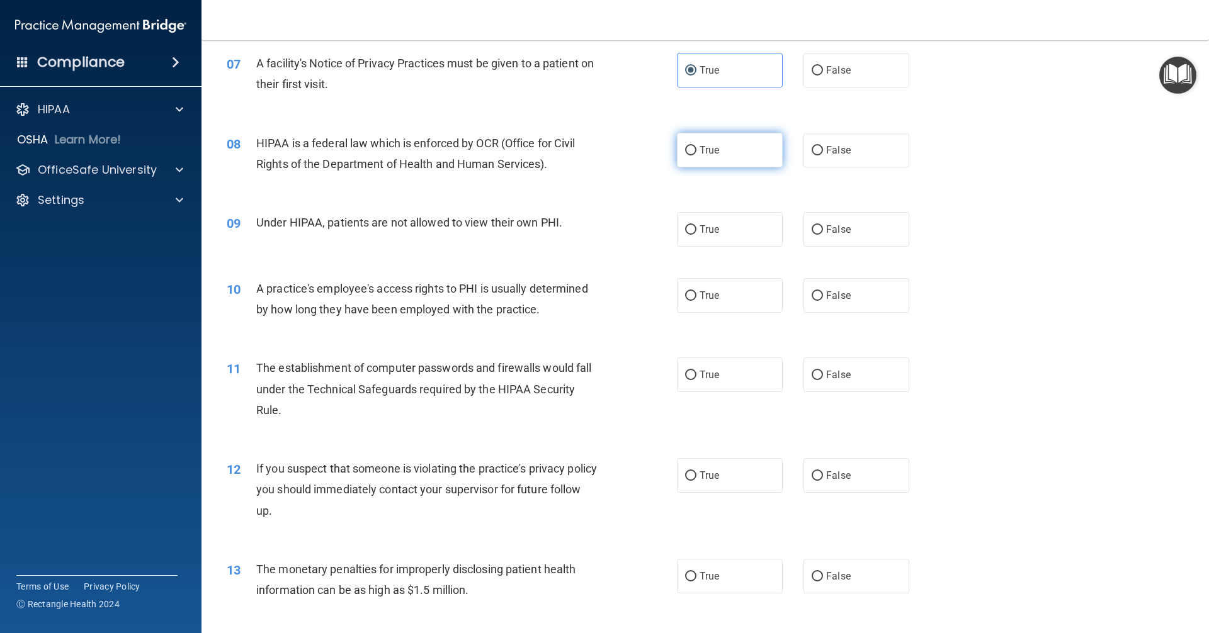
click at [711, 145] on span "True" at bounding box center [709, 150] width 20 height 12
click at [696, 146] on input "True" at bounding box center [690, 150] width 11 height 9
radio input "true"
click at [844, 239] on label "False" at bounding box center [856, 229] width 106 height 35
click at [823, 235] on input "False" at bounding box center [817, 229] width 11 height 9
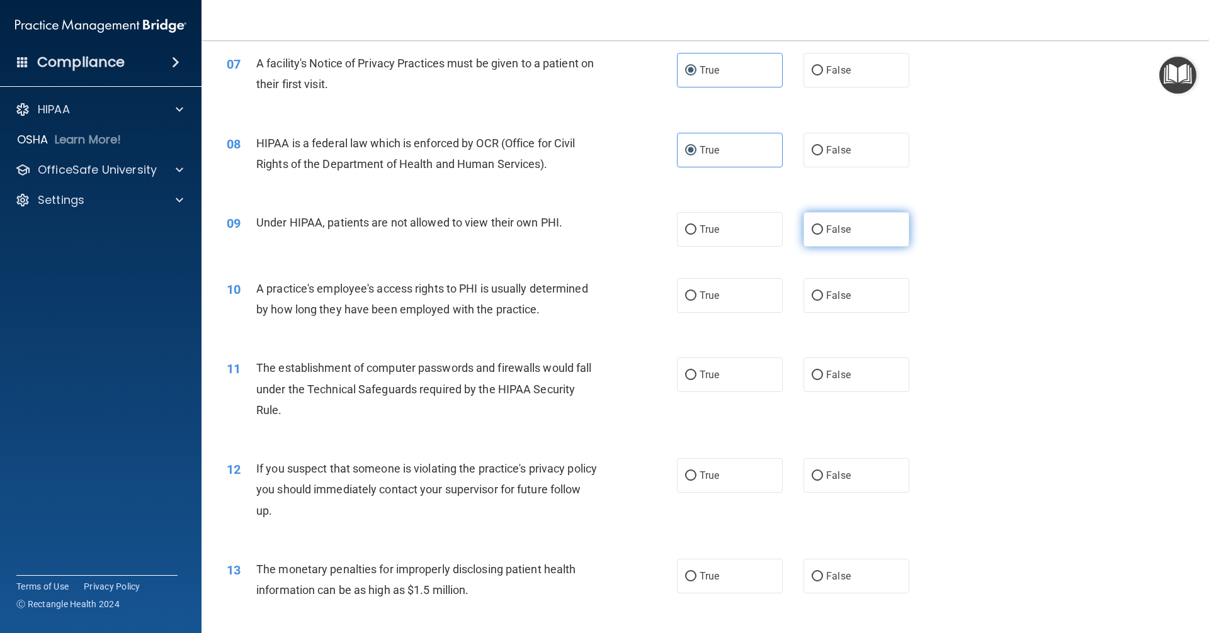
radio input "true"
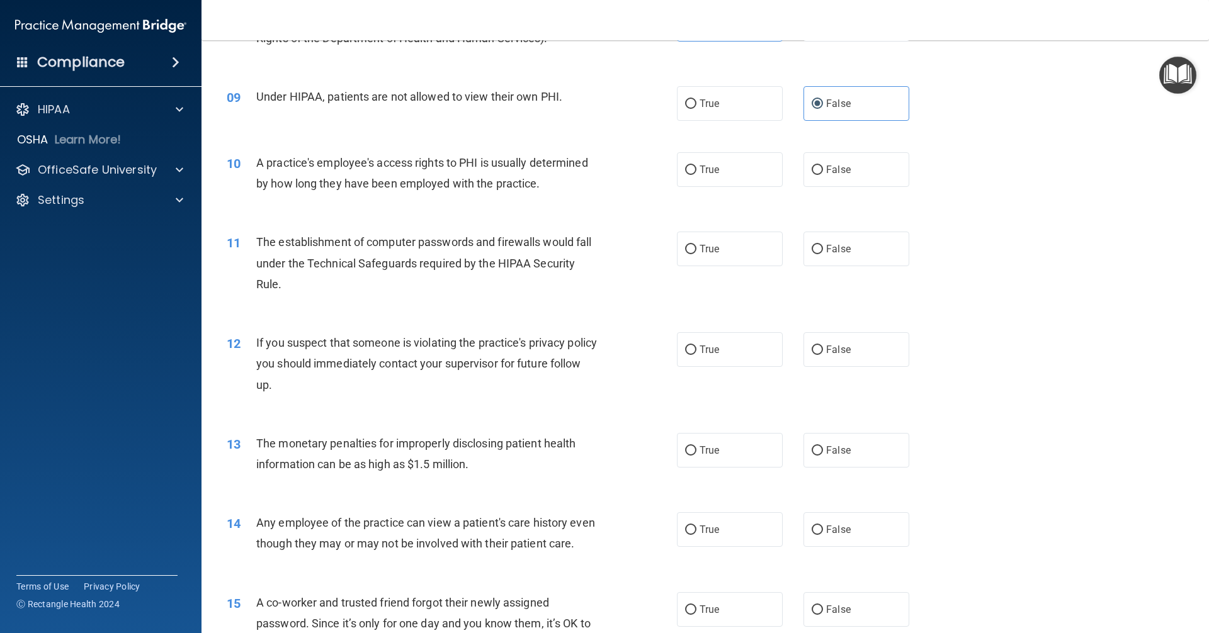
scroll to position [818, 0]
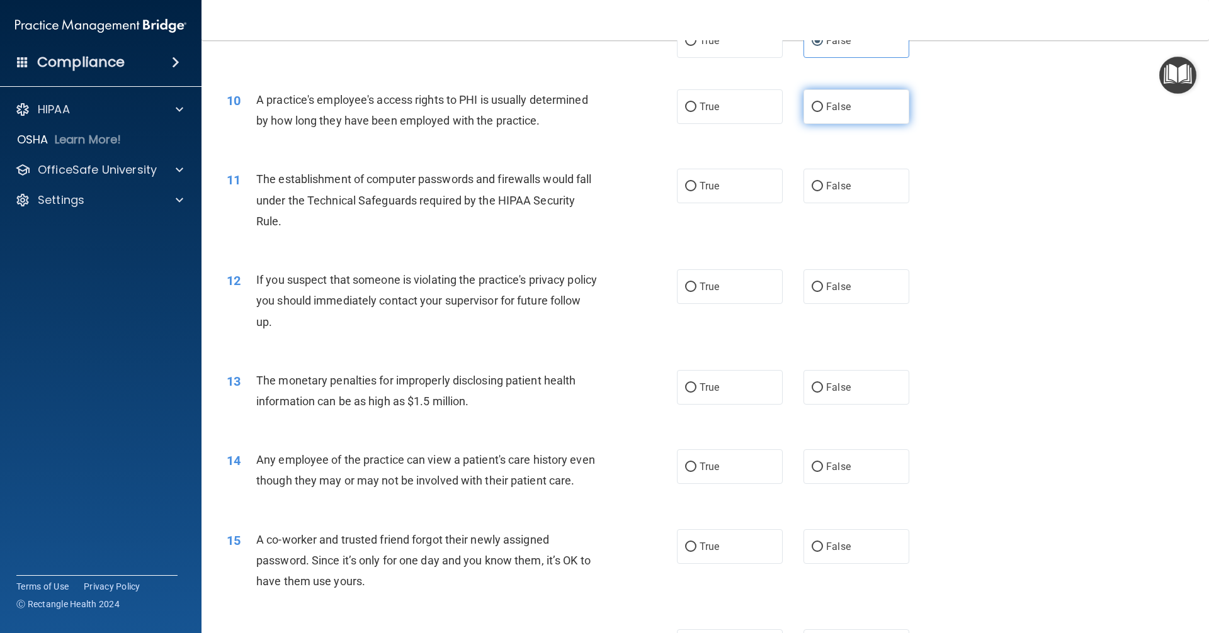
click at [837, 113] on label "False" at bounding box center [856, 106] width 106 height 35
click at [823, 112] on input "False" at bounding box center [817, 107] width 11 height 9
radio input "true"
click at [708, 200] on label "True" at bounding box center [730, 186] width 106 height 35
click at [696, 191] on input "True" at bounding box center [690, 186] width 11 height 9
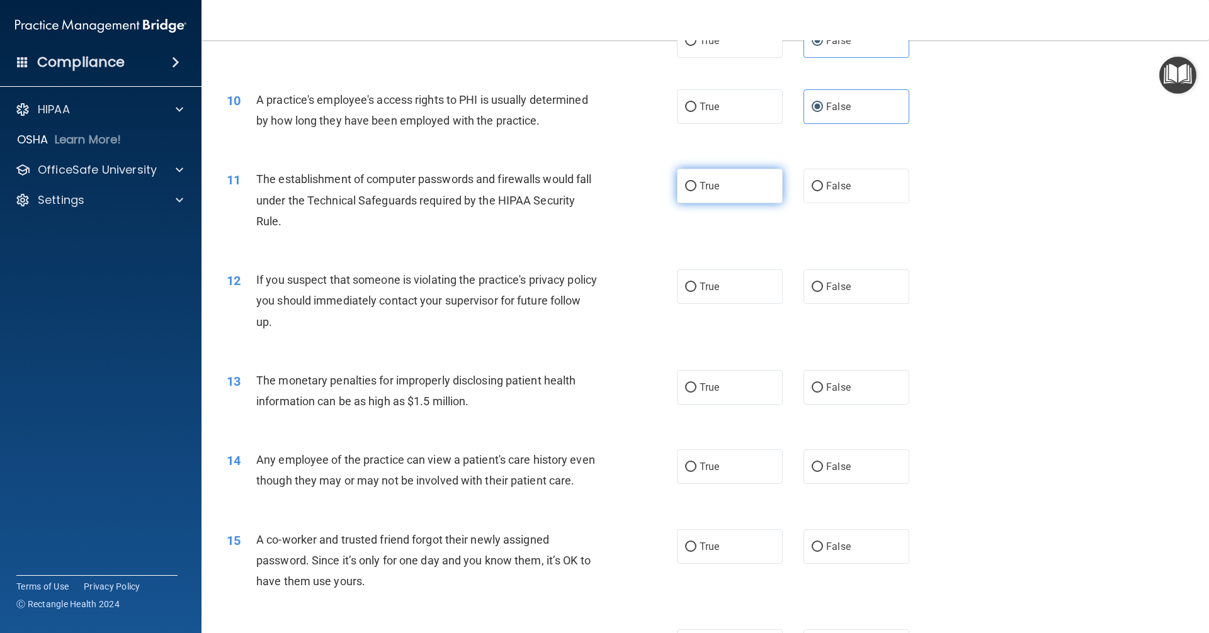
radio input "true"
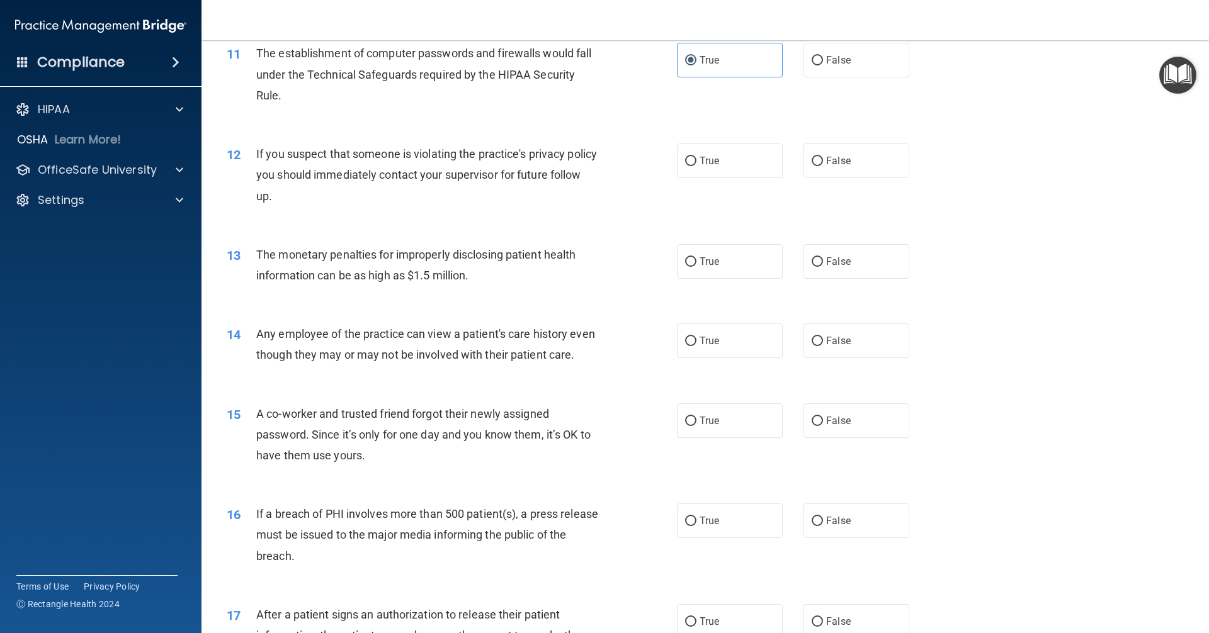
scroll to position [1007, 0]
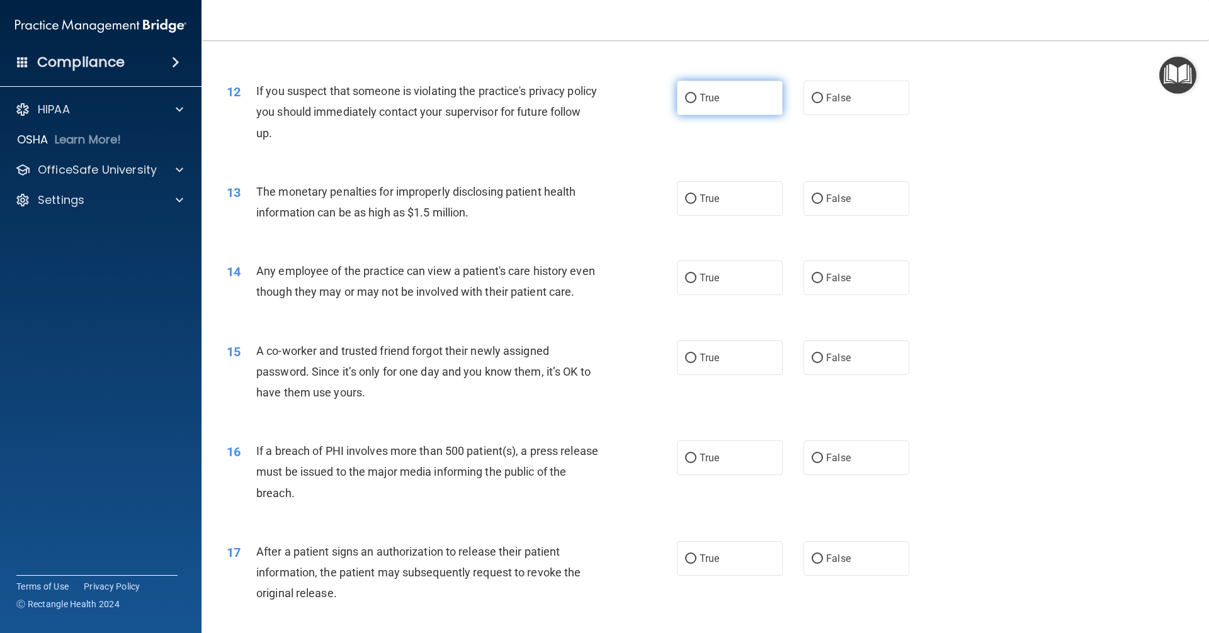
click at [683, 91] on label "True" at bounding box center [730, 98] width 106 height 35
click at [685, 94] on input "True" at bounding box center [690, 98] width 11 height 9
radio input "true"
click at [705, 198] on span "True" at bounding box center [709, 199] width 20 height 12
click at [696, 198] on input "True" at bounding box center [690, 199] width 11 height 9
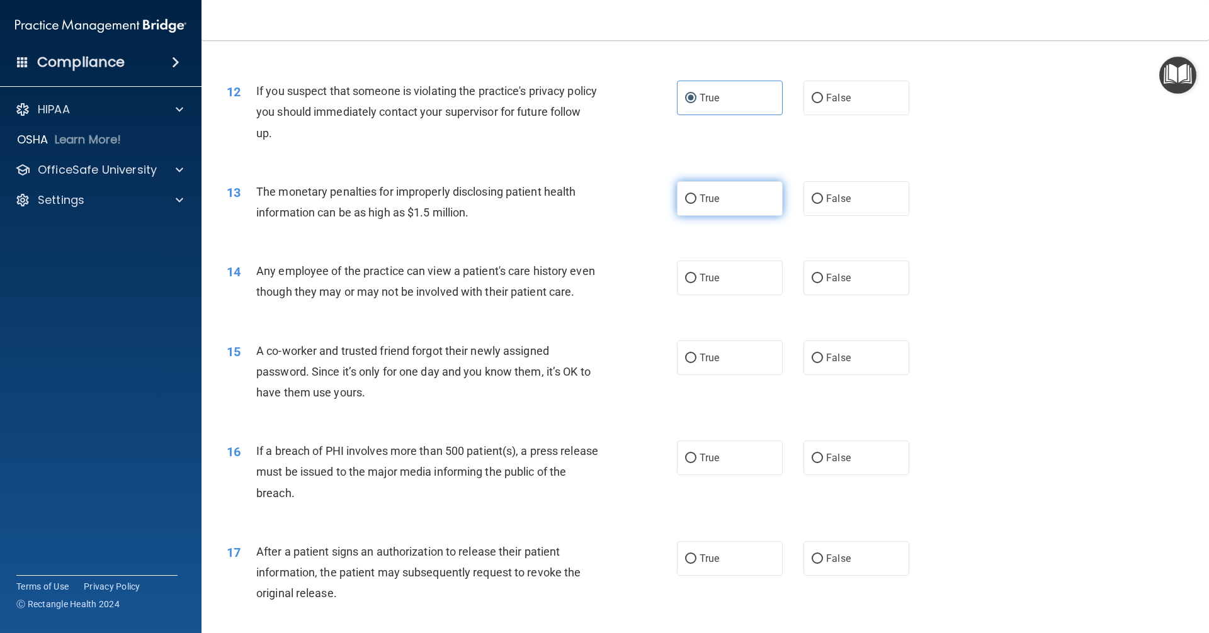
radio input "true"
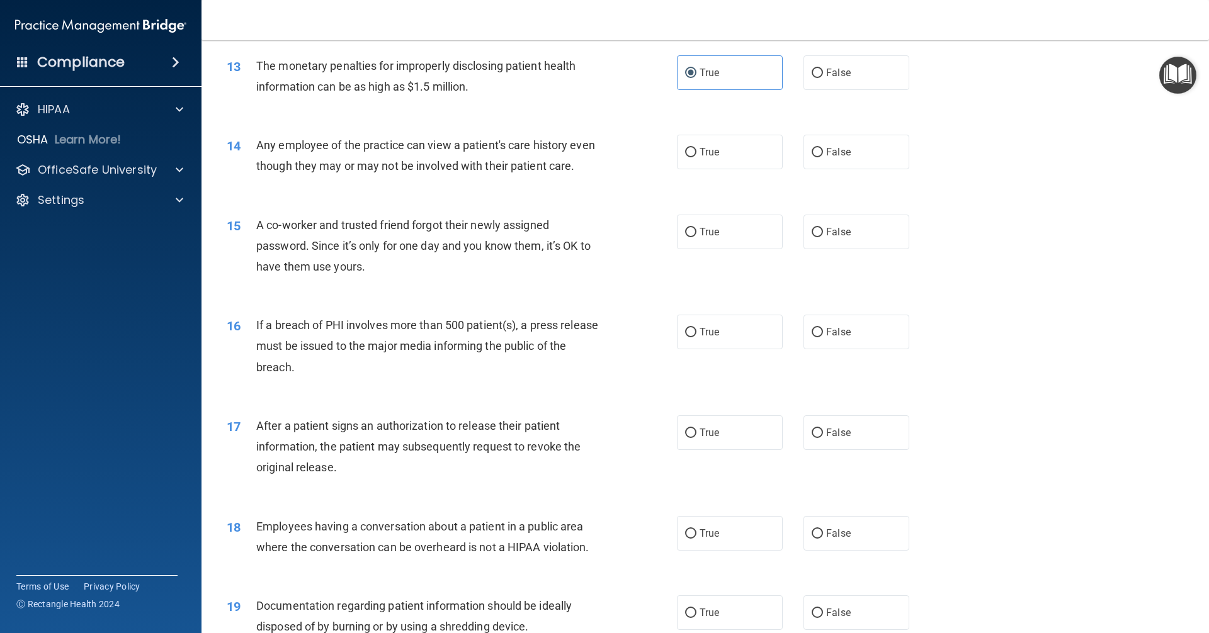
scroll to position [1196, 0]
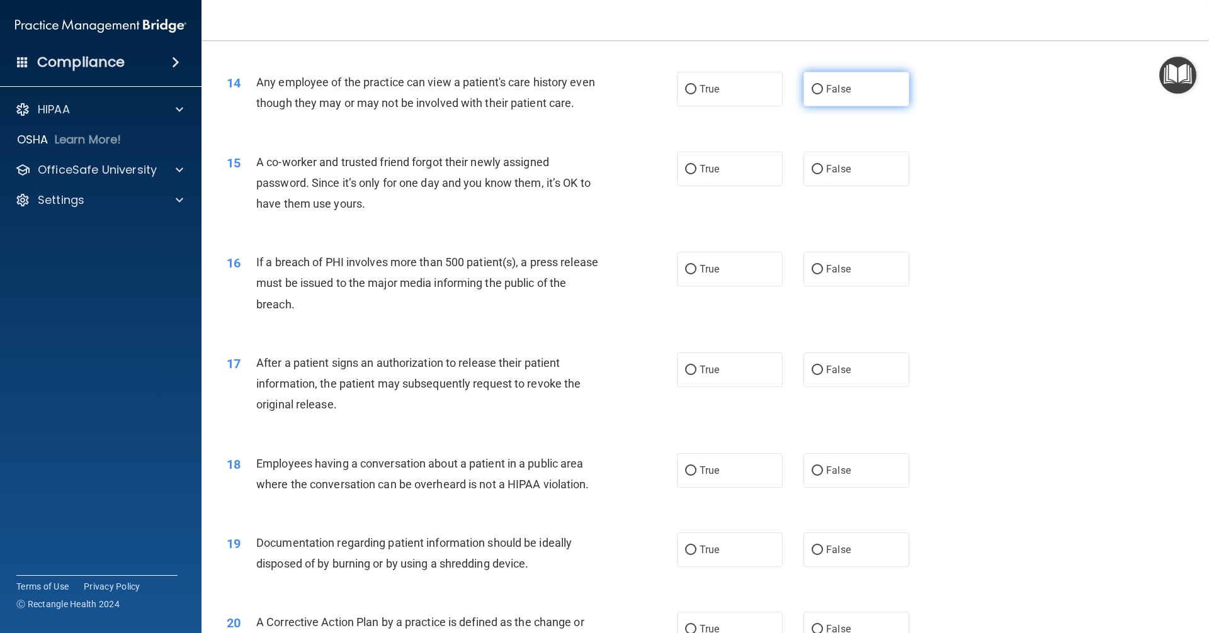
click at [817, 91] on label "False" at bounding box center [856, 89] width 106 height 35
click at [817, 91] on input "False" at bounding box center [817, 89] width 11 height 9
radio input "true"
click at [823, 186] on label "False" at bounding box center [856, 169] width 106 height 35
click at [823, 174] on input "False" at bounding box center [817, 169] width 11 height 9
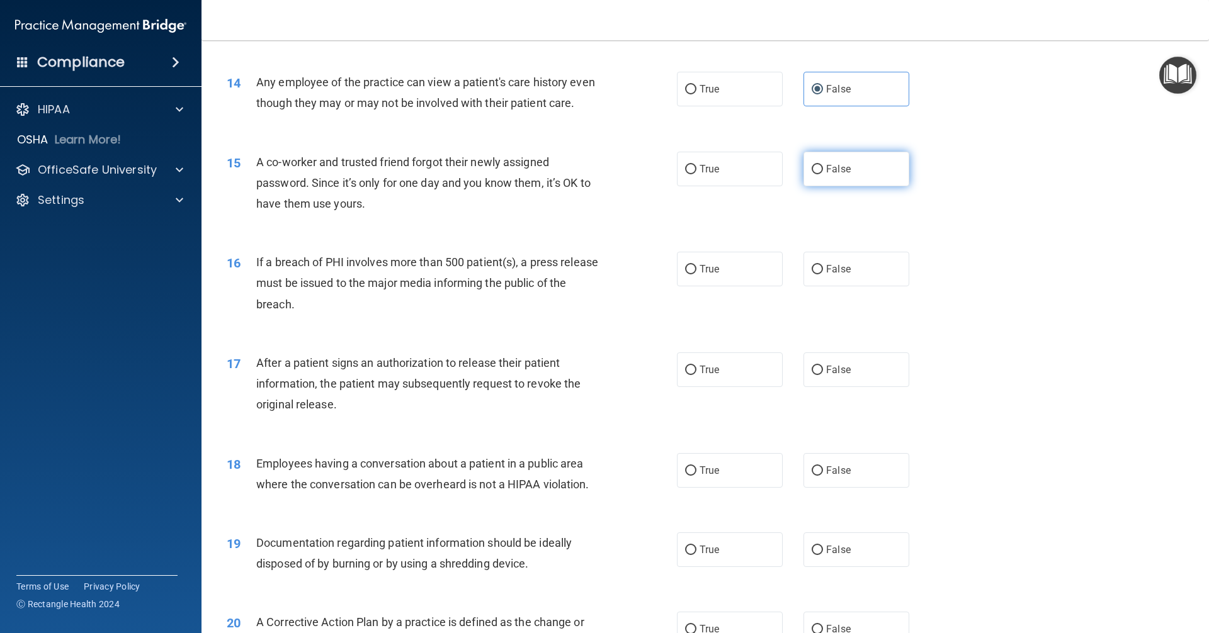
radio input "true"
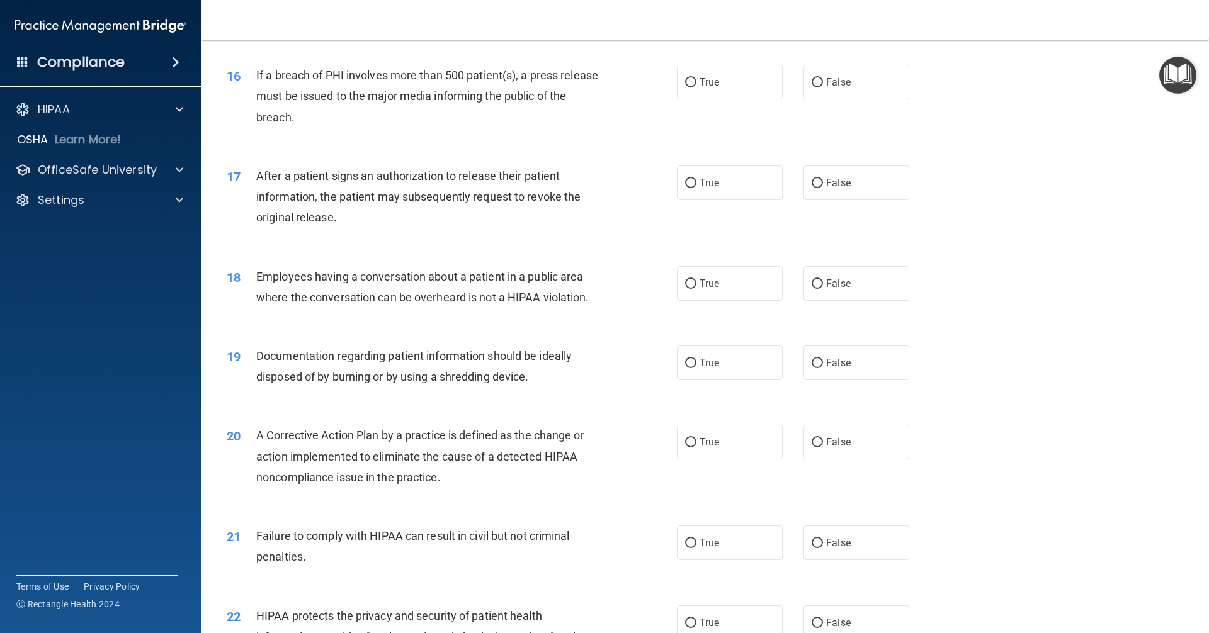
scroll to position [1384, 0]
click at [732, 92] on label "True" at bounding box center [730, 80] width 106 height 35
click at [696, 86] on input "True" at bounding box center [690, 80] width 11 height 9
radio input "true"
click at [699, 187] on span "True" at bounding box center [709, 181] width 20 height 12
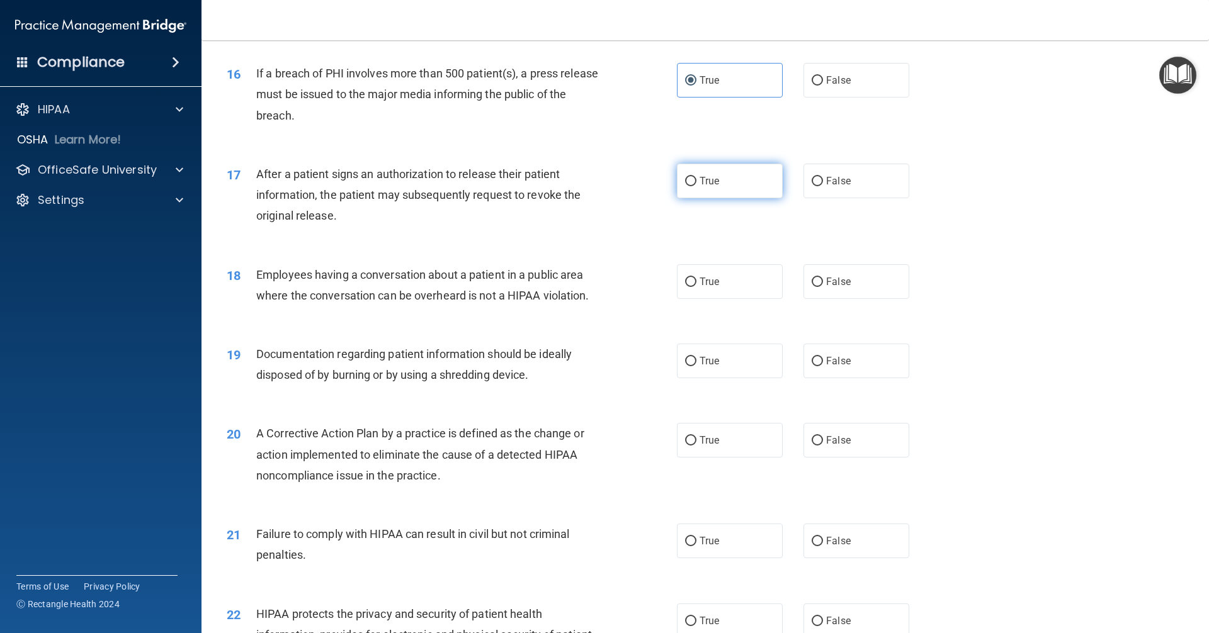
click at [696, 186] on input "True" at bounding box center [690, 181] width 11 height 9
radio input "true"
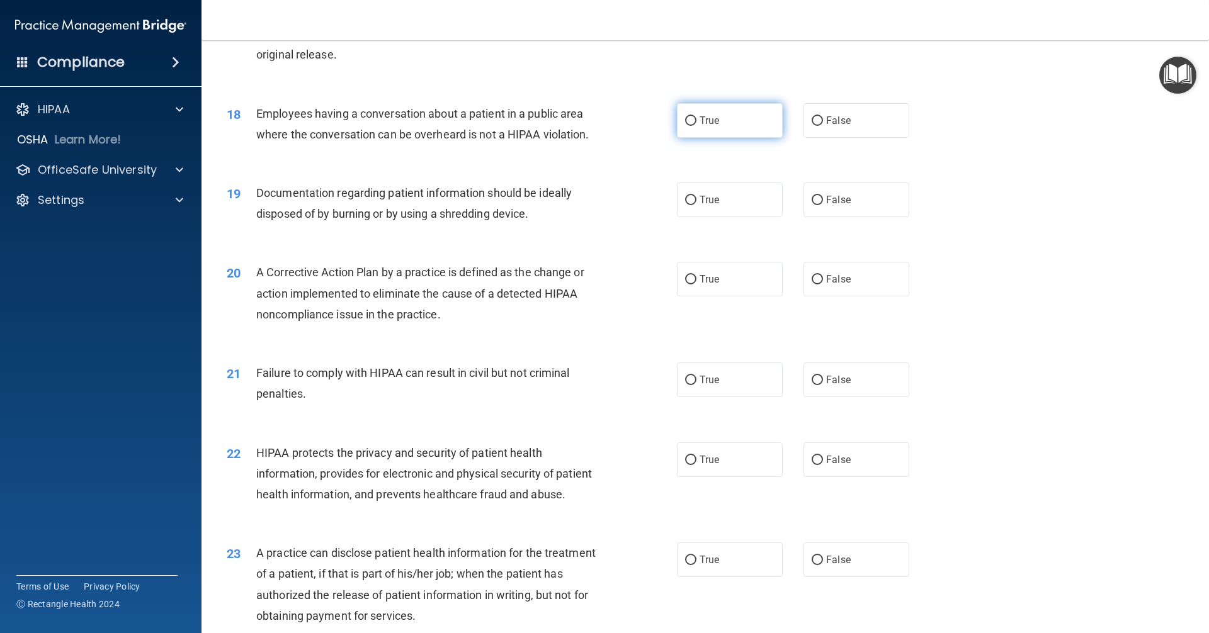
scroll to position [1573, 0]
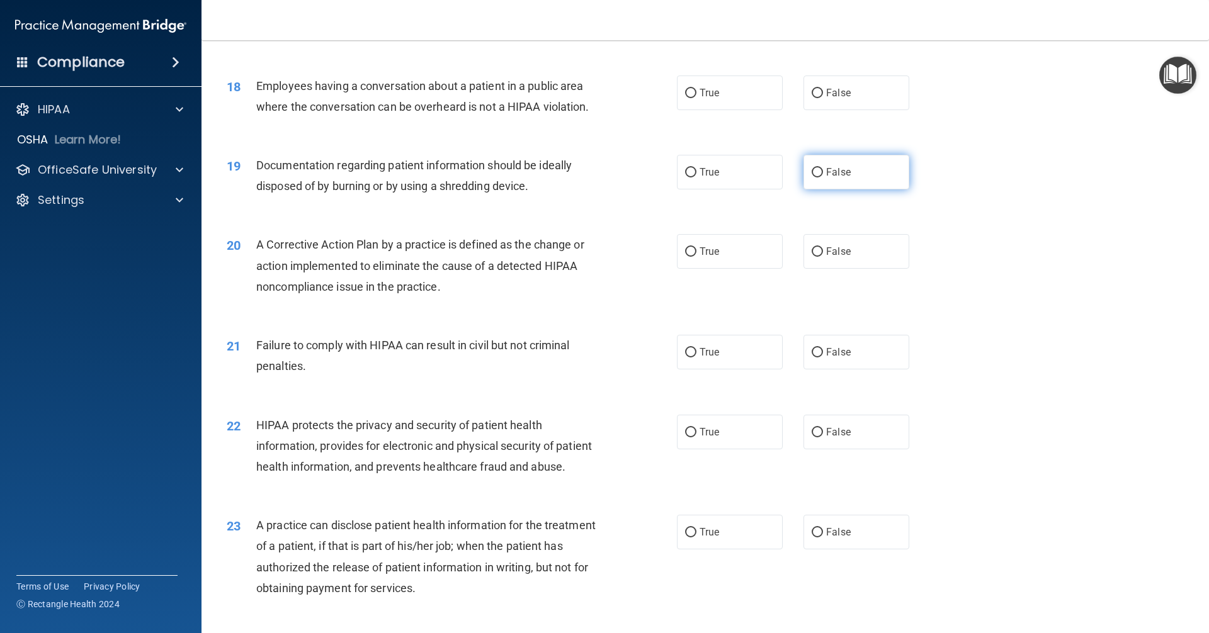
click at [855, 190] on label "False" at bounding box center [856, 172] width 106 height 35
click at [823, 178] on input "False" at bounding box center [817, 172] width 11 height 9
radio input "true"
click at [721, 261] on label "True" at bounding box center [730, 251] width 106 height 35
click at [696, 257] on input "True" at bounding box center [690, 251] width 11 height 9
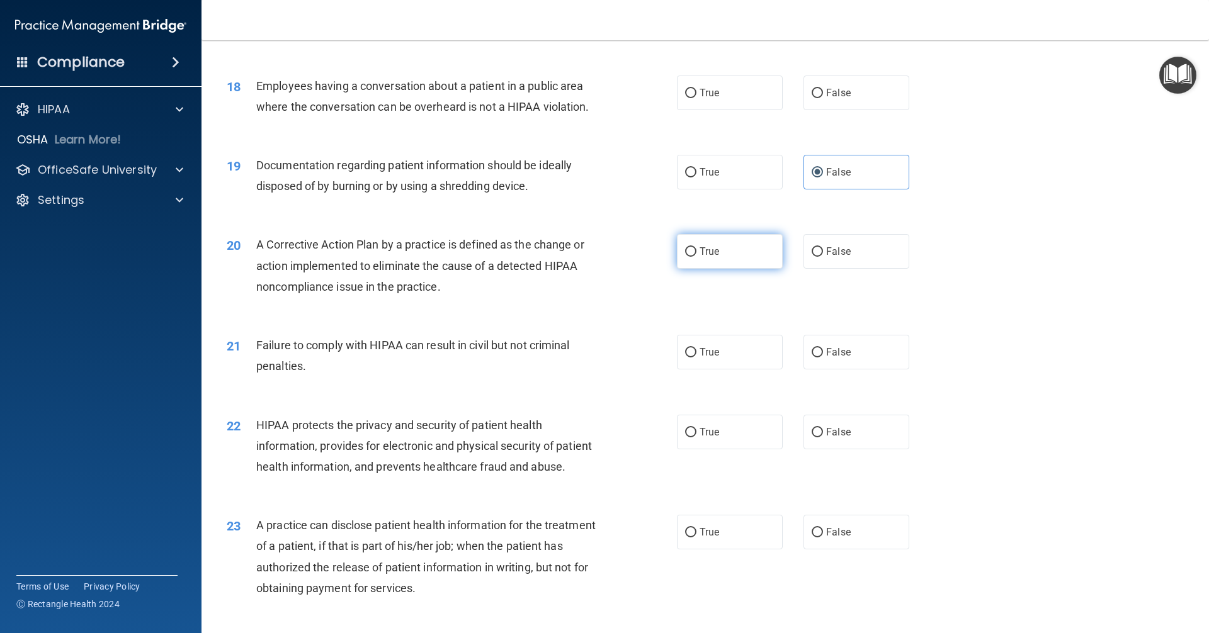
radio input "true"
click at [833, 358] on span "False" at bounding box center [838, 352] width 25 height 12
click at [823, 358] on input "False" at bounding box center [817, 352] width 11 height 9
radio input "true"
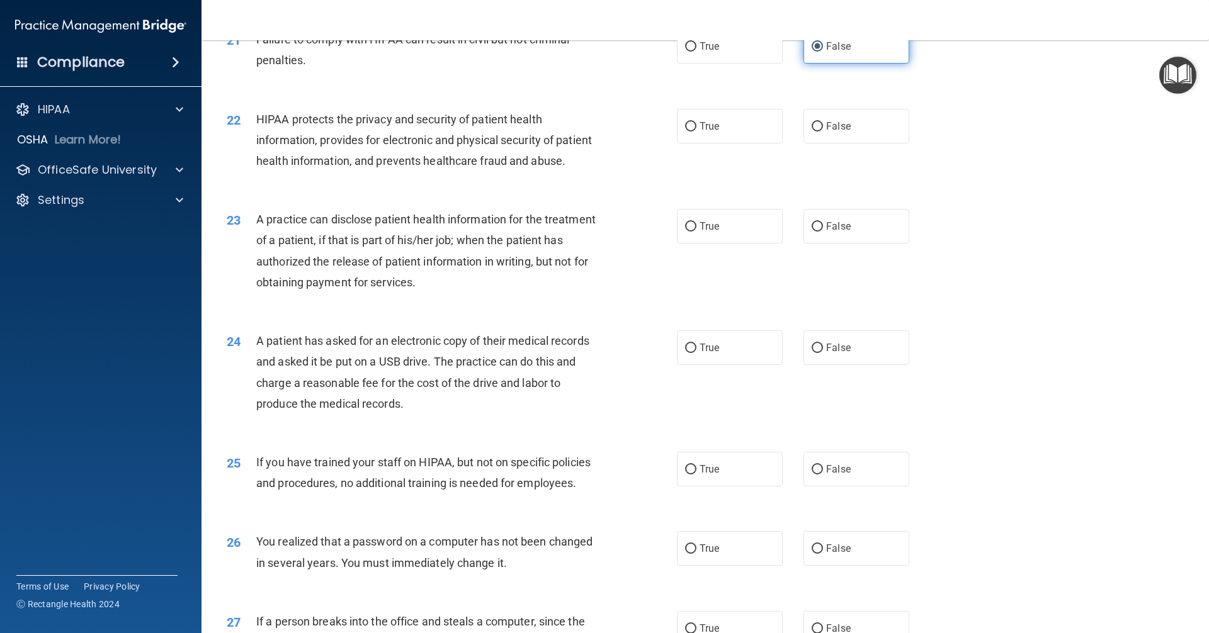
scroll to position [1951, 0]
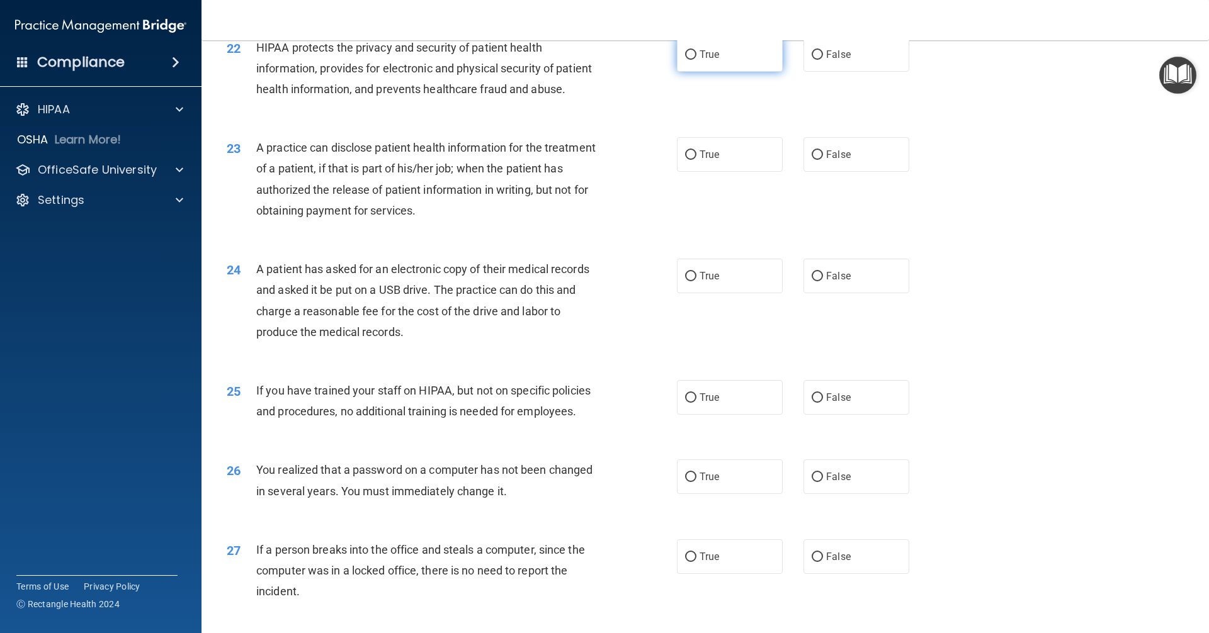
click at [710, 69] on label "True" at bounding box center [730, 54] width 106 height 35
click at [696, 60] on input "True" at bounding box center [690, 54] width 11 height 9
radio input "true"
click at [830, 172] on label "False" at bounding box center [856, 154] width 106 height 35
click at [823, 160] on input "False" at bounding box center [817, 154] width 11 height 9
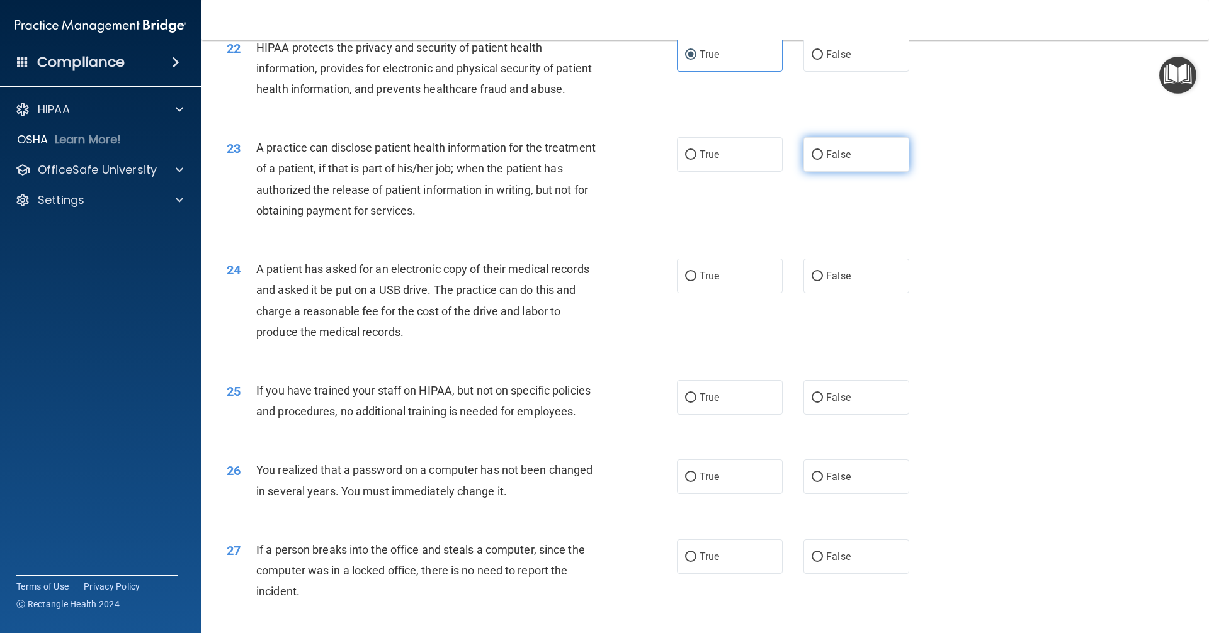
radio input "true"
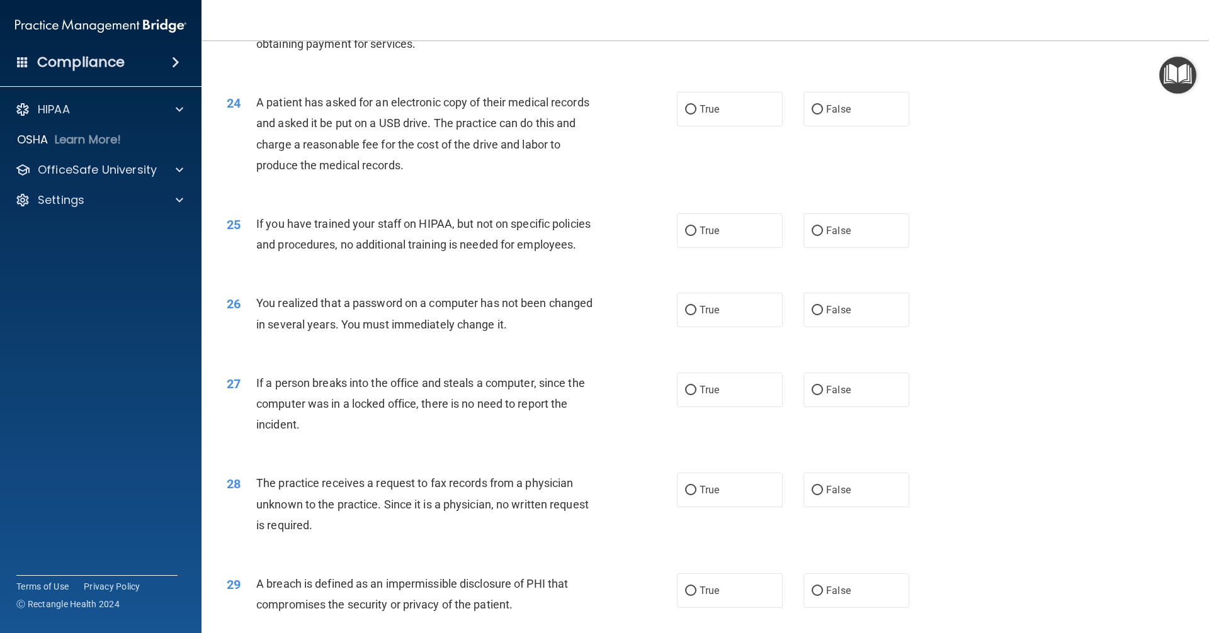
scroll to position [2140, 0]
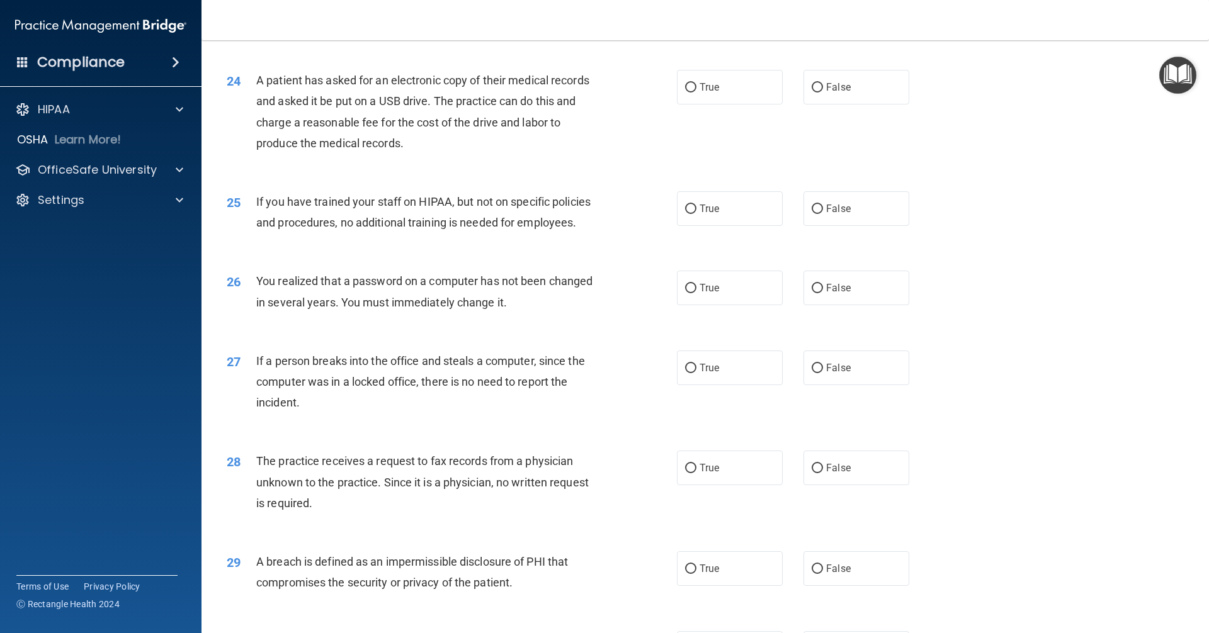
click at [703, 148] on div "24 A patient has asked for an electronic copy of their medical records and aske…" at bounding box center [705, 115] width 976 height 122
click at [701, 105] on label "True" at bounding box center [730, 87] width 106 height 35
click at [696, 93] on input "True" at bounding box center [690, 87] width 11 height 9
radio input "true"
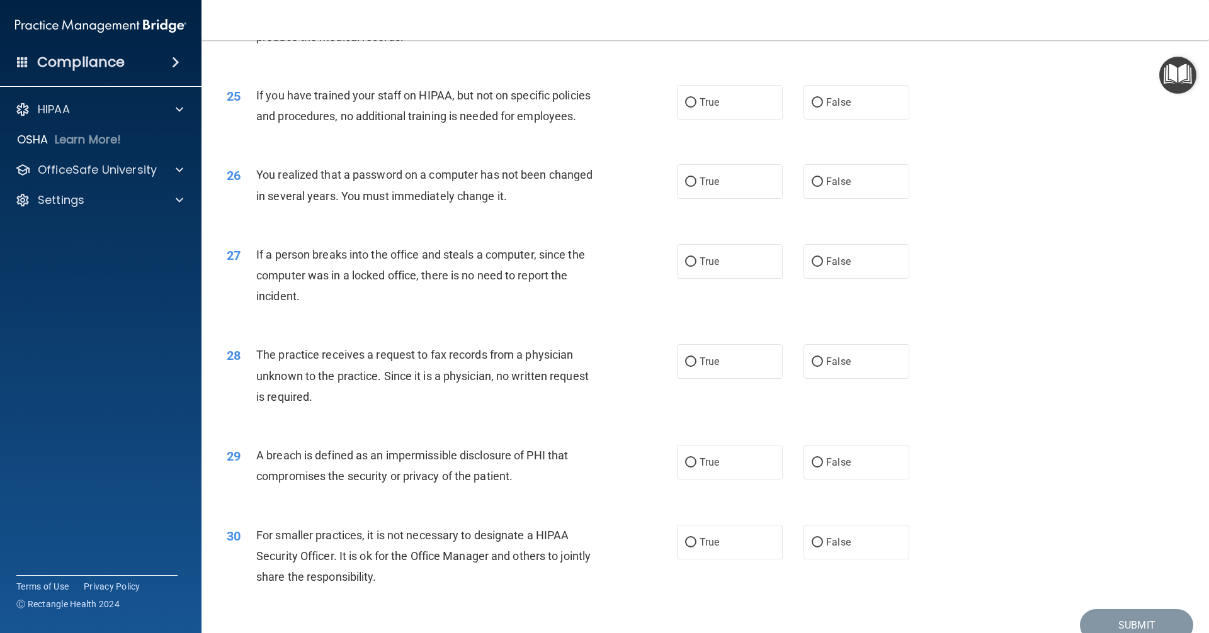
scroll to position [2266, 0]
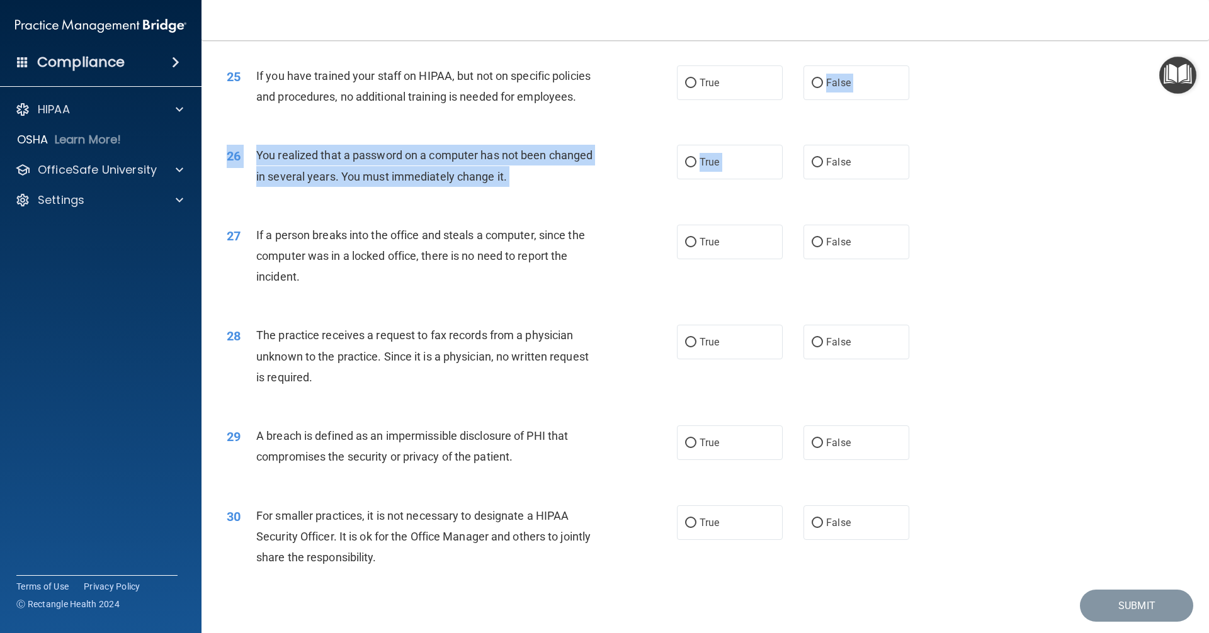
drag, startPoint x: 820, startPoint y: 215, endPoint x: 840, endPoint y: 146, distance: 71.5
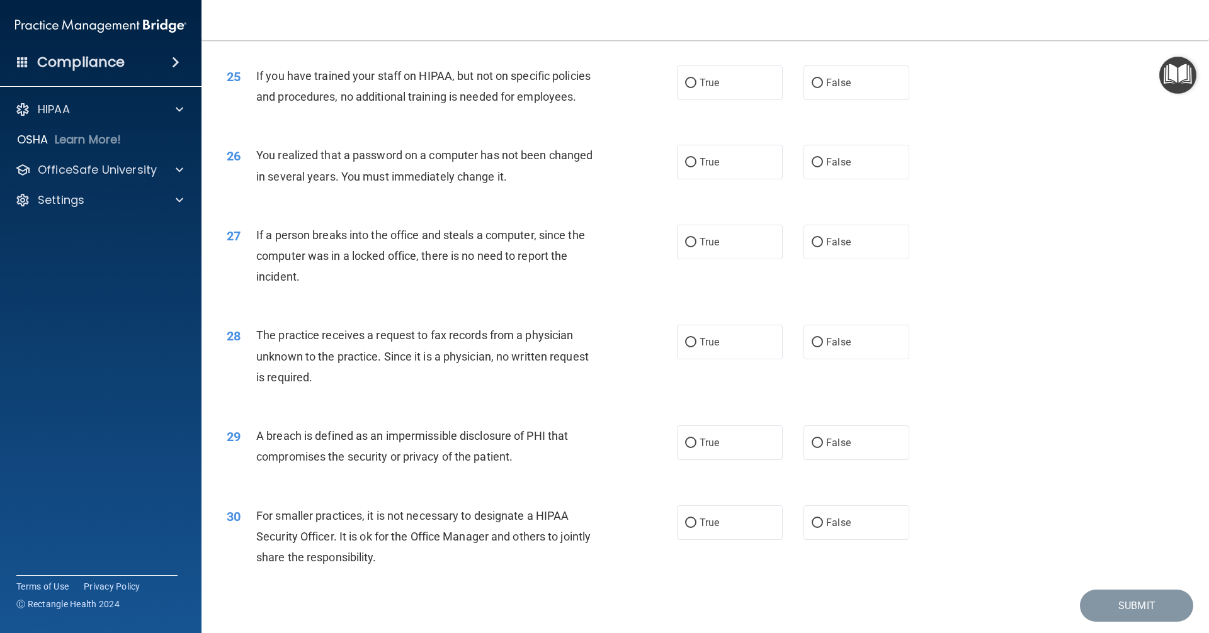
click at [846, 129] on div "25 If you have trained your staff on HIPAA, but not on specific policies and pr…" at bounding box center [705, 89] width 976 height 79
click at [803, 100] on label "False" at bounding box center [856, 82] width 106 height 35
click at [812, 88] on input "False" at bounding box center [817, 83] width 11 height 9
radio input "true"
click at [713, 168] on span "True" at bounding box center [709, 162] width 20 height 12
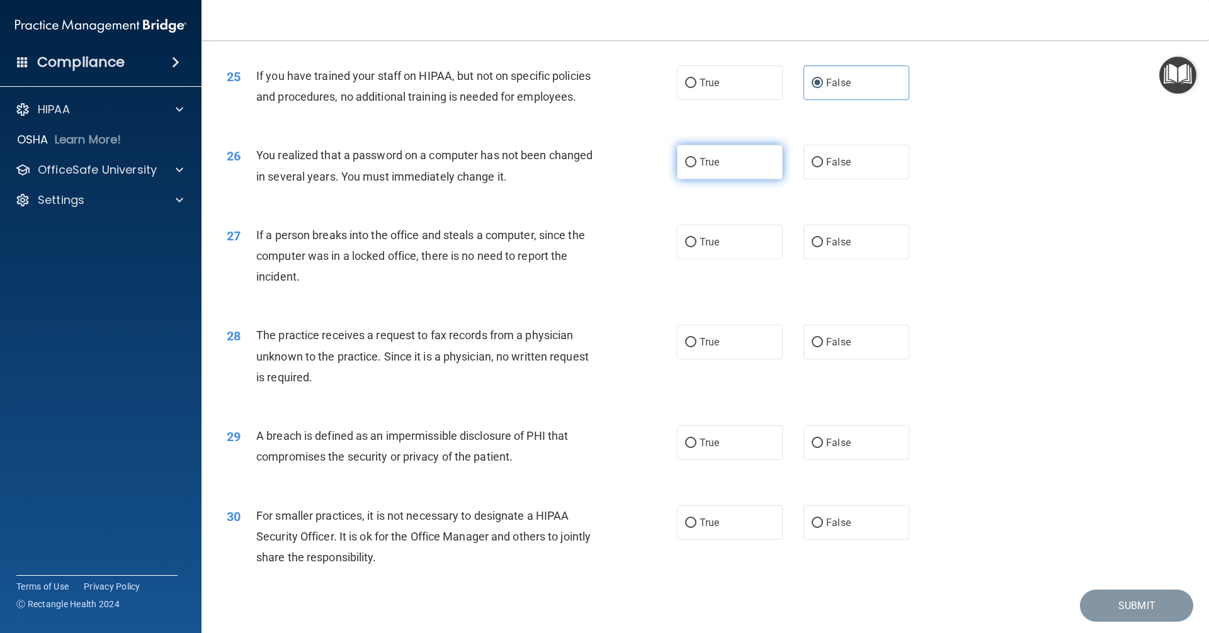
click at [696, 167] on input "True" at bounding box center [690, 162] width 11 height 9
radio input "true"
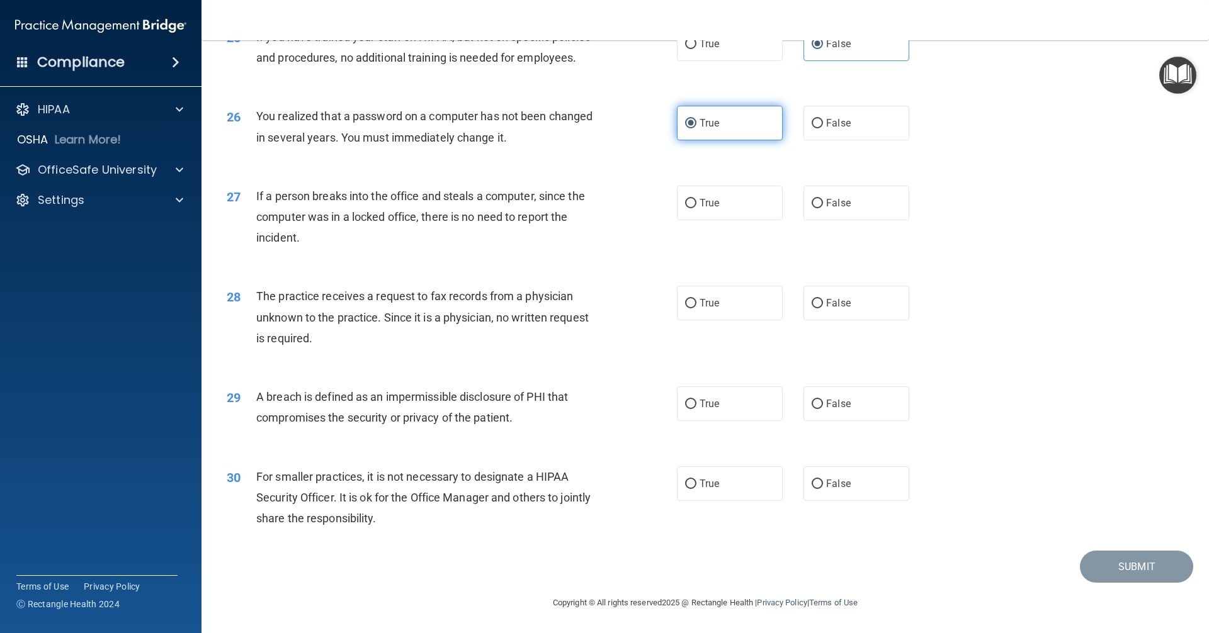
scroll to position [2329, 0]
click at [826, 209] on span "False" at bounding box center [838, 203] width 25 height 12
click at [823, 208] on input "False" at bounding box center [817, 203] width 11 height 9
radio input "true"
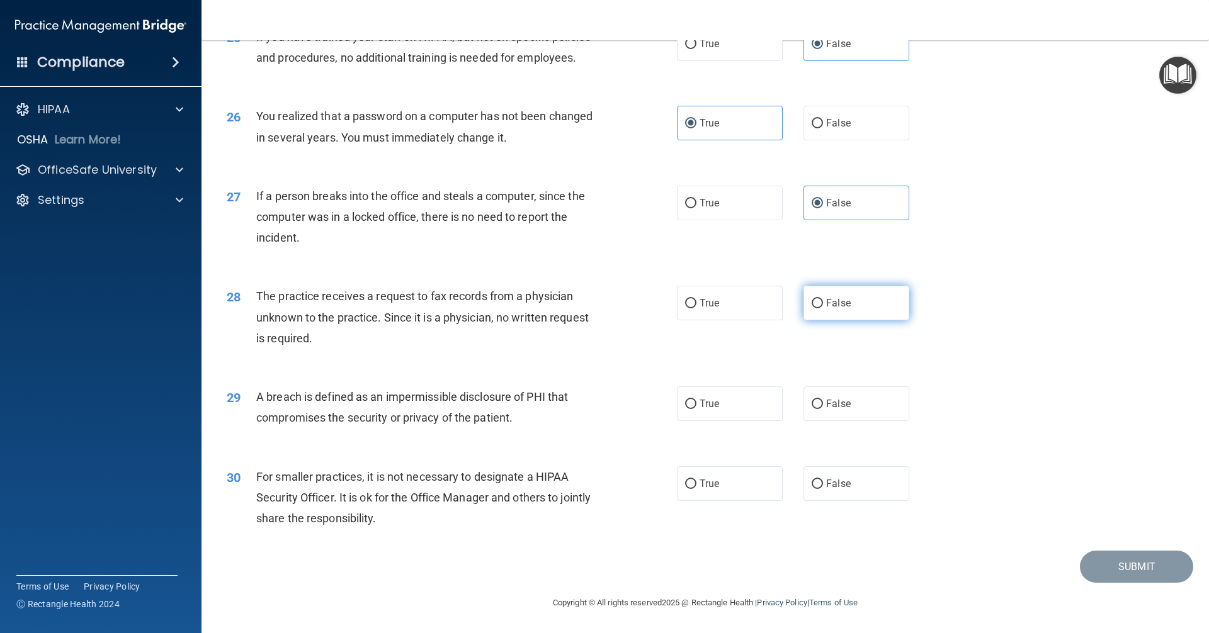
click at [832, 310] on label "False" at bounding box center [856, 303] width 106 height 35
click at [823, 308] on input "False" at bounding box center [817, 303] width 11 height 9
radio input "true"
click at [694, 412] on label "True" at bounding box center [730, 404] width 106 height 35
click at [694, 409] on input "True" at bounding box center [690, 404] width 11 height 9
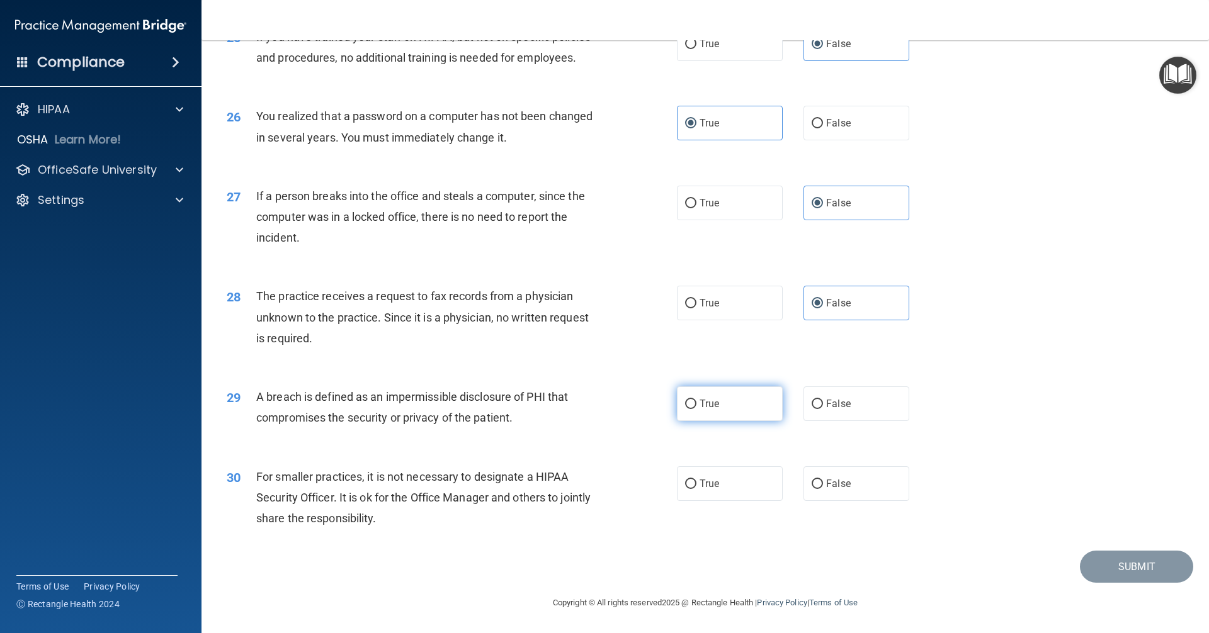
radio input "true"
click at [830, 485] on span "False" at bounding box center [838, 484] width 25 height 12
click at [823, 485] on input "False" at bounding box center [817, 484] width 11 height 9
radio input "true"
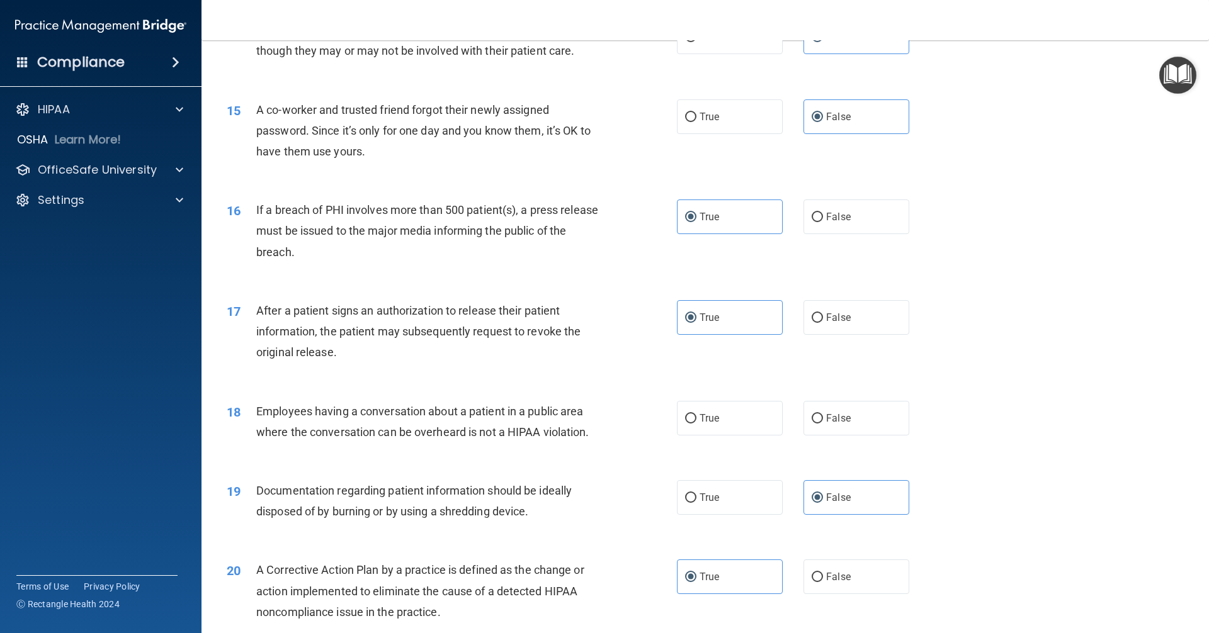
scroll to position [1276, 0]
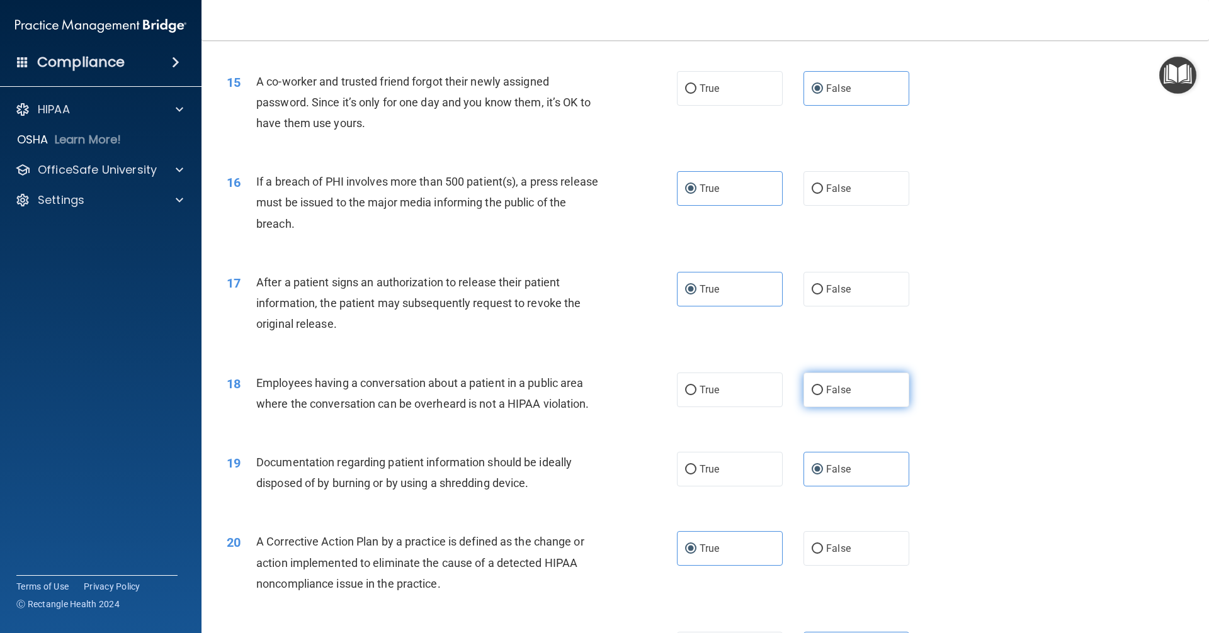
click at [804, 407] on label "False" at bounding box center [856, 390] width 106 height 35
click at [812, 395] on input "False" at bounding box center [817, 390] width 11 height 9
radio input "true"
click at [697, 484] on label "True" at bounding box center [730, 469] width 106 height 35
click at [696, 475] on input "True" at bounding box center [690, 469] width 11 height 9
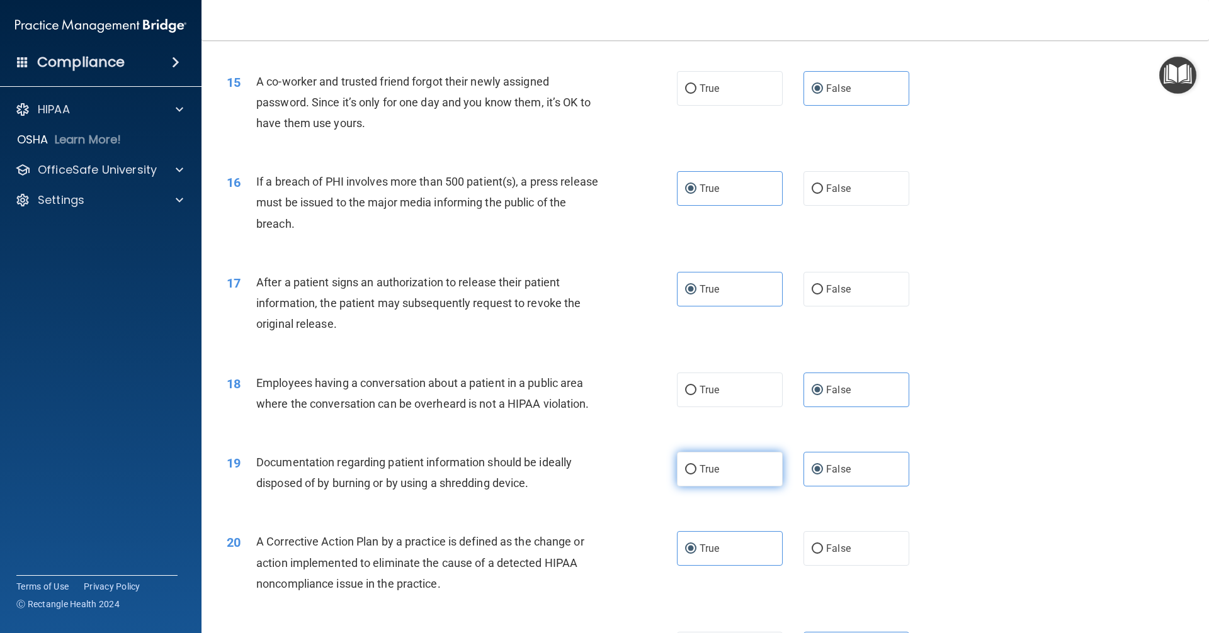
radio input "true"
radio input "false"
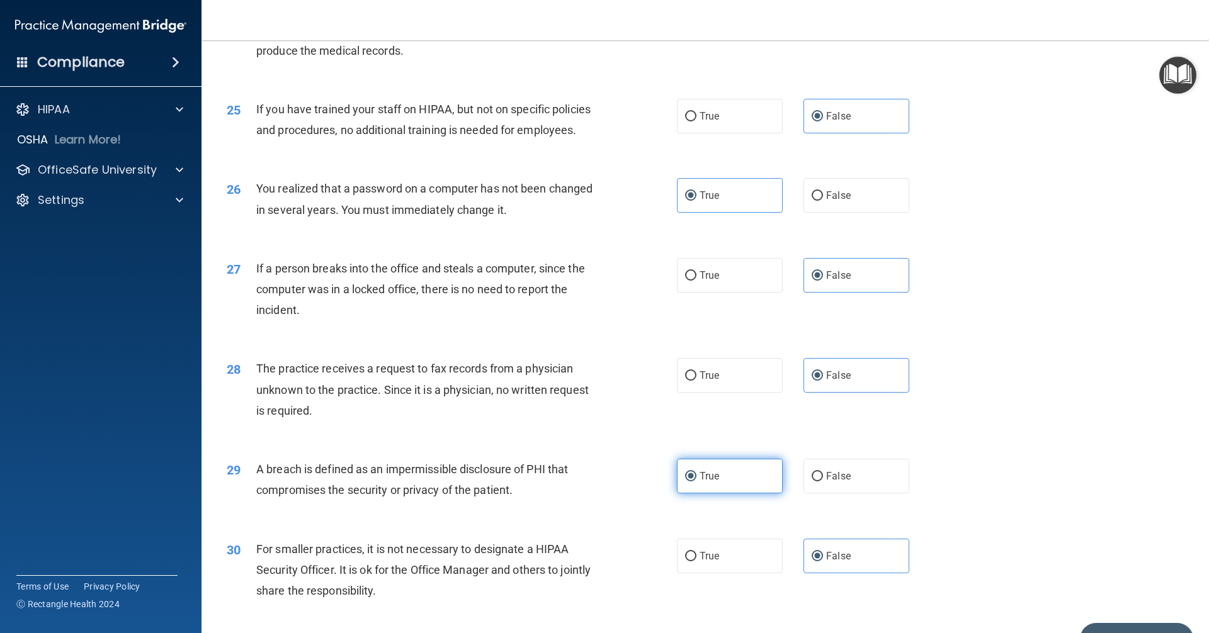
scroll to position [2346, 0]
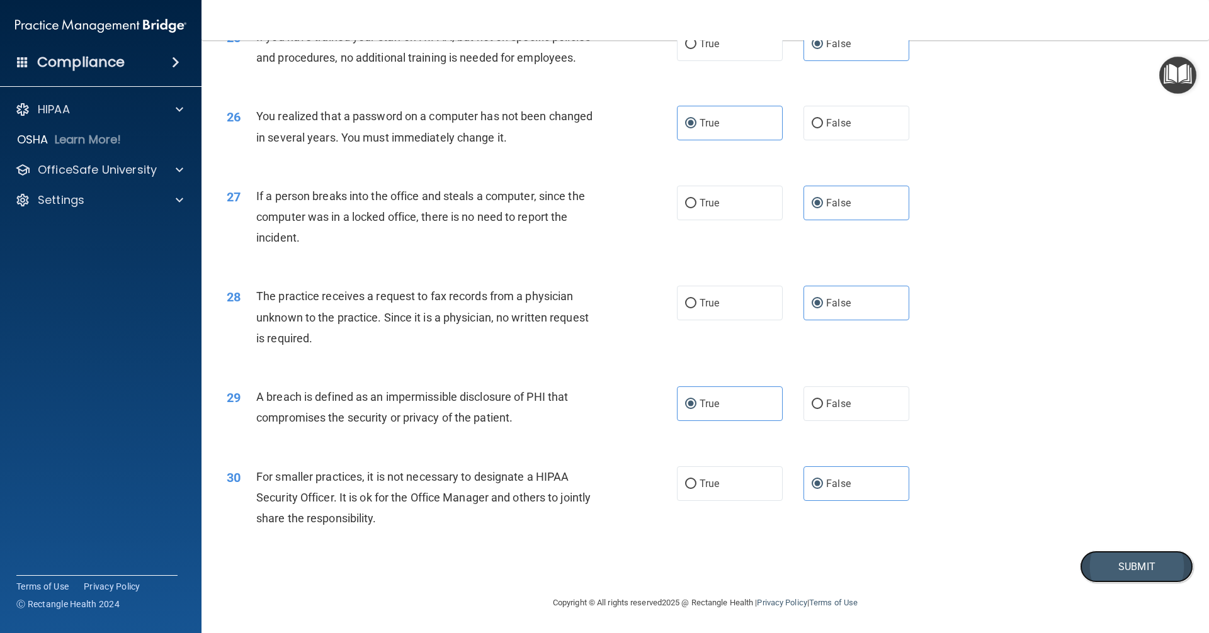
click at [1116, 576] on button "Submit" at bounding box center [1136, 567] width 113 height 32
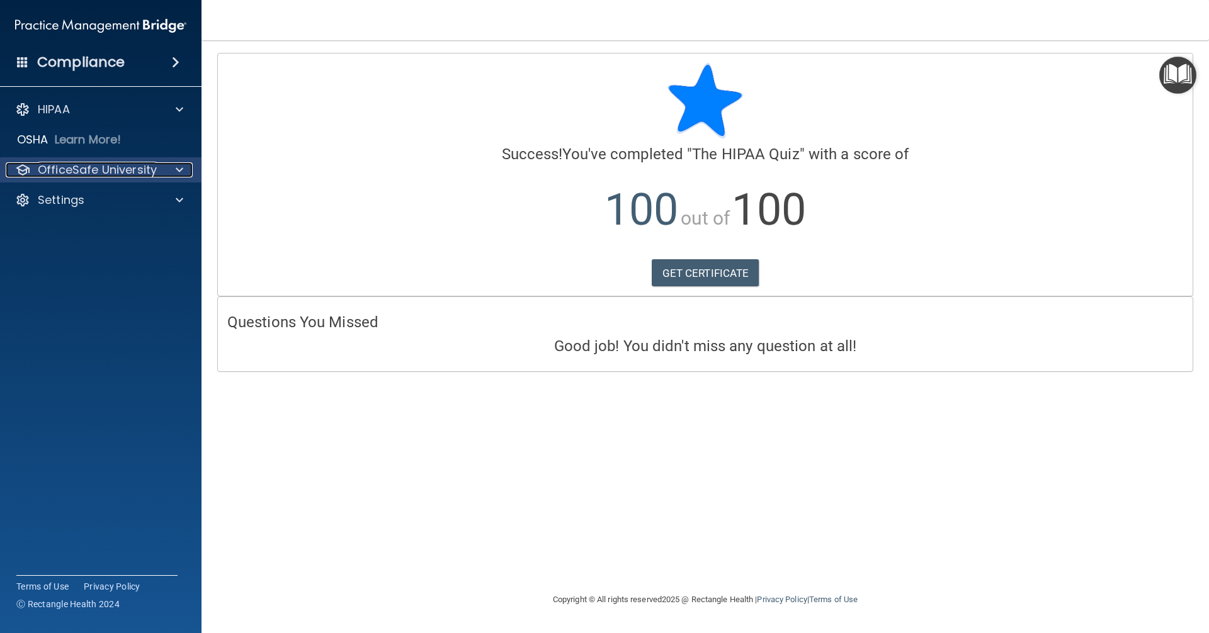
click at [176, 173] on span at bounding box center [180, 169] width 8 height 15
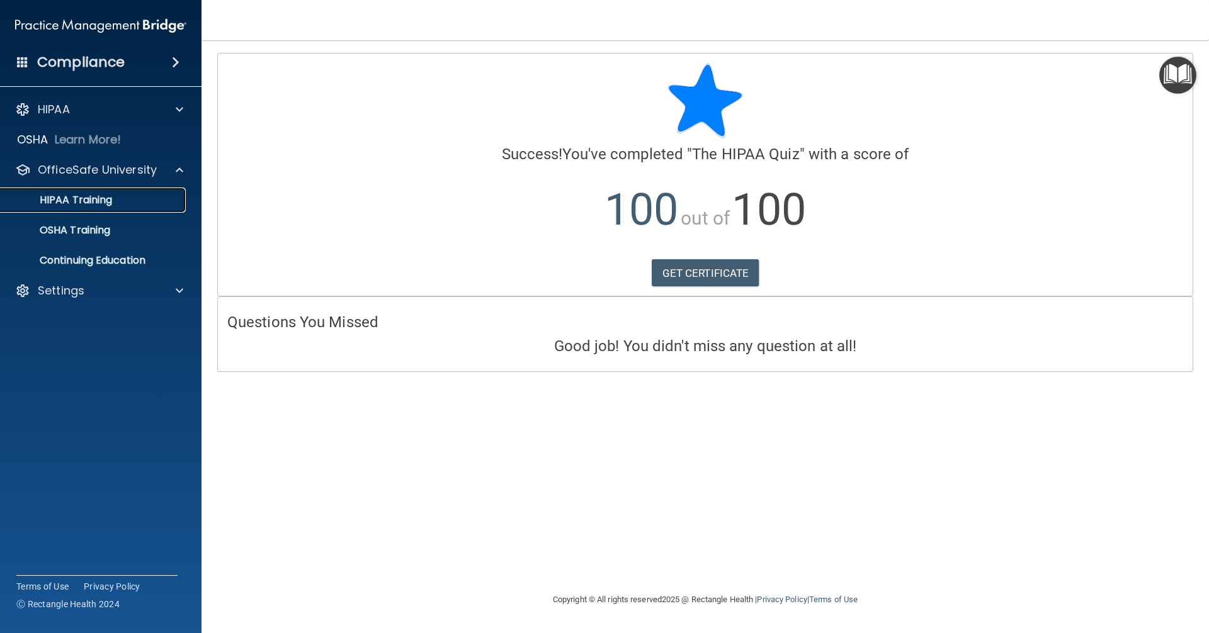
click at [117, 209] on link "HIPAA Training" at bounding box center [86, 200] width 198 height 25
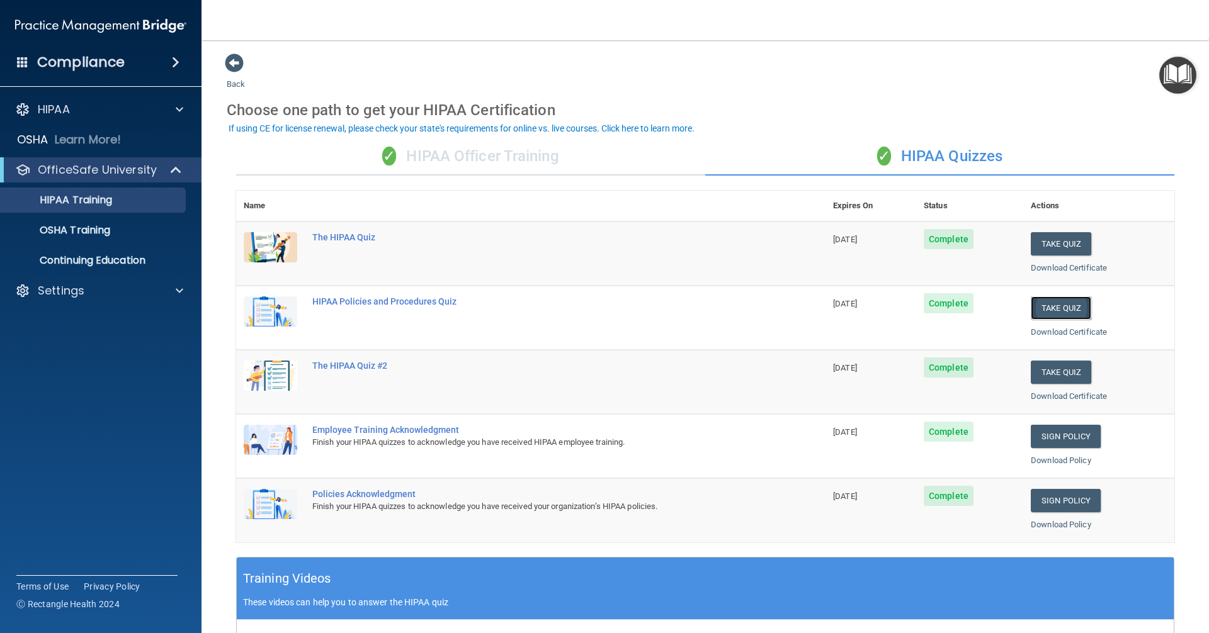
click at [1042, 307] on button "Take Quiz" at bounding box center [1061, 308] width 60 height 23
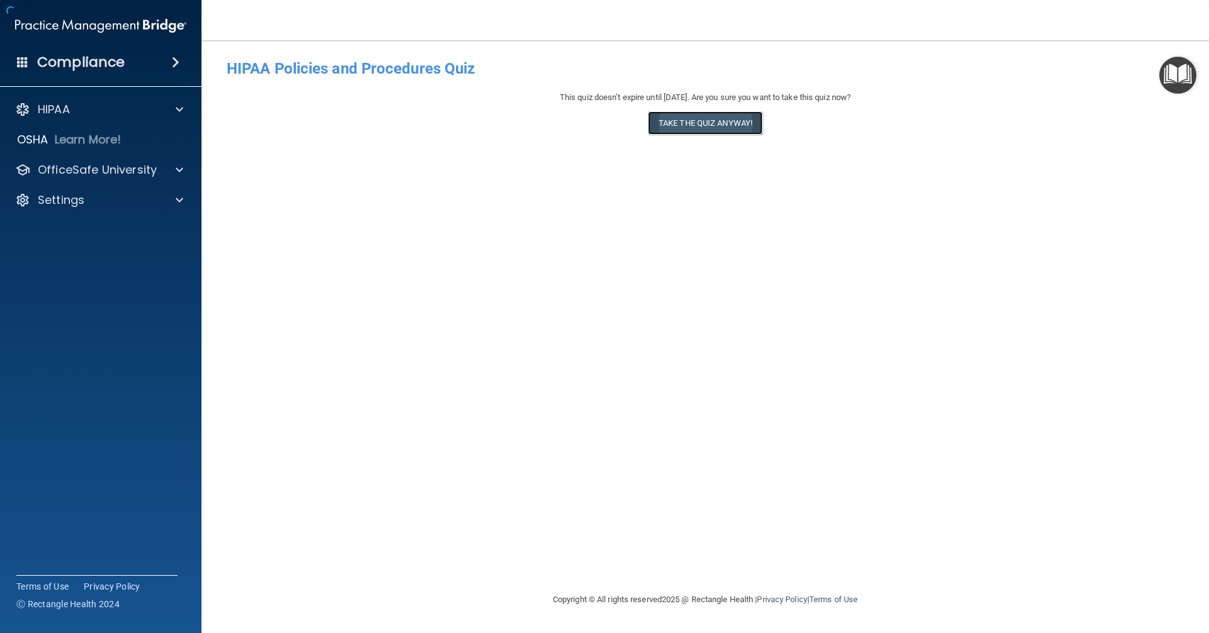
click at [688, 132] on button "Take the quiz anyway!" at bounding box center [705, 122] width 115 height 23
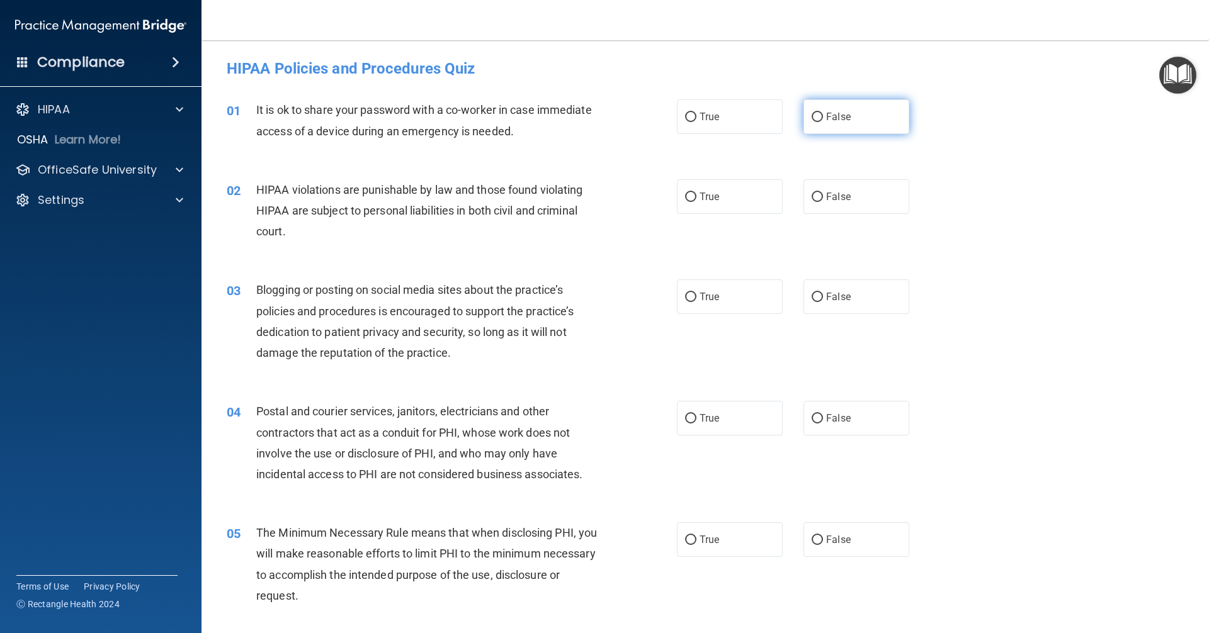
click at [815, 122] on input "False" at bounding box center [817, 117] width 11 height 9
radio input "true"
click at [700, 203] on label "True" at bounding box center [730, 196] width 106 height 35
click at [696, 202] on input "True" at bounding box center [690, 197] width 11 height 9
radio input "true"
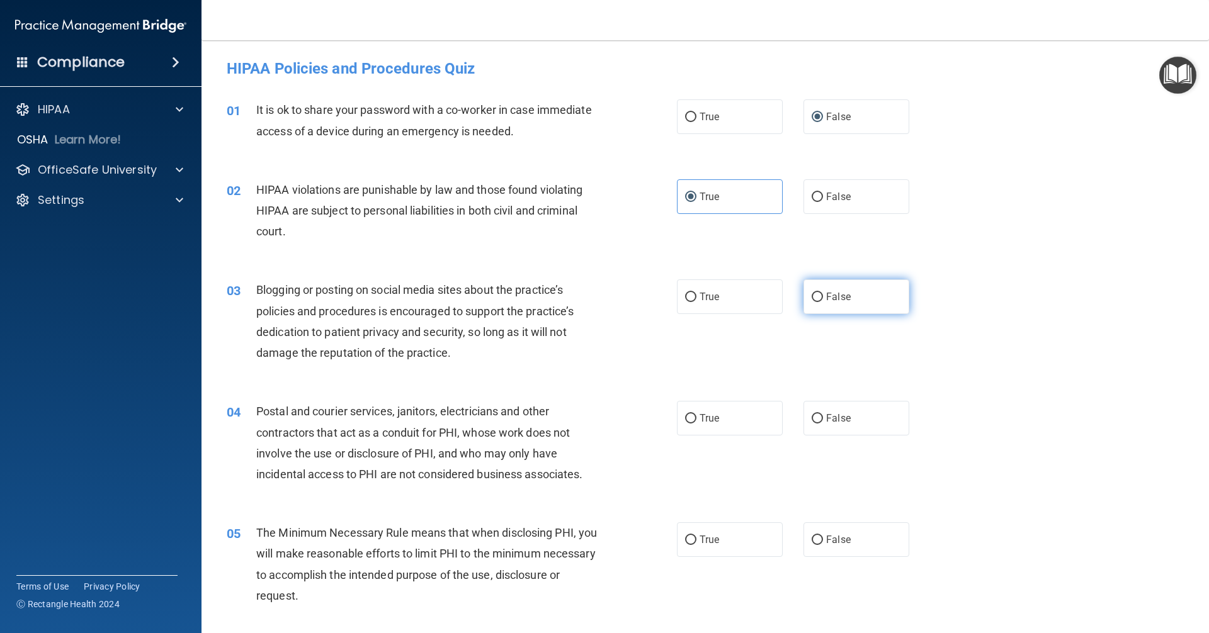
click at [832, 284] on label "False" at bounding box center [856, 297] width 106 height 35
click at [823, 293] on input "False" at bounding box center [817, 297] width 11 height 9
radio input "true"
click at [699, 414] on span "True" at bounding box center [709, 418] width 20 height 12
click at [696, 414] on input "True" at bounding box center [690, 418] width 11 height 9
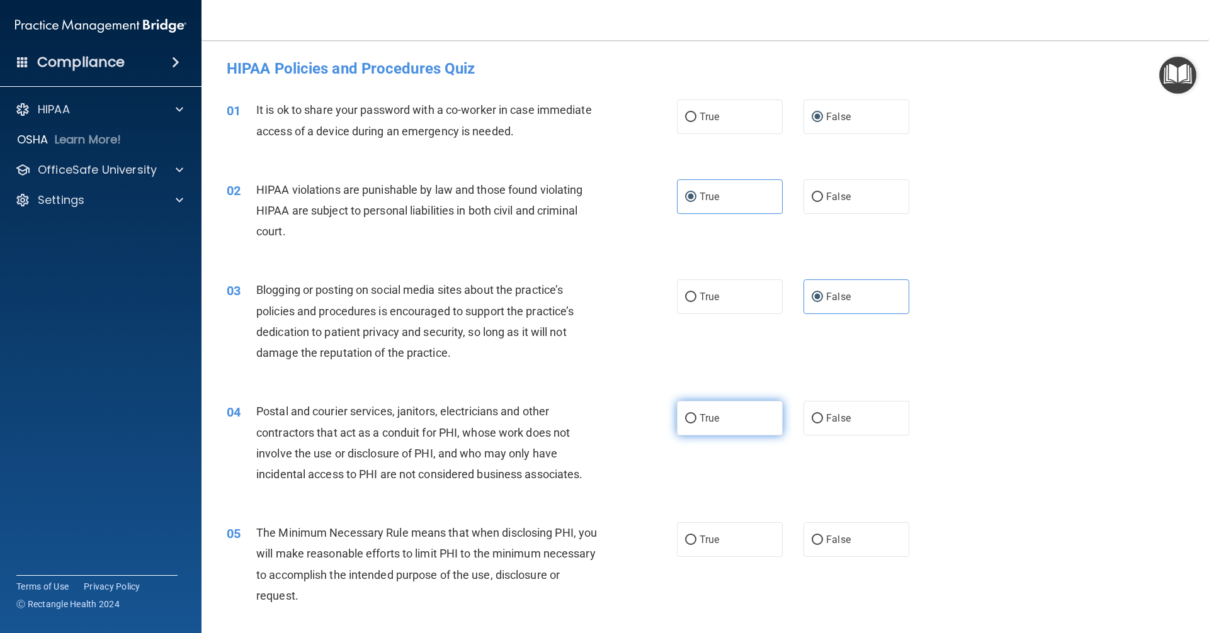
radio input "true"
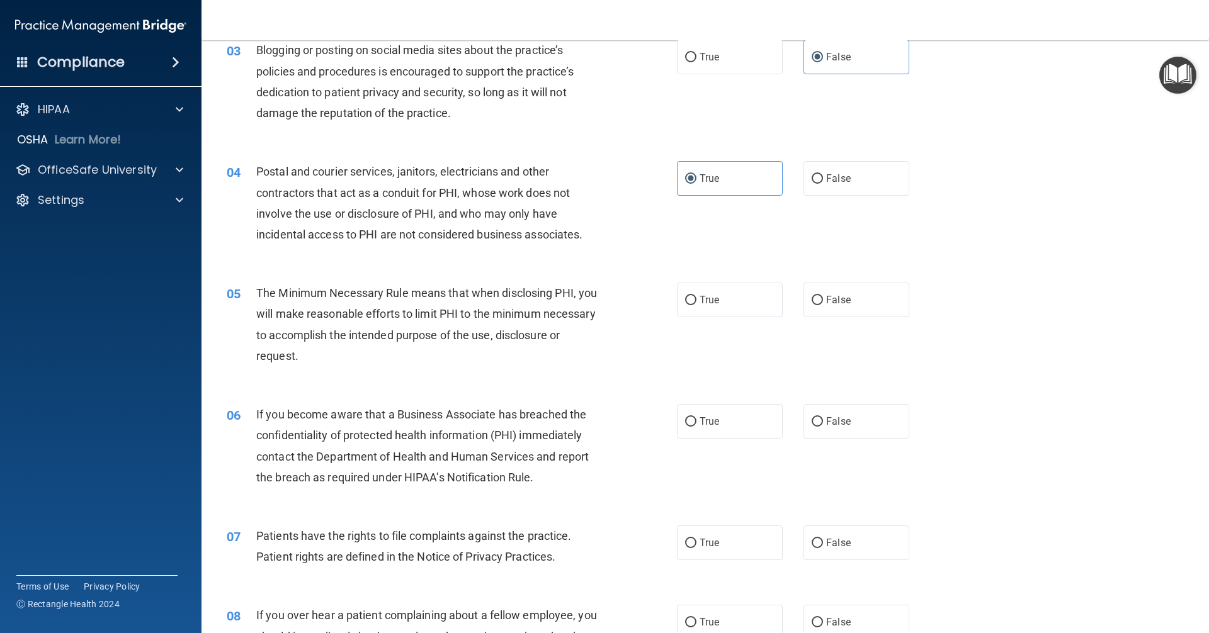
scroll to position [252, 0]
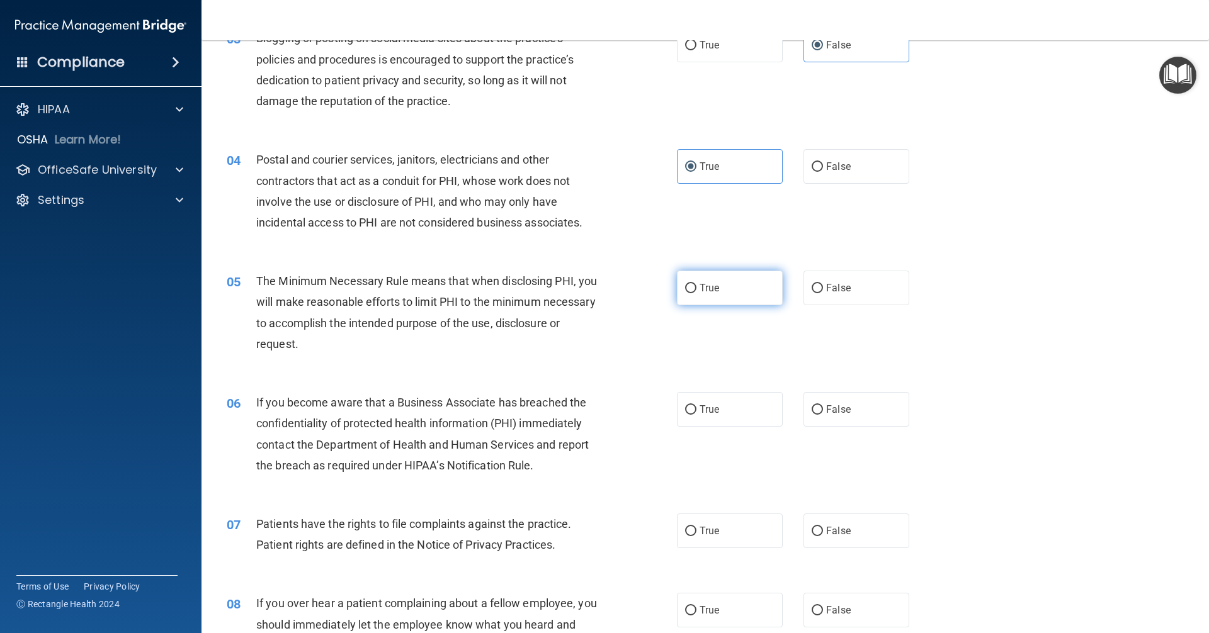
click at [699, 290] on span "True" at bounding box center [709, 288] width 20 height 12
click at [696, 290] on input "True" at bounding box center [690, 288] width 11 height 9
radio input "true"
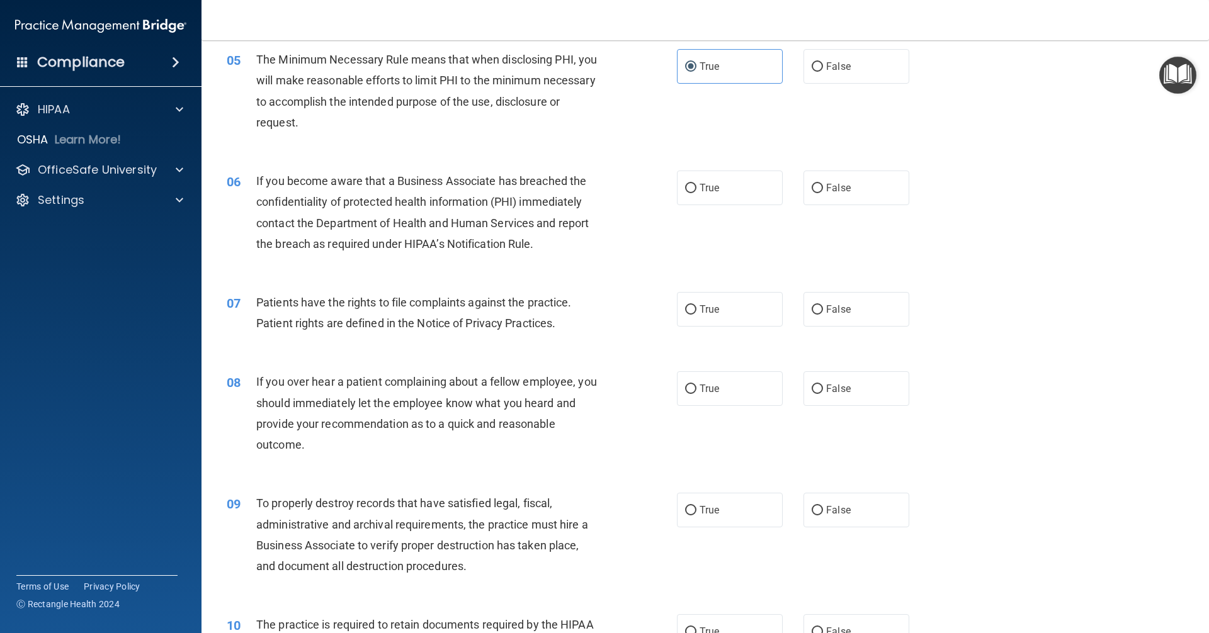
scroll to position [504, 0]
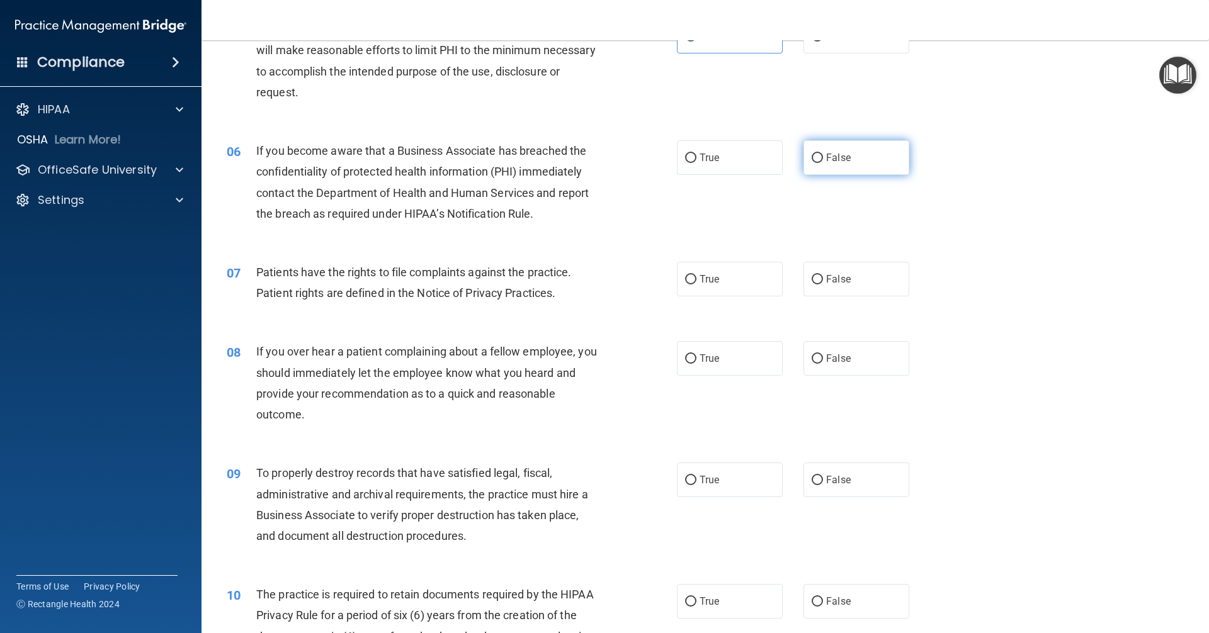
click at [836, 163] on span "False" at bounding box center [838, 158] width 25 height 12
click at [823, 163] on input "False" at bounding box center [817, 158] width 11 height 9
radio input "true"
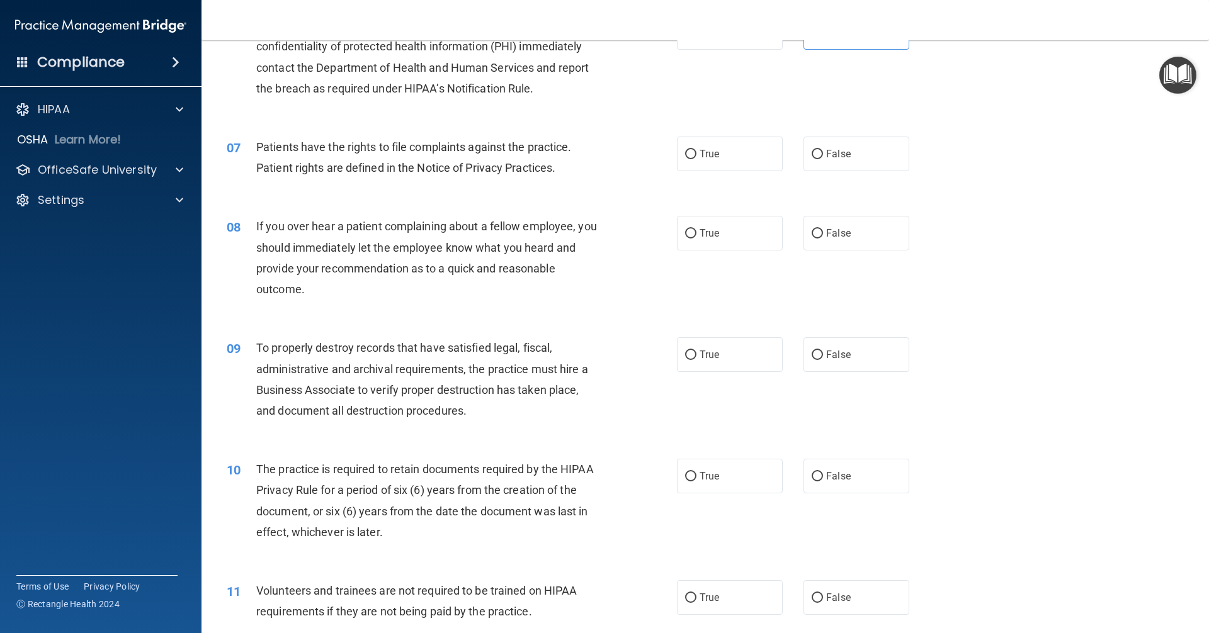
scroll to position [630, 0]
click at [720, 147] on label "True" at bounding box center [730, 153] width 106 height 35
click at [696, 149] on input "True" at bounding box center [690, 153] width 11 height 9
radio input "true"
click at [796, 230] on div "True False" at bounding box center [804, 232] width 254 height 35
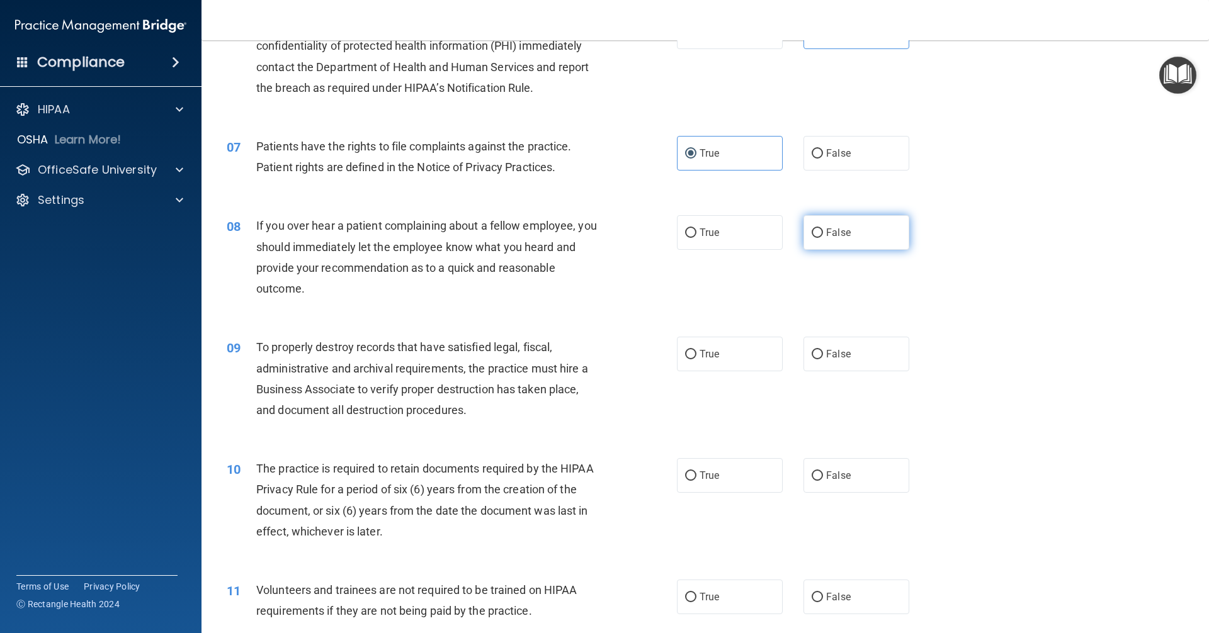
click at [826, 231] on span "False" at bounding box center [838, 233] width 25 height 12
click at [823, 231] on input "False" at bounding box center [817, 233] width 11 height 9
radio input "true"
click at [851, 359] on label "False" at bounding box center [856, 354] width 106 height 35
click at [823, 359] on input "False" at bounding box center [817, 354] width 11 height 9
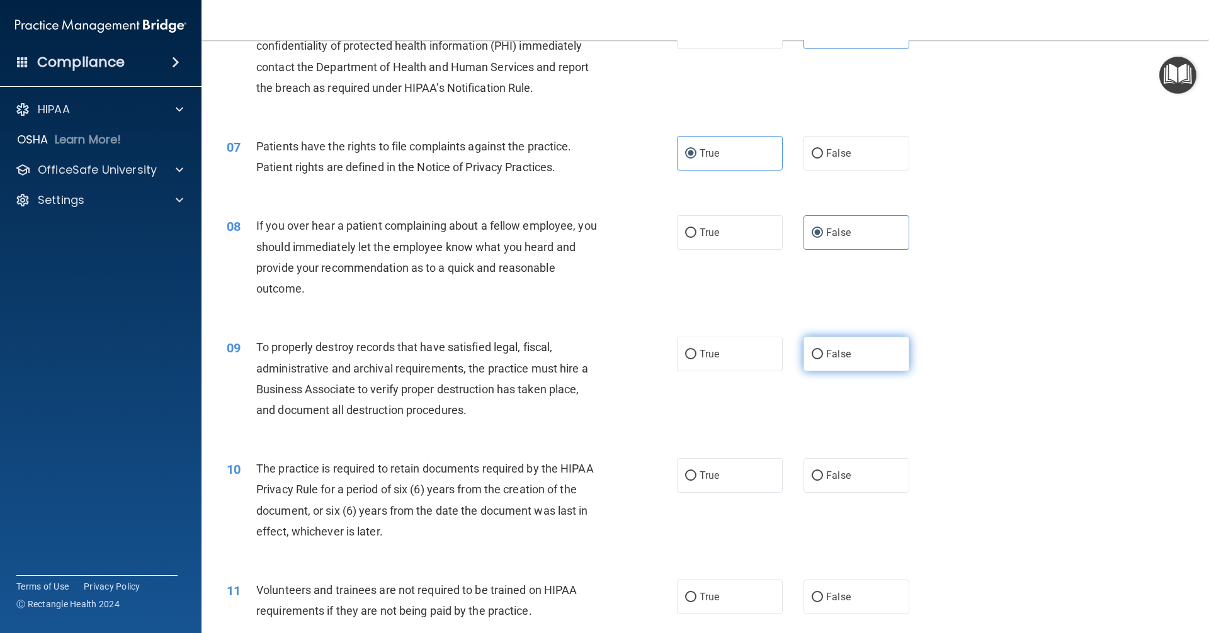
radio input "true"
click at [702, 495] on div "10 The practice is required to retain documents required by the HIPAA Privacy R…" at bounding box center [705, 504] width 976 height 122
click at [714, 458] on div "10 The practice is required to retain documents required by the HIPAA Privacy R…" at bounding box center [705, 504] width 976 height 122
click at [720, 454] on div "10 The practice is required to retain documents required by the HIPAA Privacy R…" at bounding box center [705, 504] width 976 height 122
click at [714, 473] on span "True" at bounding box center [709, 476] width 20 height 12
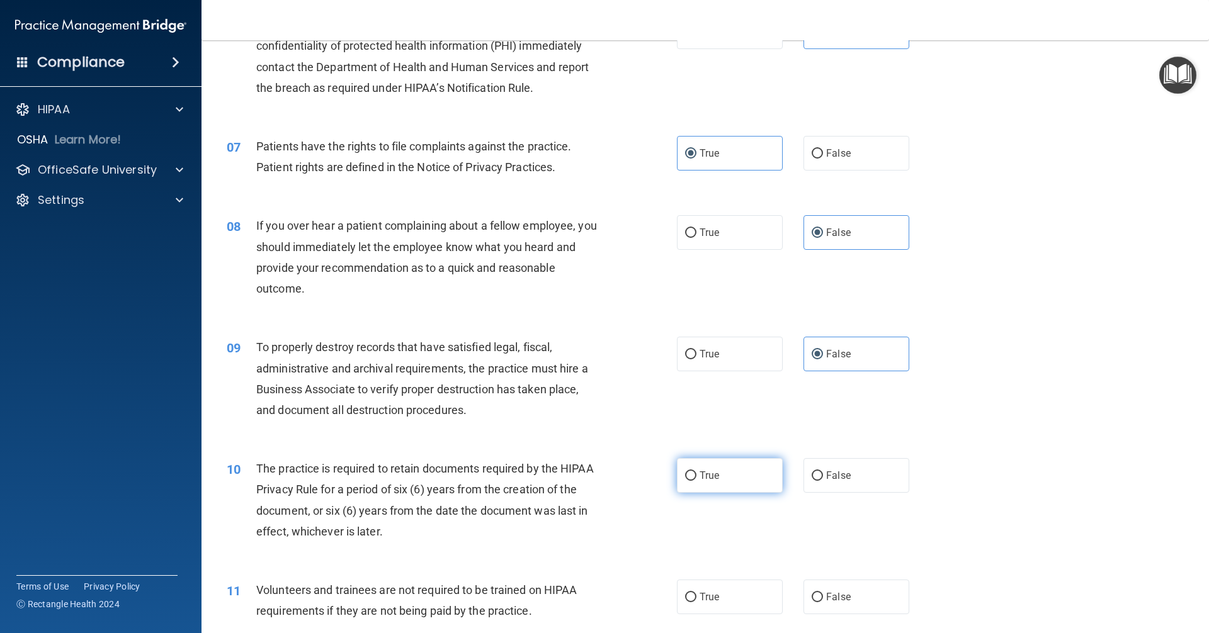
click at [696, 473] on input "True" at bounding box center [690, 476] width 11 height 9
radio input "true"
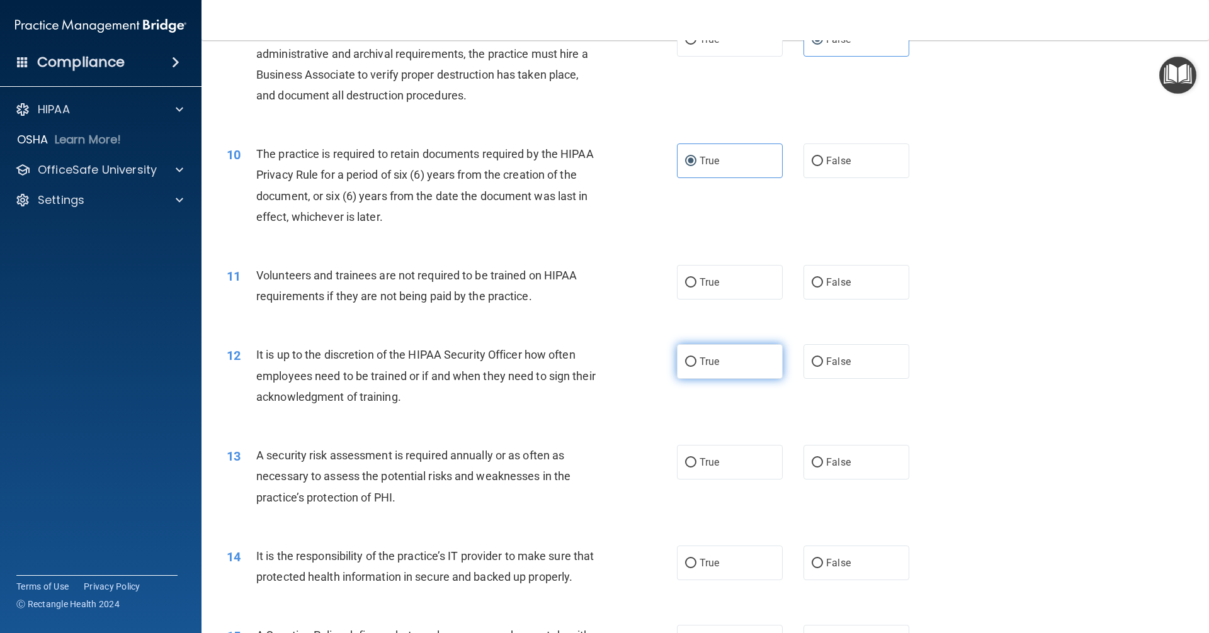
scroll to position [1007, 0]
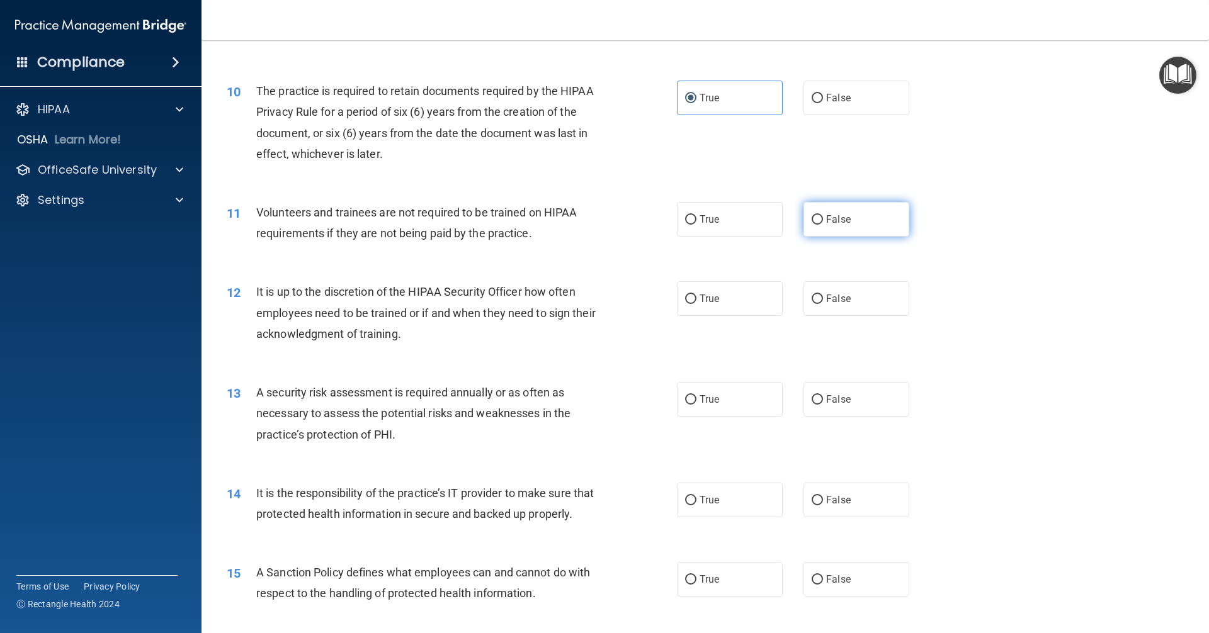
click at [841, 230] on label "False" at bounding box center [856, 219] width 106 height 35
click at [823, 225] on input "False" at bounding box center [817, 219] width 11 height 9
radio input "true"
click at [854, 290] on label "False" at bounding box center [856, 298] width 106 height 35
click at [823, 295] on input "False" at bounding box center [817, 299] width 11 height 9
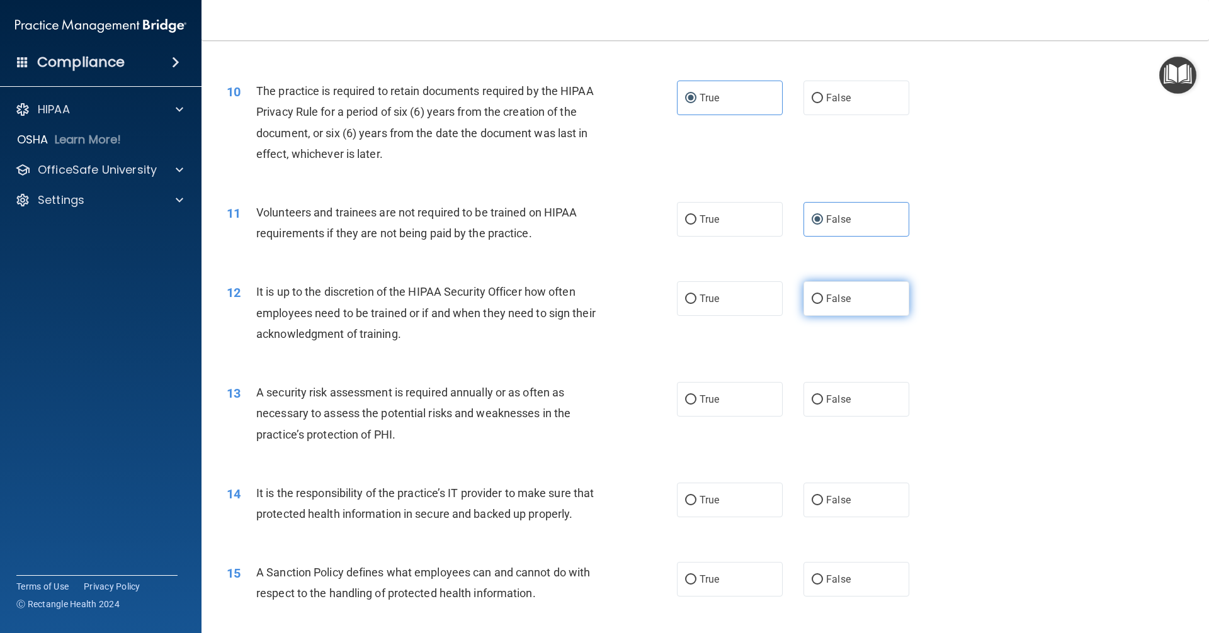
radio input "true"
click at [700, 404] on span "True" at bounding box center [709, 399] width 20 height 12
click at [696, 404] on input "True" at bounding box center [690, 399] width 11 height 9
radio input "true"
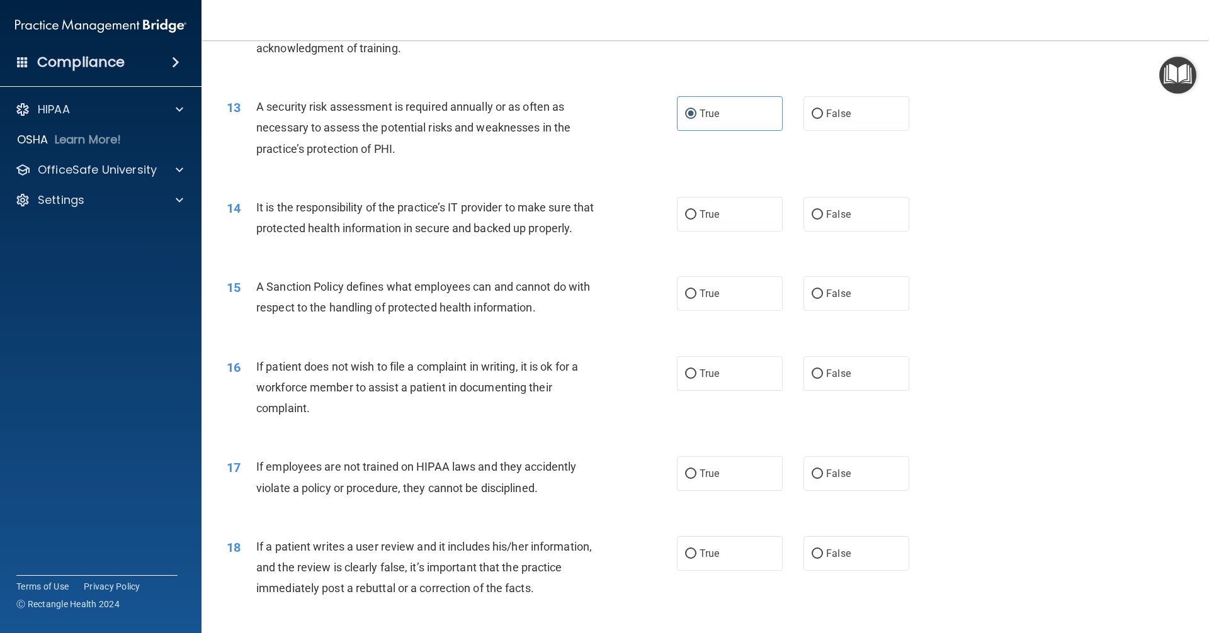
scroll to position [1322, 0]
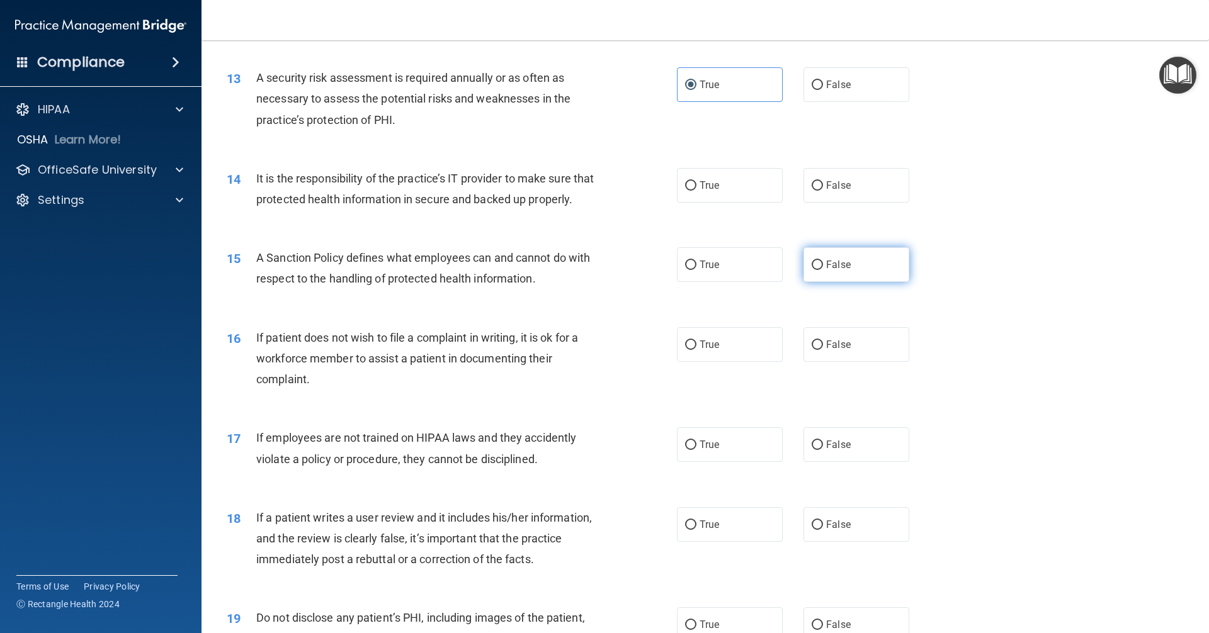
click at [826, 271] on span "False" at bounding box center [838, 265] width 25 height 12
click at [821, 270] on input "False" at bounding box center [817, 265] width 11 height 9
radio input "true"
click at [826, 271] on span "False" at bounding box center [838, 265] width 25 height 12
click at [821, 270] on input "False" at bounding box center [817, 265] width 11 height 9
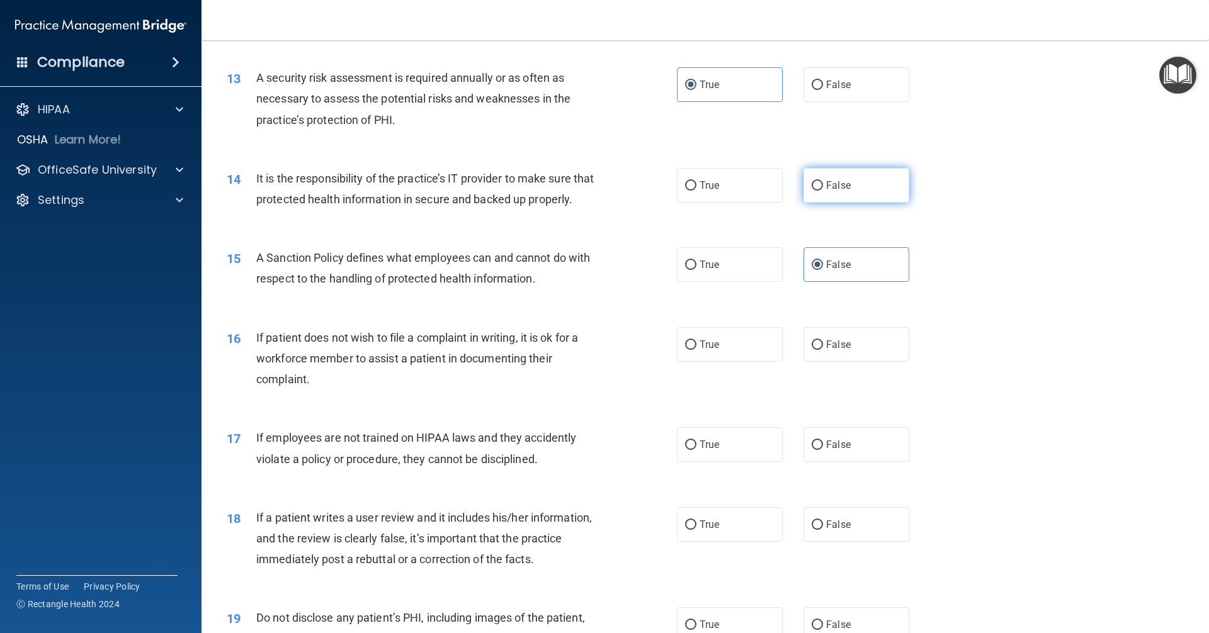
click at [834, 198] on label "False" at bounding box center [856, 185] width 106 height 35
click at [823, 191] on input "False" at bounding box center [817, 185] width 11 height 9
radio input "true"
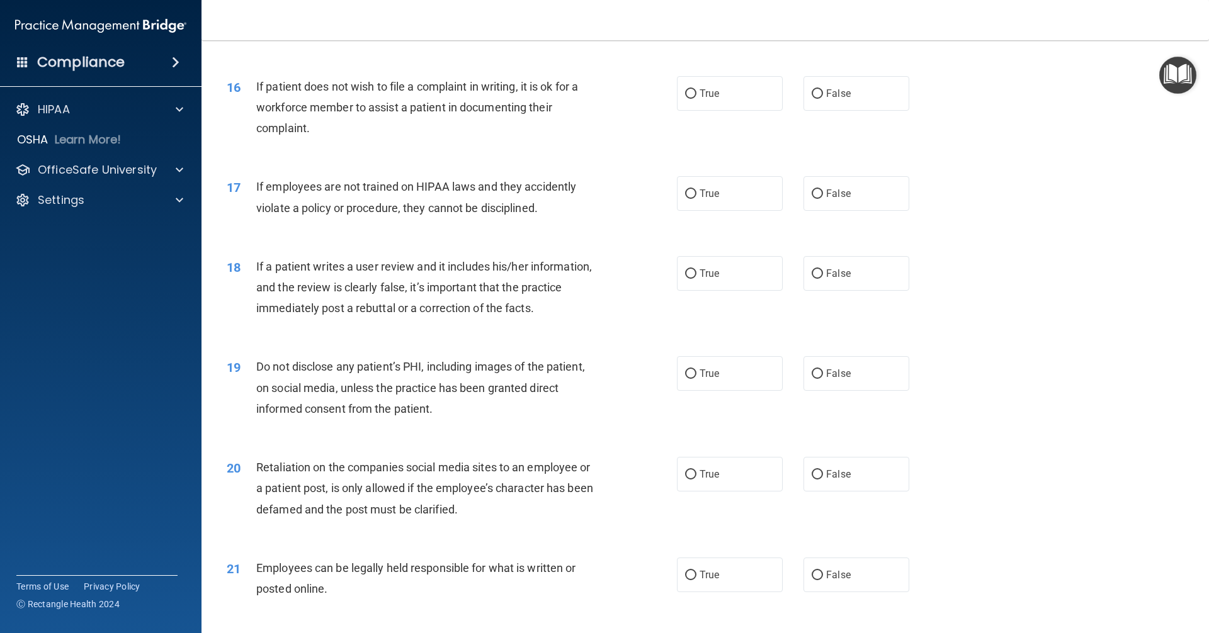
scroll to position [1574, 0]
click at [692, 110] on label "True" at bounding box center [730, 93] width 106 height 35
click at [692, 98] on input "True" at bounding box center [690, 93] width 11 height 9
radio input "true"
click at [835, 199] on span "False" at bounding box center [838, 193] width 25 height 12
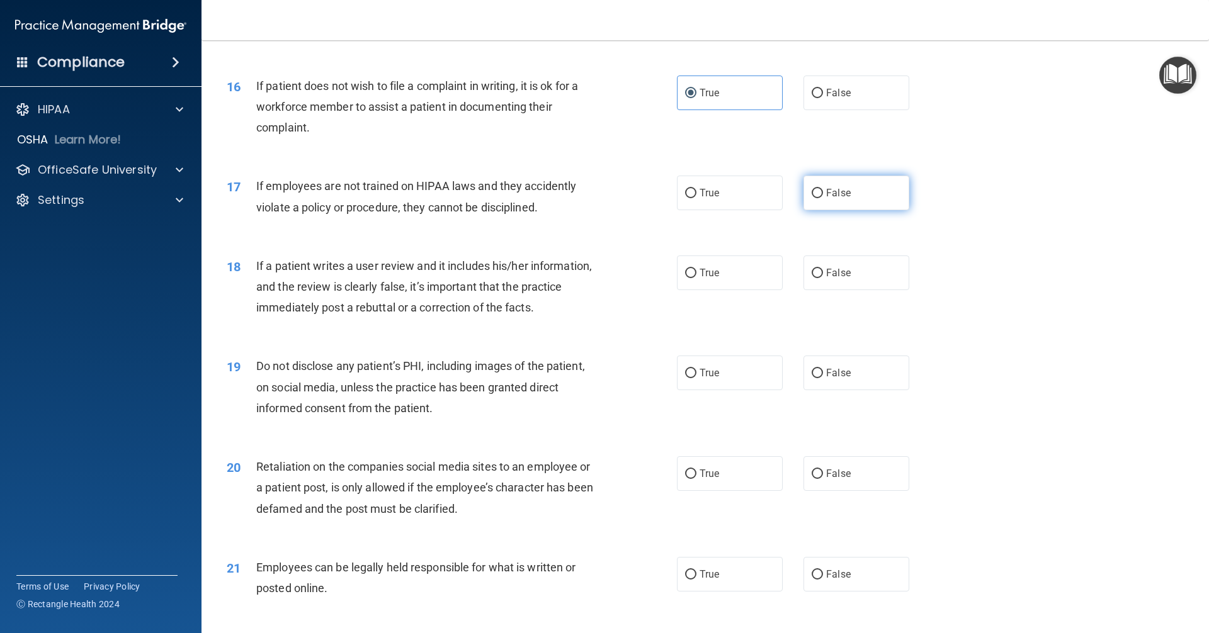
click at [823, 198] on input "False" at bounding box center [817, 193] width 11 height 9
radio input "true"
click at [826, 279] on span "False" at bounding box center [838, 273] width 25 height 12
click at [823, 278] on input "False" at bounding box center [817, 273] width 11 height 9
radio input "true"
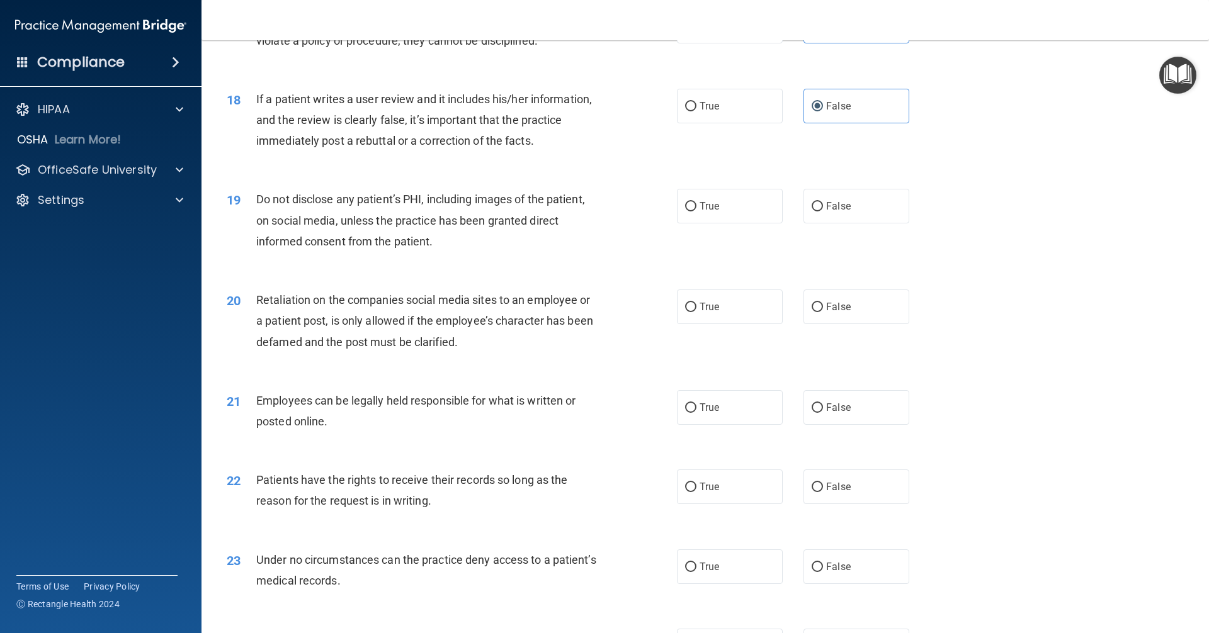
scroll to position [1763, 0]
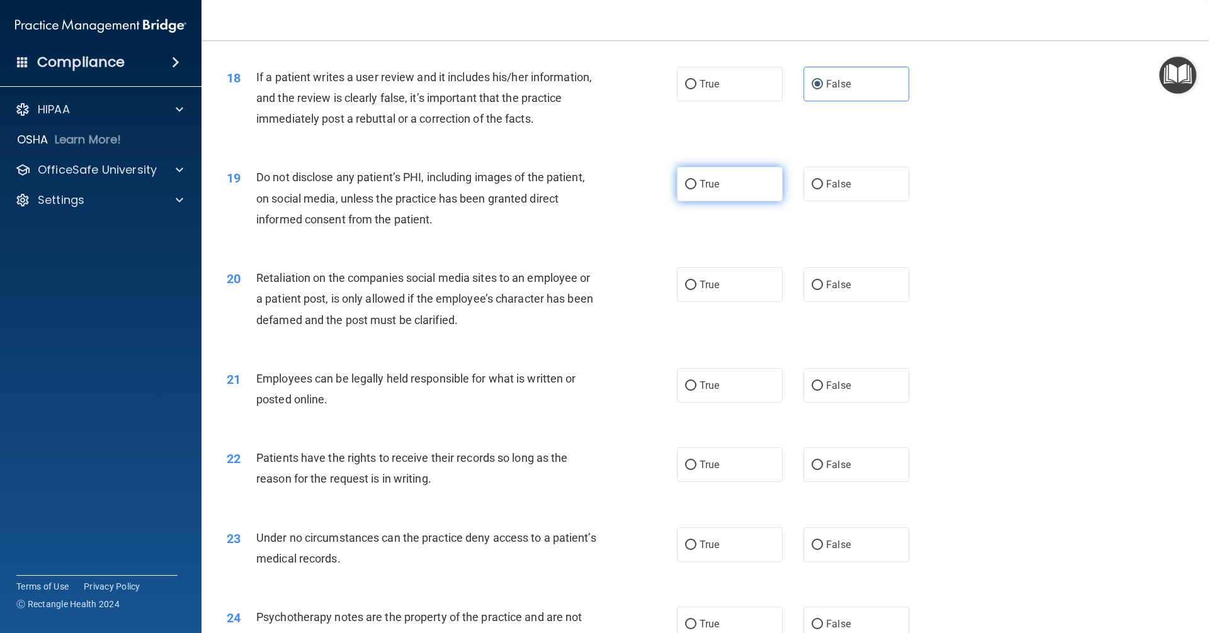
drag, startPoint x: 715, startPoint y: 227, endPoint x: 715, endPoint y: 216, distance: 10.7
click at [715, 224] on div "19 Do not disclose any patient’s PHI, including images of the patient, on socia…" at bounding box center [705, 201] width 976 height 101
click at [715, 201] on label "True" at bounding box center [730, 184] width 106 height 35
click at [696, 190] on input "True" at bounding box center [690, 184] width 11 height 9
radio input "true"
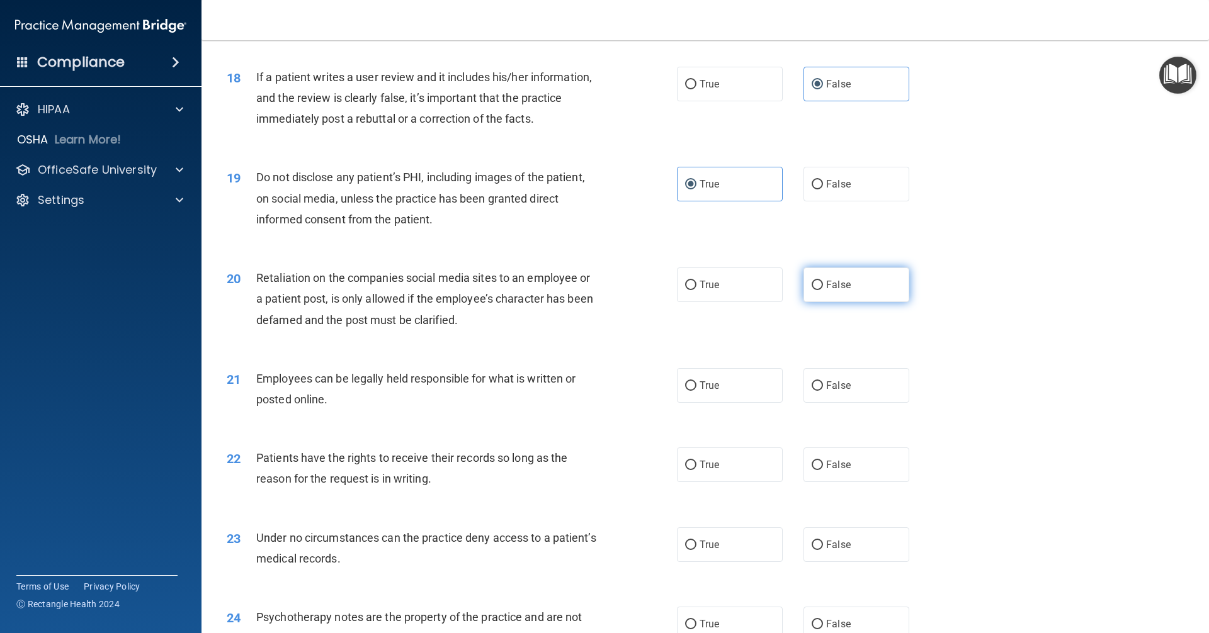
click at [855, 302] on label "False" at bounding box center [856, 285] width 106 height 35
click at [823, 290] on input "False" at bounding box center [817, 285] width 11 height 9
radio input "true"
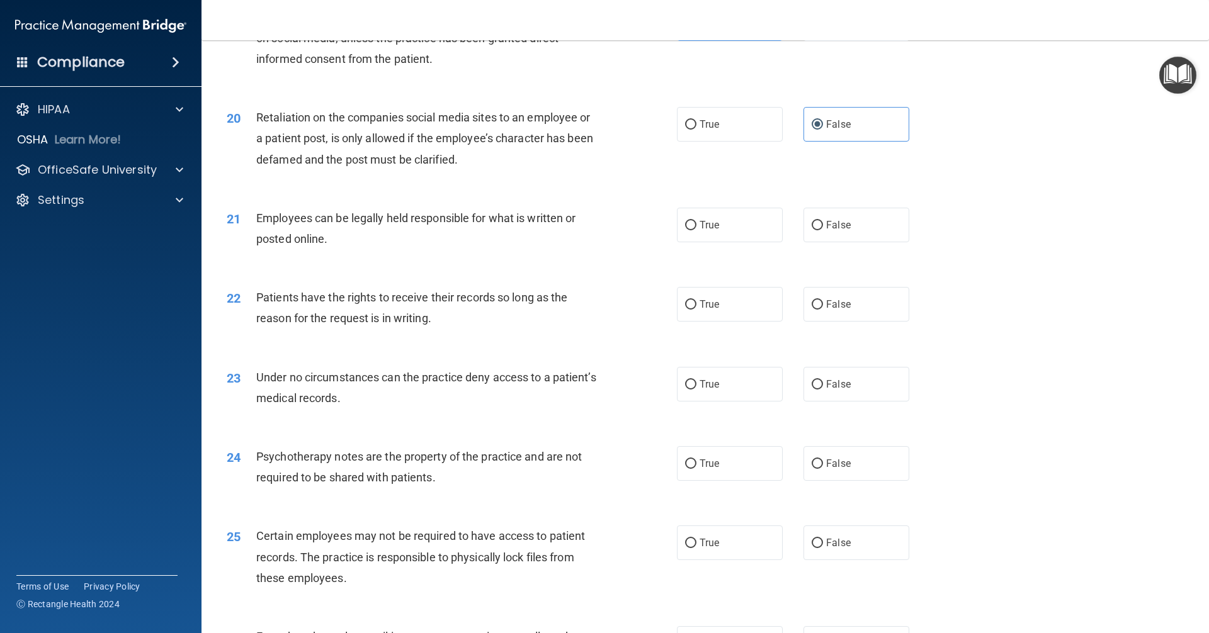
scroll to position [1952, 0]
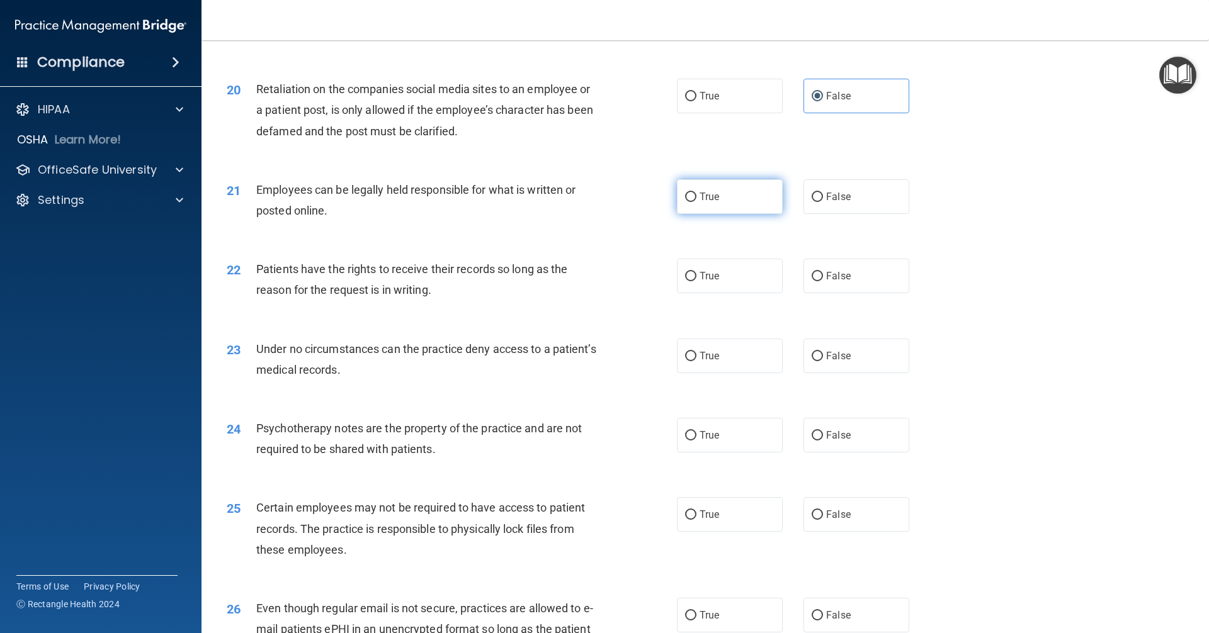
click at [732, 214] on label "True" at bounding box center [730, 196] width 106 height 35
click at [696, 202] on input "True" at bounding box center [690, 197] width 11 height 9
radio input "true"
click at [853, 293] on label "False" at bounding box center [856, 276] width 106 height 35
click at [823, 281] on input "False" at bounding box center [817, 276] width 11 height 9
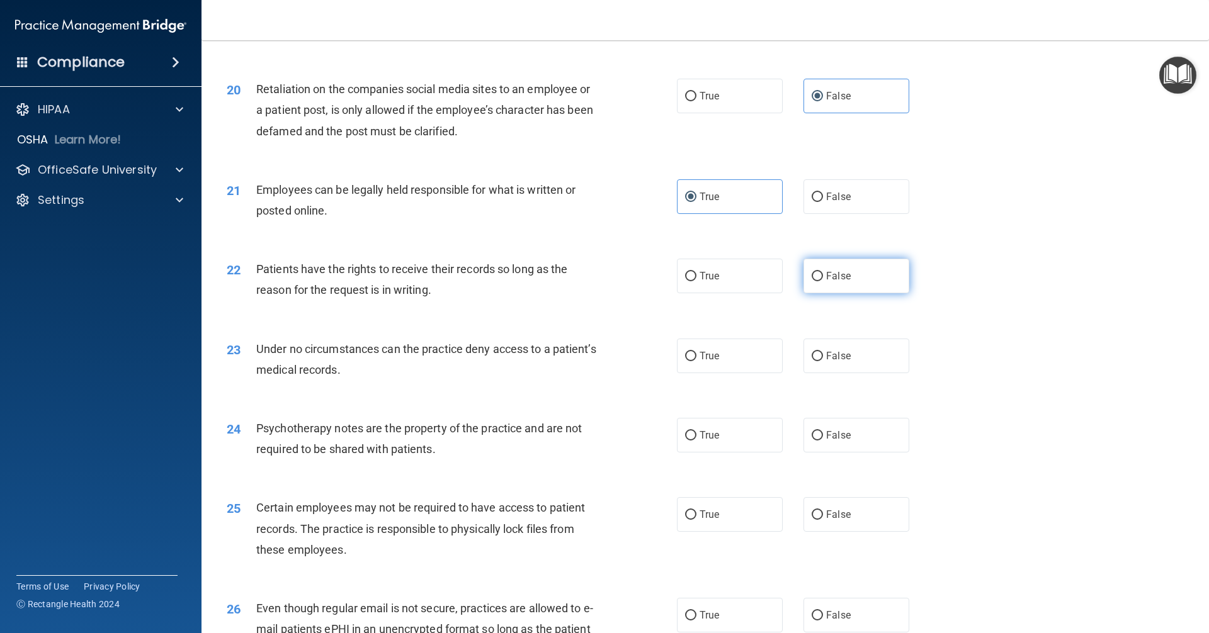
radio input "true"
click at [835, 362] on span "False" at bounding box center [838, 356] width 25 height 12
click at [823, 361] on input "False" at bounding box center [817, 356] width 11 height 9
radio input "true"
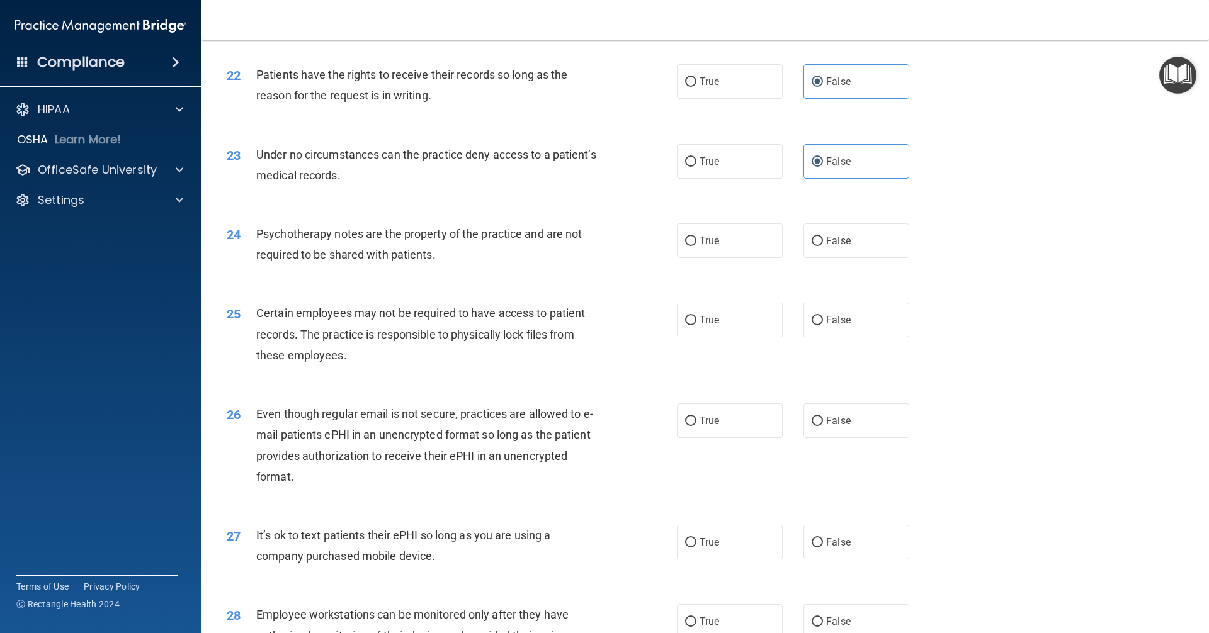
scroll to position [2204, 0]
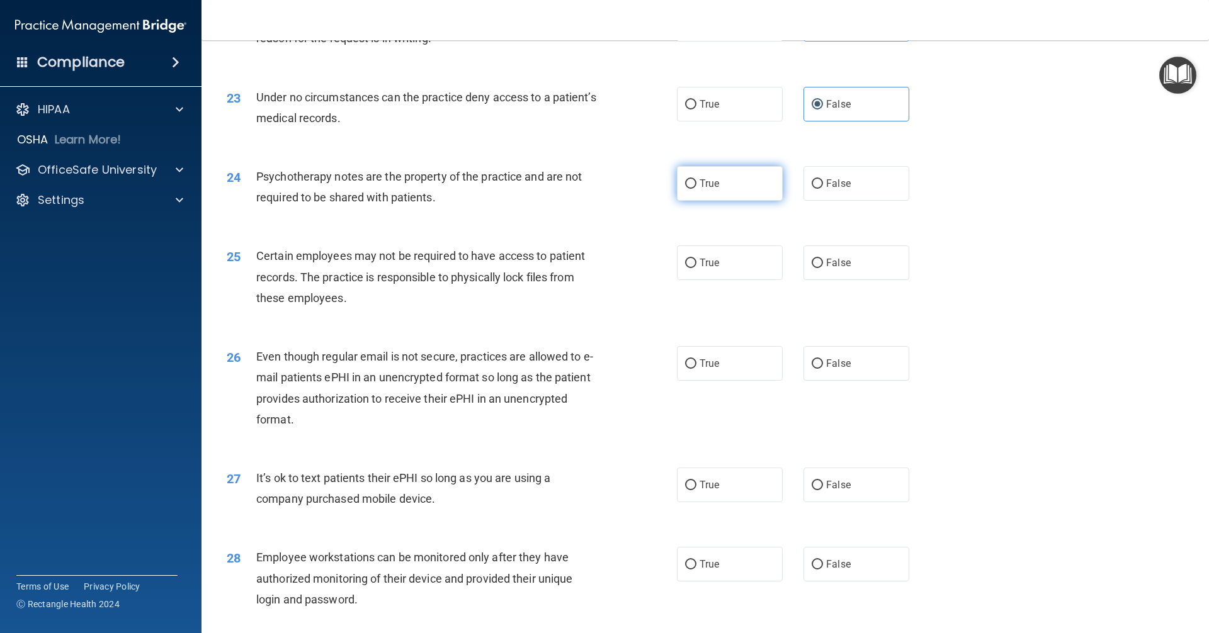
click at [723, 201] on label "True" at bounding box center [730, 183] width 106 height 35
click at [696, 189] on input "True" at bounding box center [690, 183] width 11 height 9
radio input "true"
click at [722, 280] on label "True" at bounding box center [730, 263] width 106 height 35
click at [696, 268] on input "True" at bounding box center [690, 263] width 11 height 9
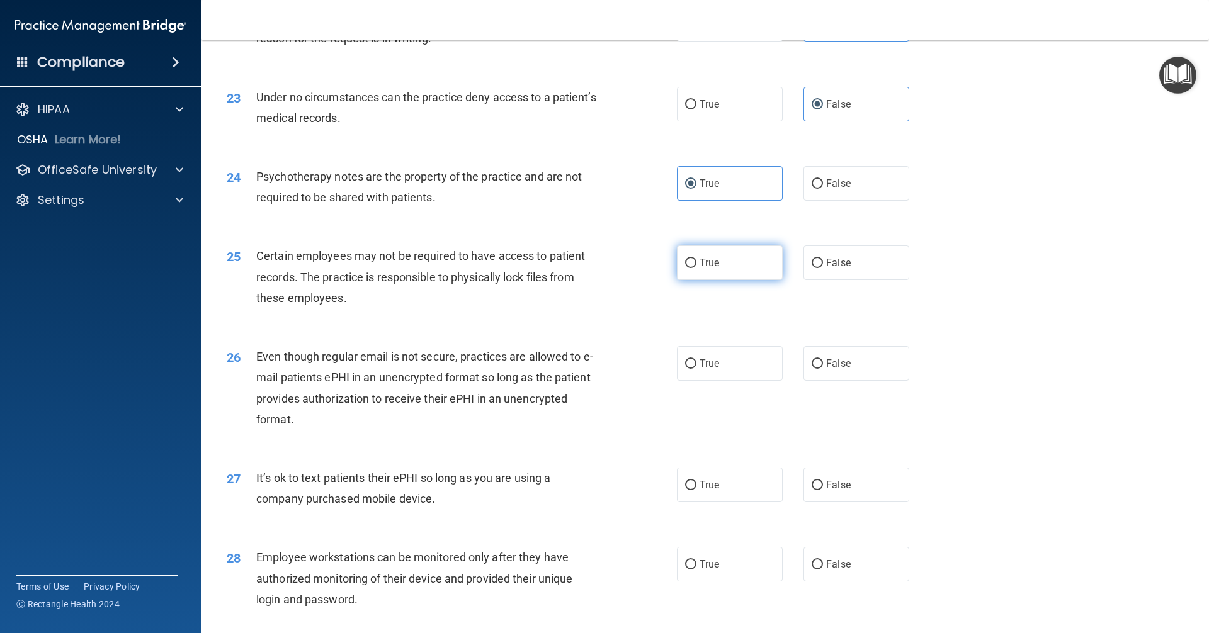
radio input "true"
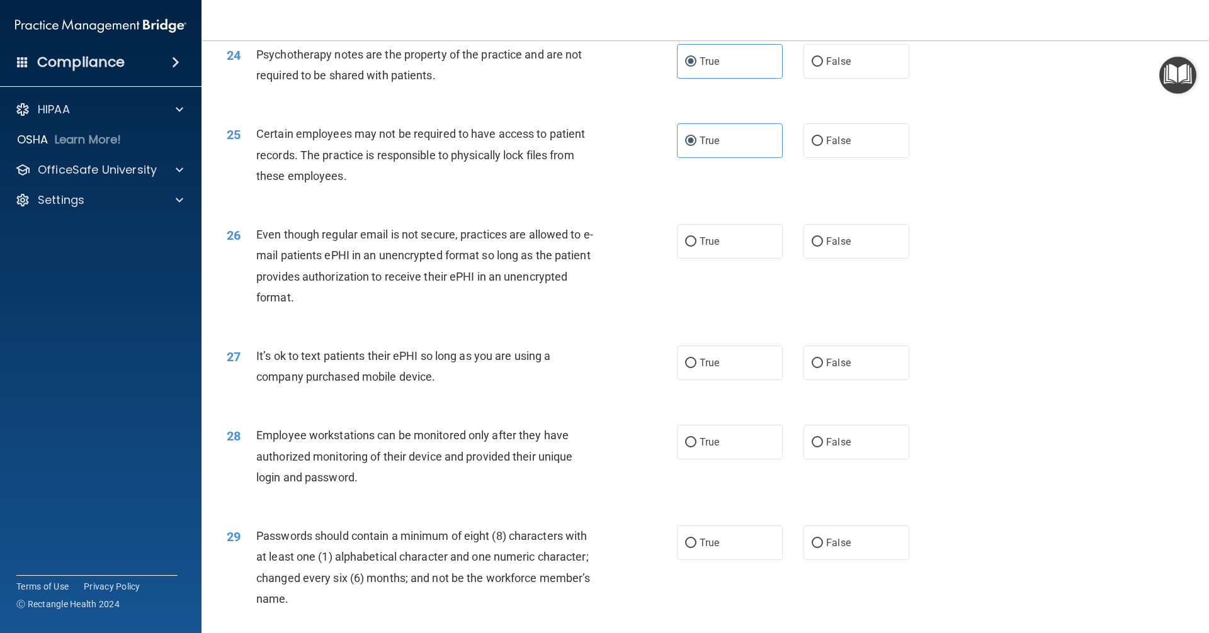
scroll to position [2329, 0]
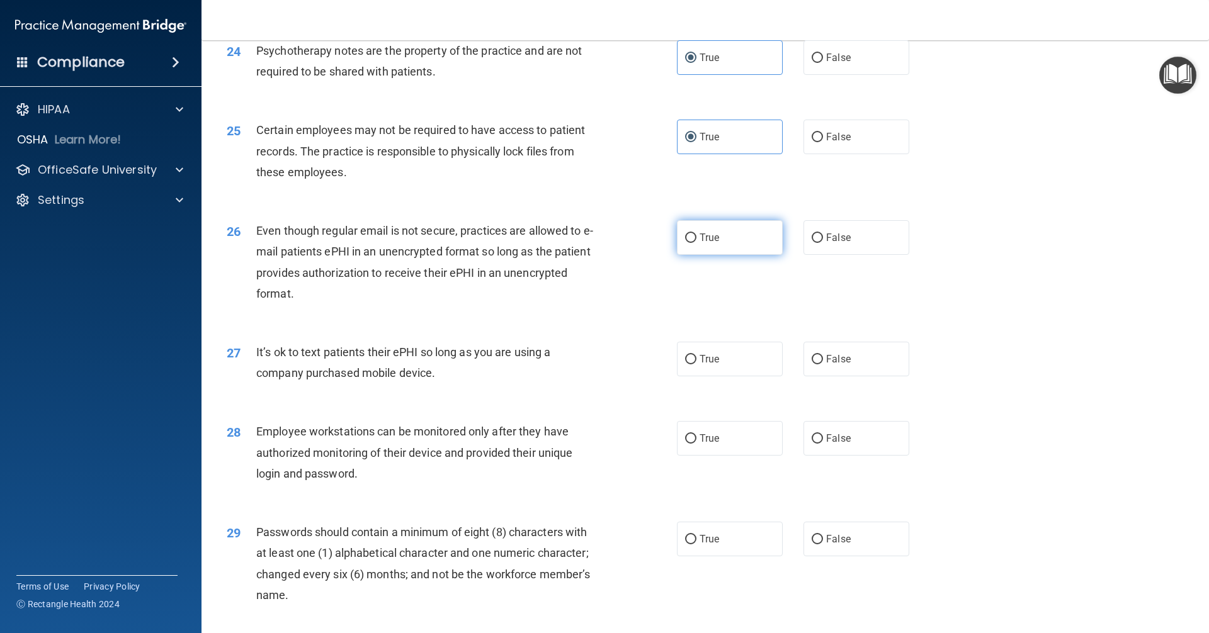
click at [711, 255] on label "True" at bounding box center [730, 237] width 106 height 35
click at [696, 243] on input "True" at bounding box center [690, 238] width 11 height 9
radio input "true"
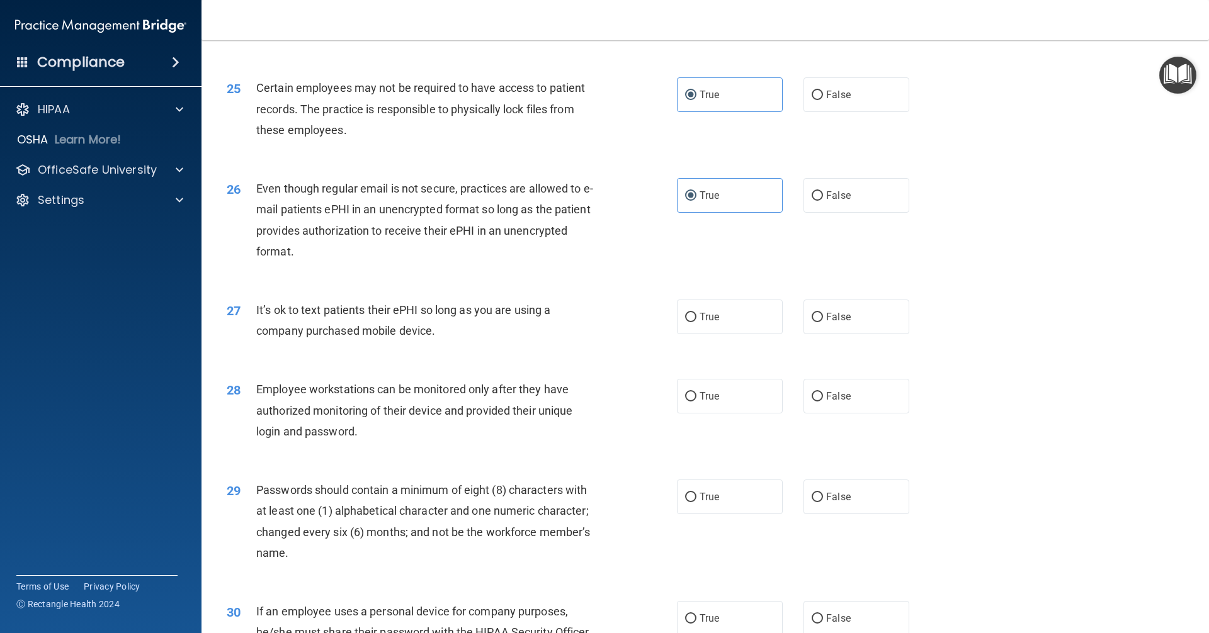
scroll to position [2455, 0]
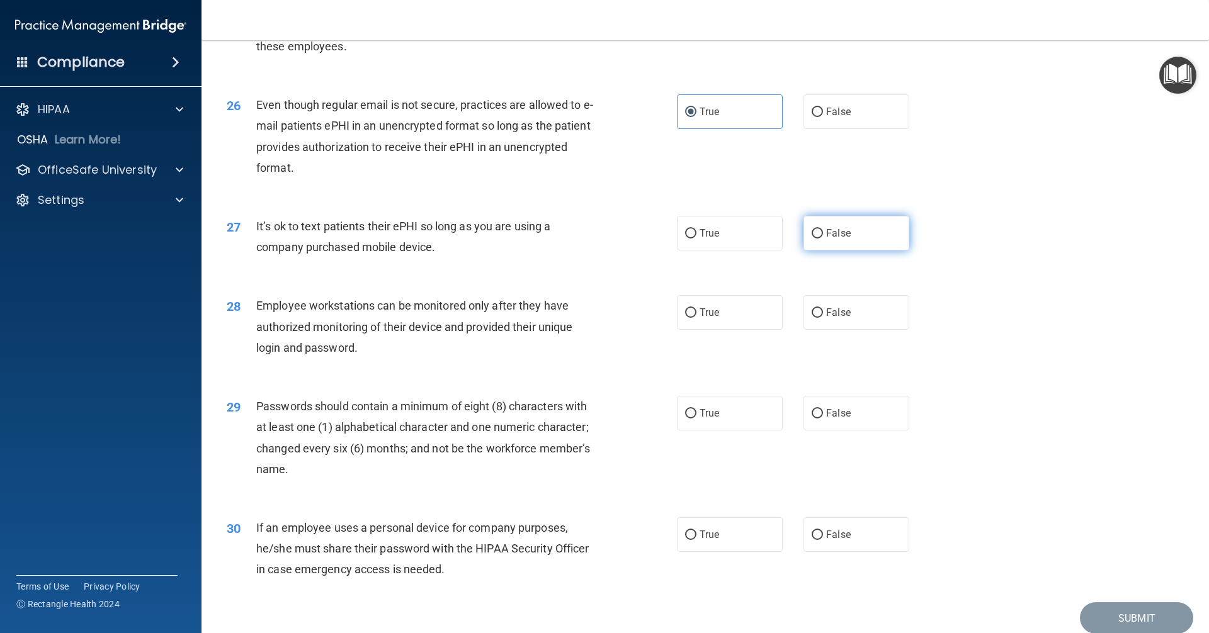
drag, startPoint x: 849, startPoint y: 256, endPoint x: 811, endPoint y: 271, distance: 41.3
click at [849, 251] on label "False" at bounding box center [856, 233] width 106 height 35
click at [823, 239] on input "False" at bounding box center [817, 233] width 11 height 9
radio input "true"
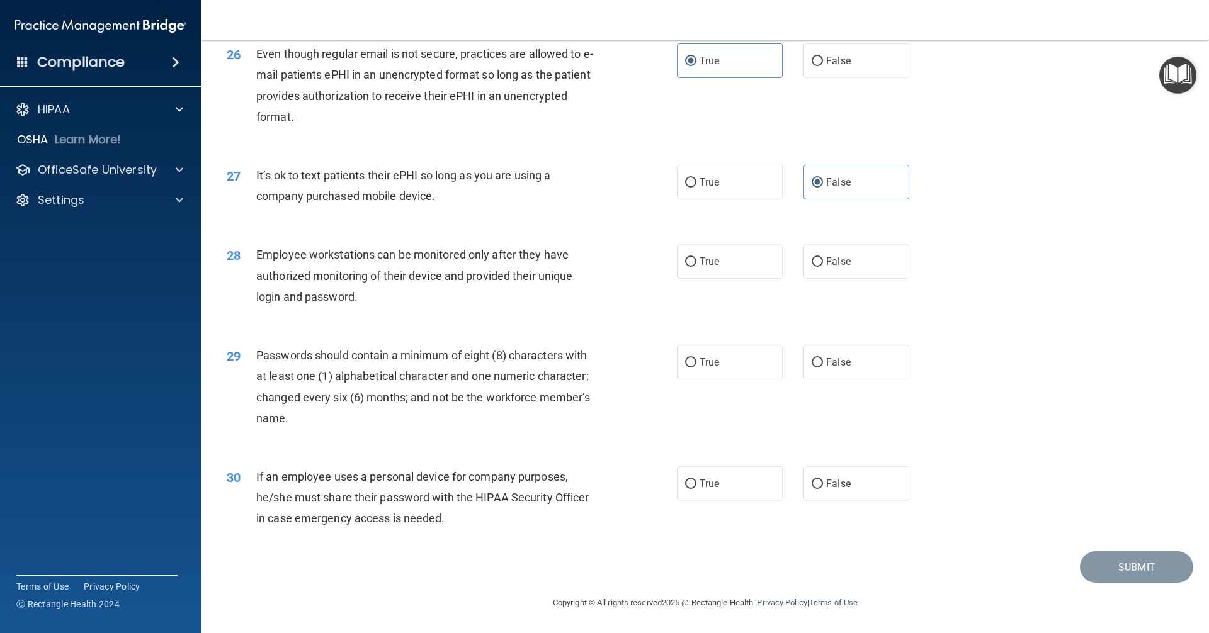
scroll to position [2527, 0]
click at [891, 253] on label "False" at bounding box center [856, 261] width 106 height 35
click at [823, 257] on input "False" at bounding box center [817, 261] width 11 height 9
radio input "true"
drag, startPoint x: 684, startPoint y: 354, endPoint x: 692, endPoint y: 443, distance: 88.5
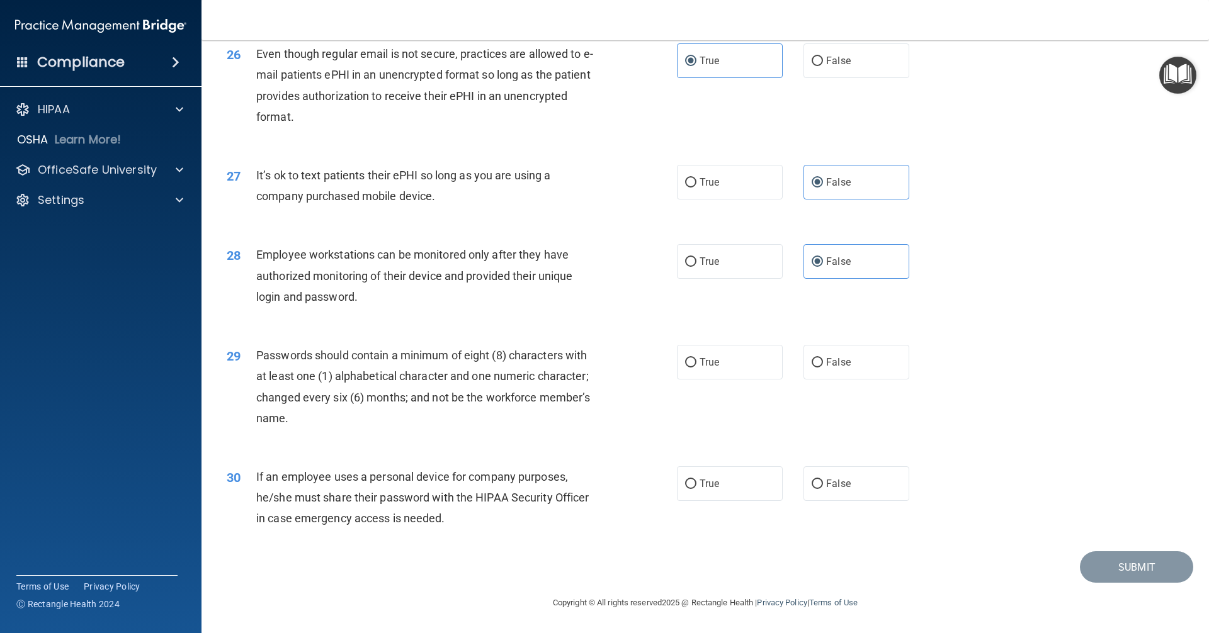
click at [685, 351] on label "True" at bounding box center [730, 362] width 106 height 35
click at [685, 358] on input "True" at bounding box center [690, 362] width 11 height 9
radio input "true"
click at [851, 472] on label "False" at bounding box center [856, 484] width 106 height 35
click at [823, 480] on input "False" at bounding box center [817, 484] width 11 height 9
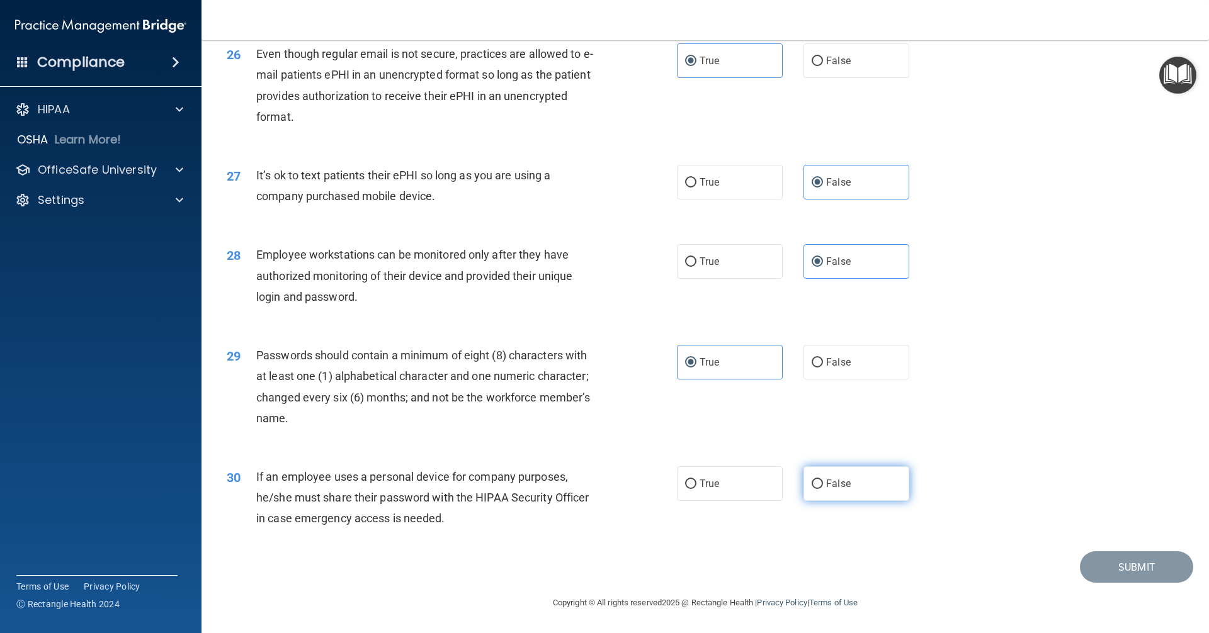
radio input "true"
click at [1112, 572] on button "Submit" at bounding box center [1136, 568] width 113 height 32
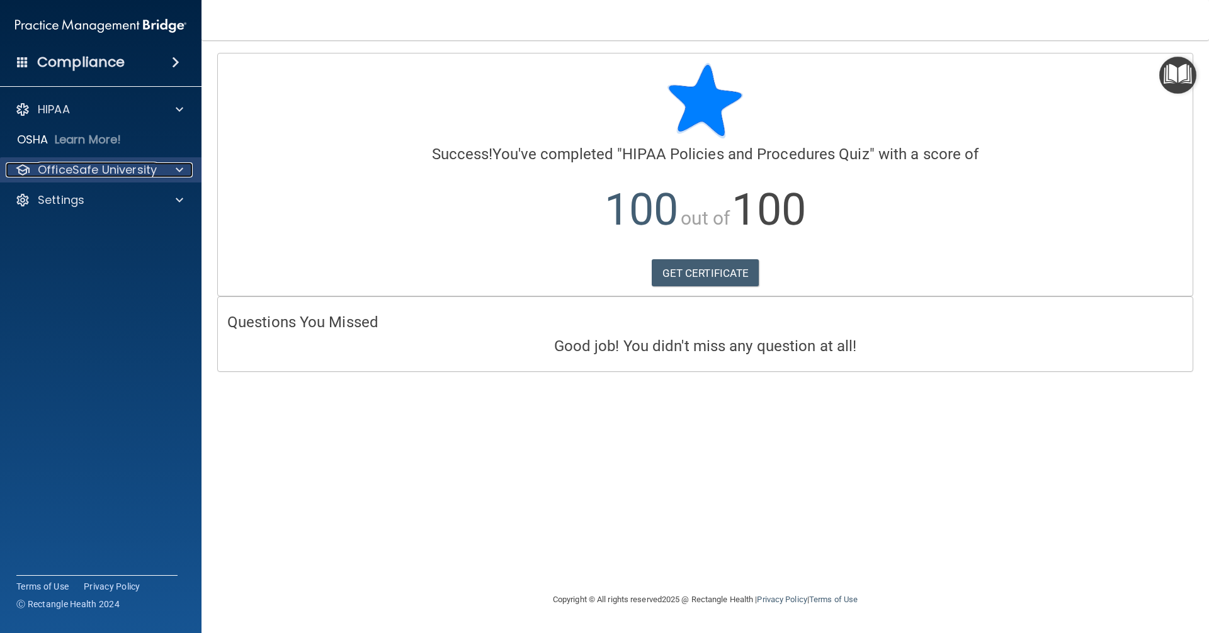
click at [183, 174] on div at bounding box center [177, 169] width 31 height 15
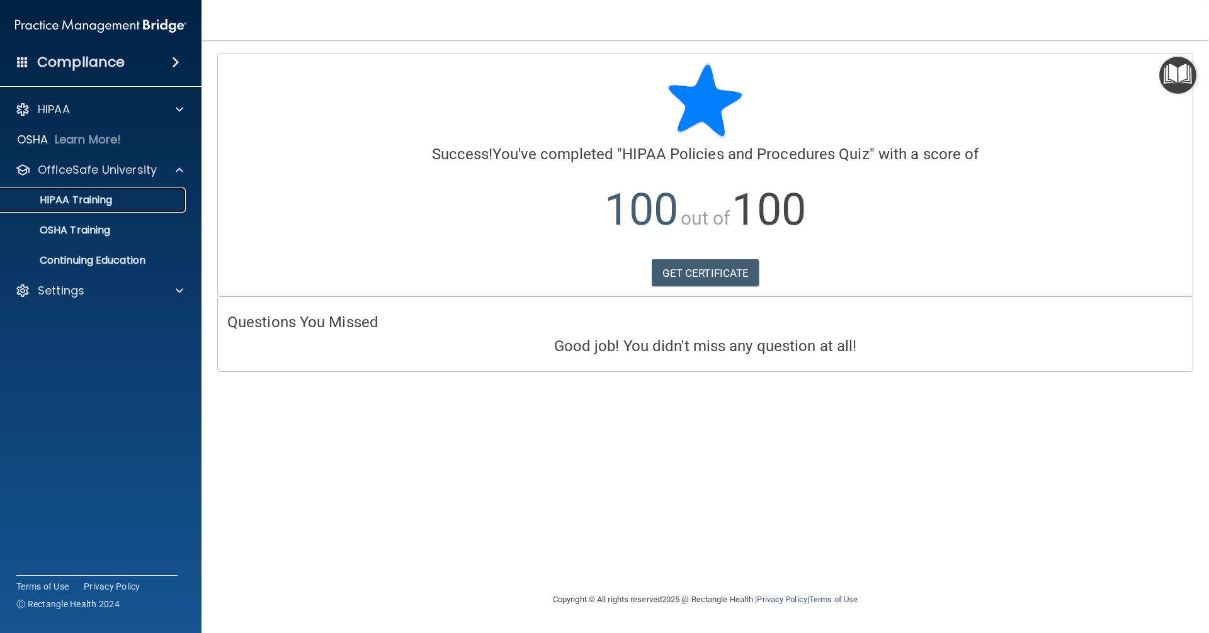
click at [103, 201] on p "HIPAA Training" at bounding box center [60, 200] width 104 height 13
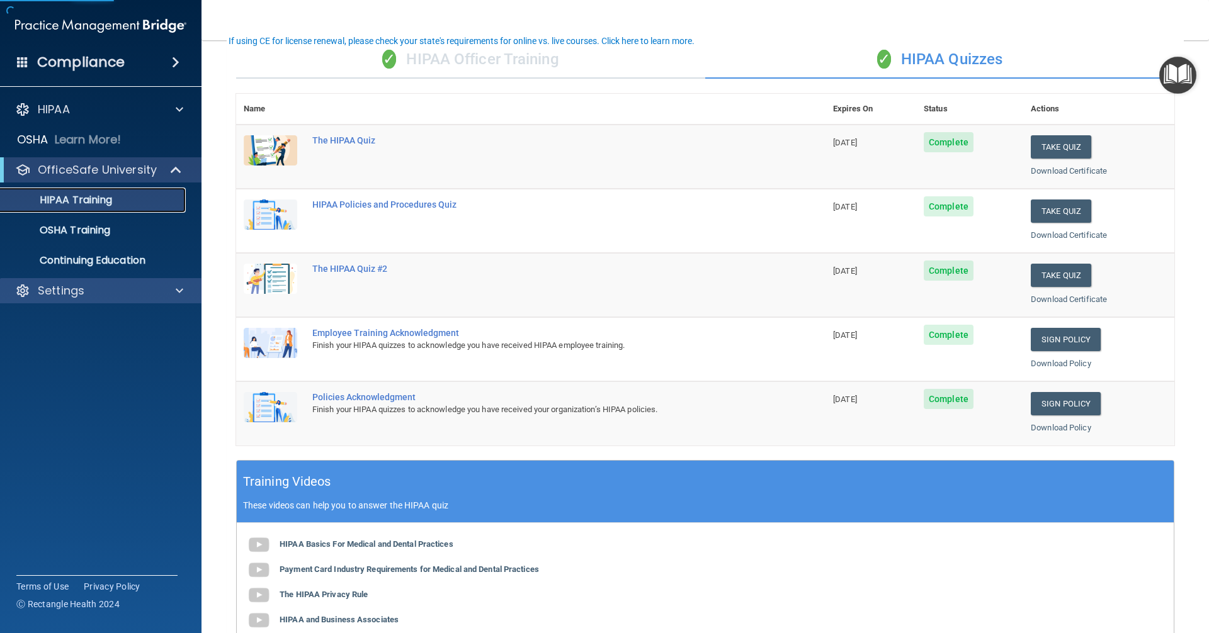
scroll to position [126, 0]
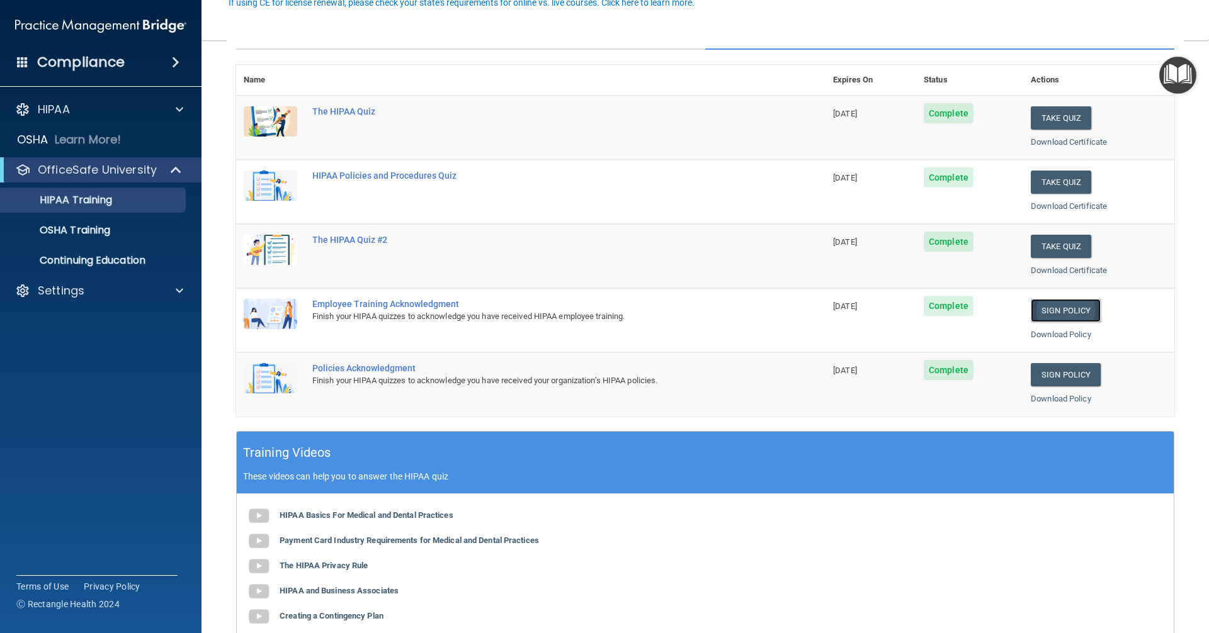
click at [1078, 306] on link "Sign Policy" at bounding box center [1066, 310] width 70 height 23
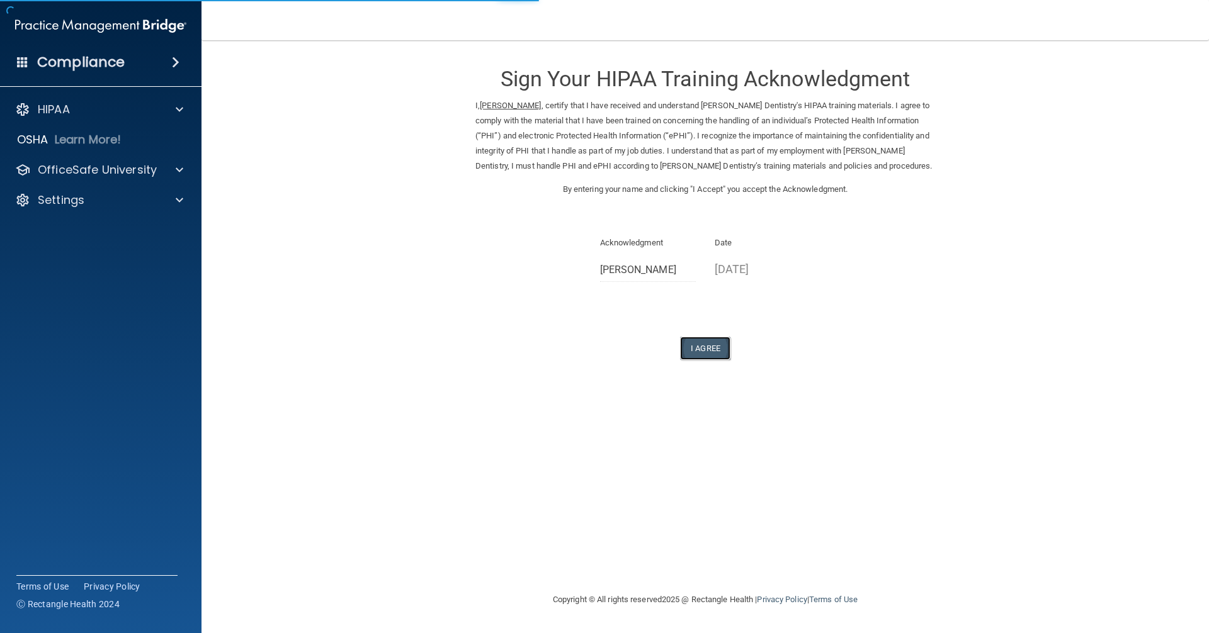
click at [711, 352] on button "I Agree" at bounding box center [705, 348] width 50 height 23
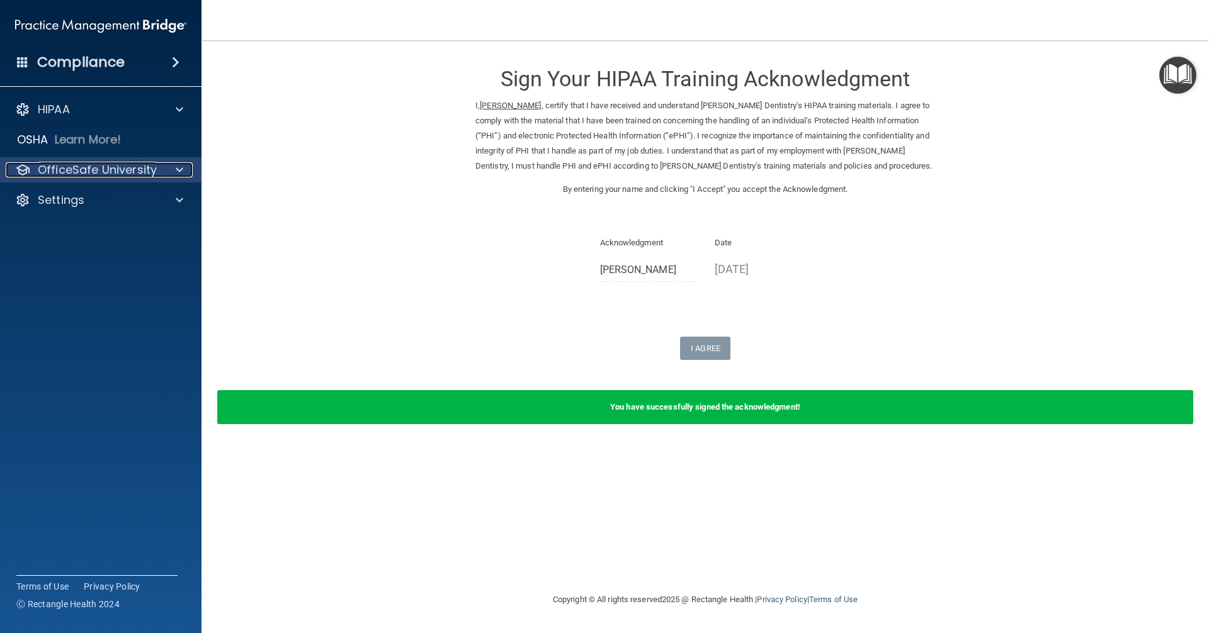
click at [178, 177] on span at bounding box center [180, 169] width 8 height 15
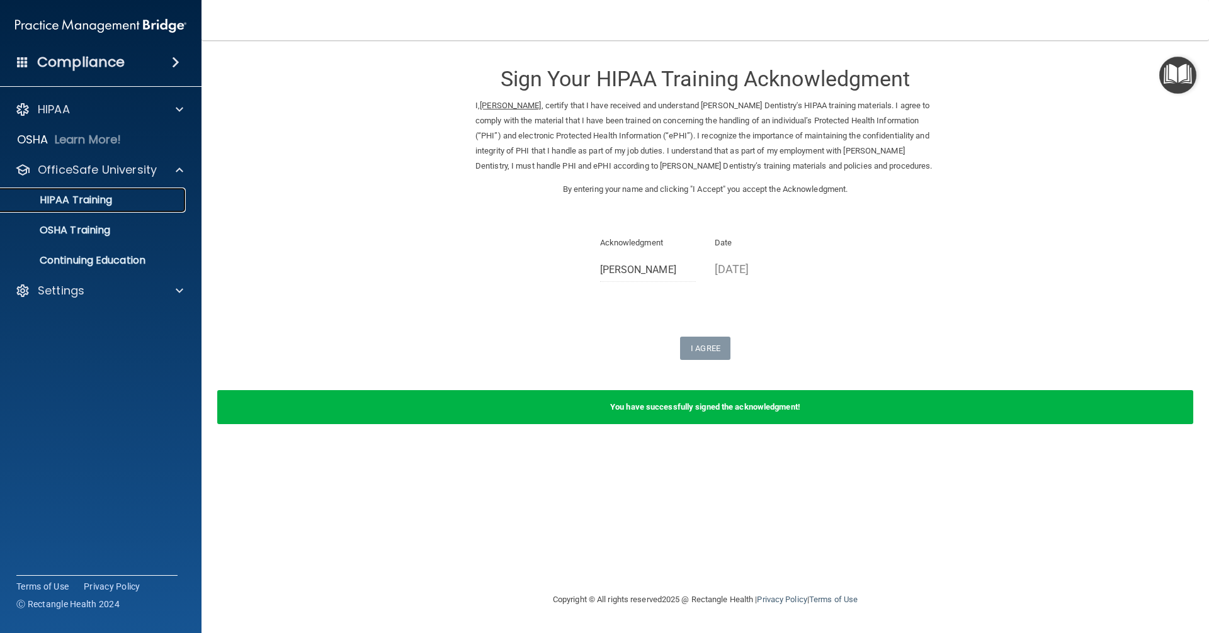
click at [106, 204] on p "HIPAA Training" at bounding box center [60, 200] width 104 height 13
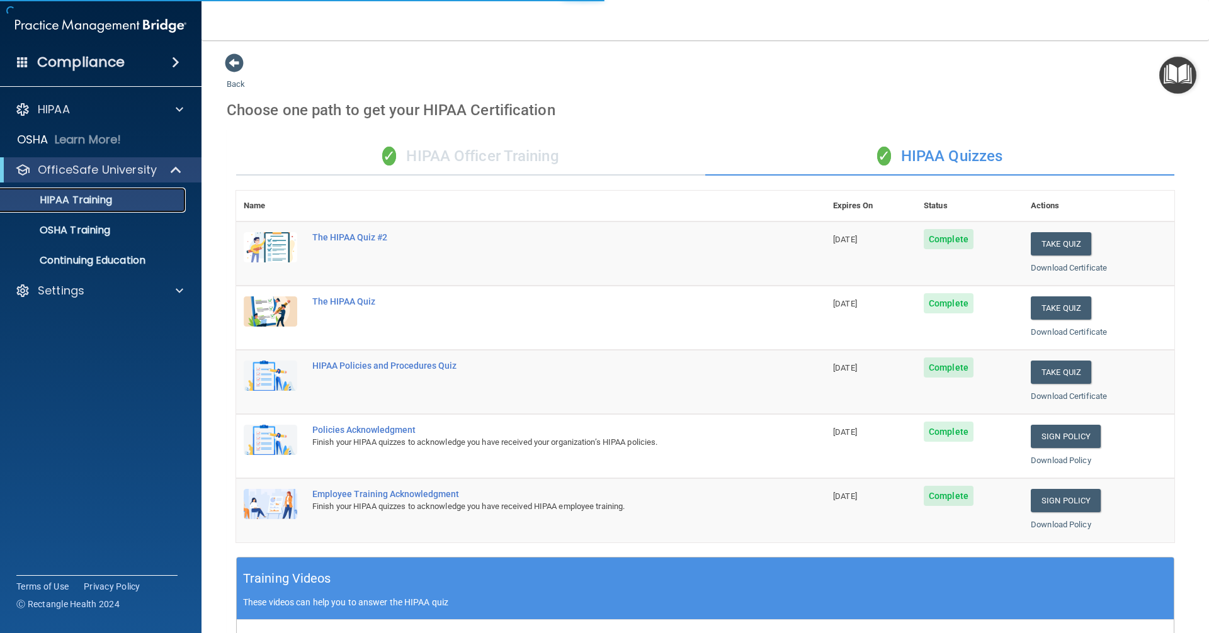
click at [101, 205] on p "HIPAA Training" at bounding box center [60, 200] width 104 height 13
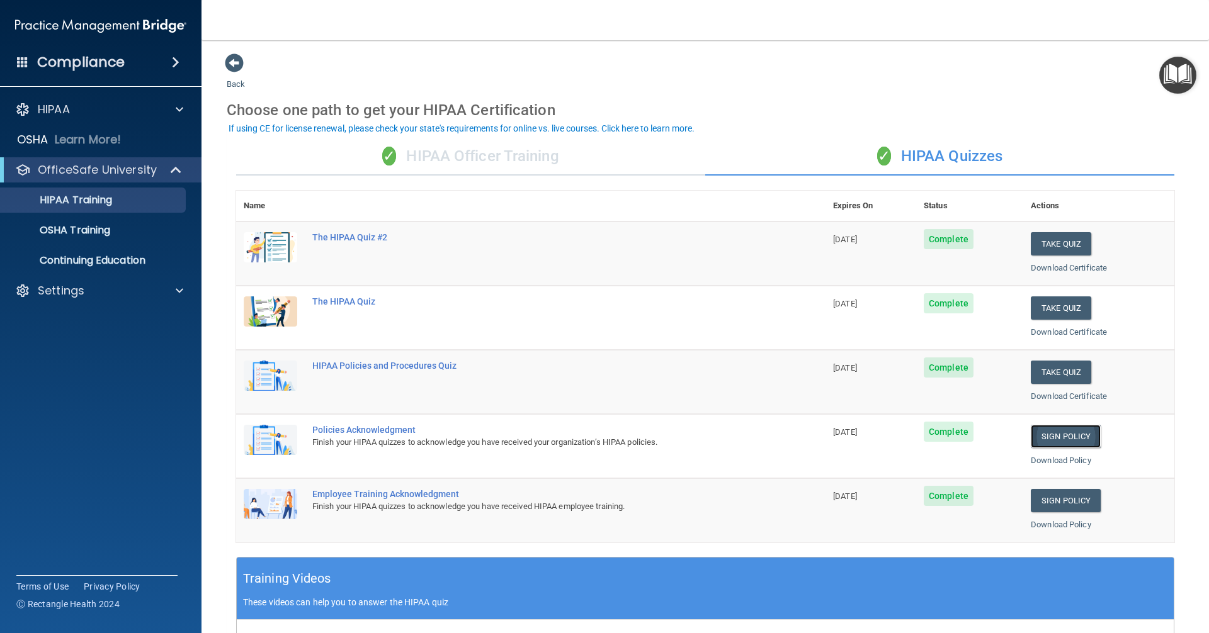
click at [1066, 441] on link "Sign Policy" at bounding box center [1066, 436] width 70 height 23
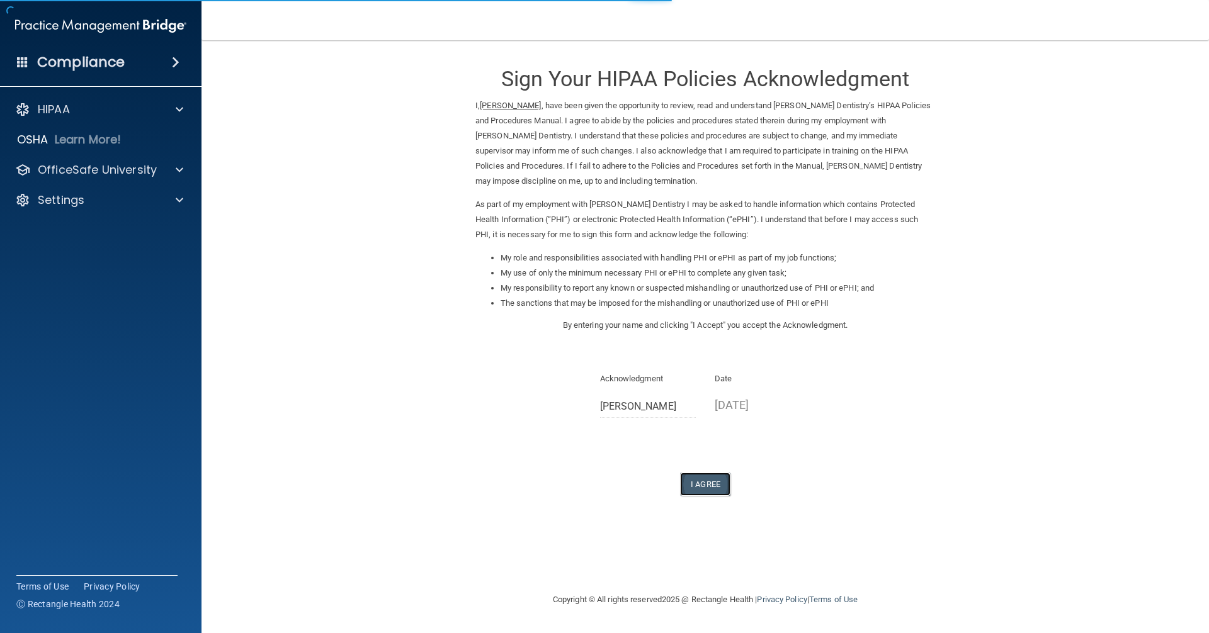
click at [693, 492] on button "I Agree" at bounding box center [705, 484] width 50 height 23
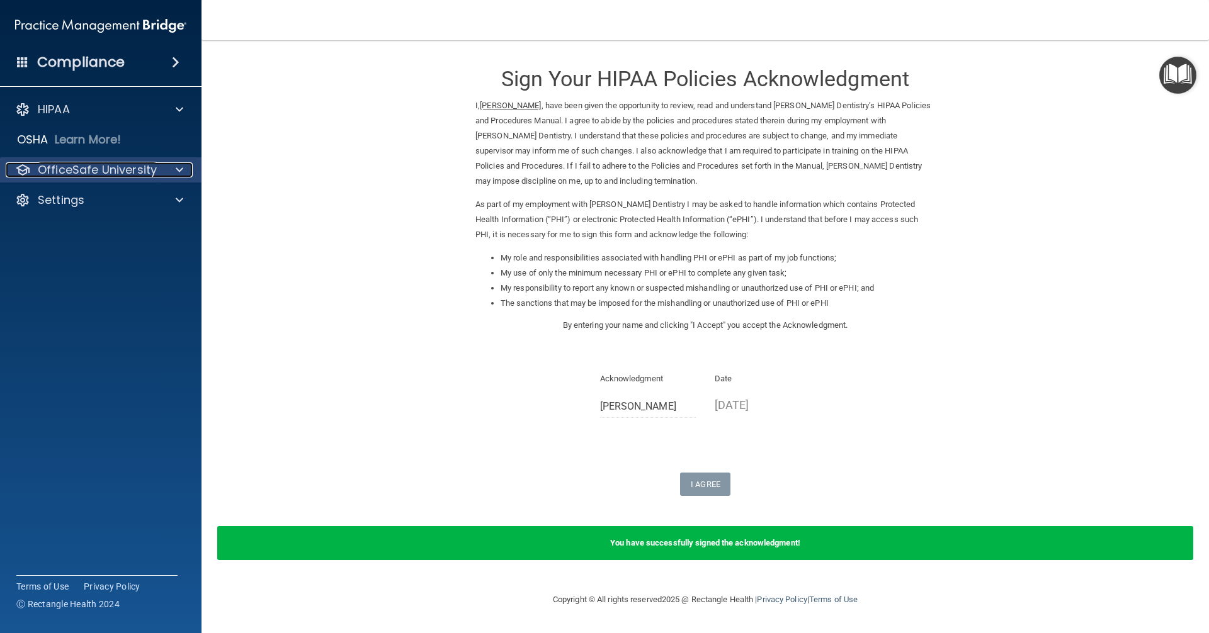
click at [178, 177] on span at bounding box center [180, 169] width 8 height 15
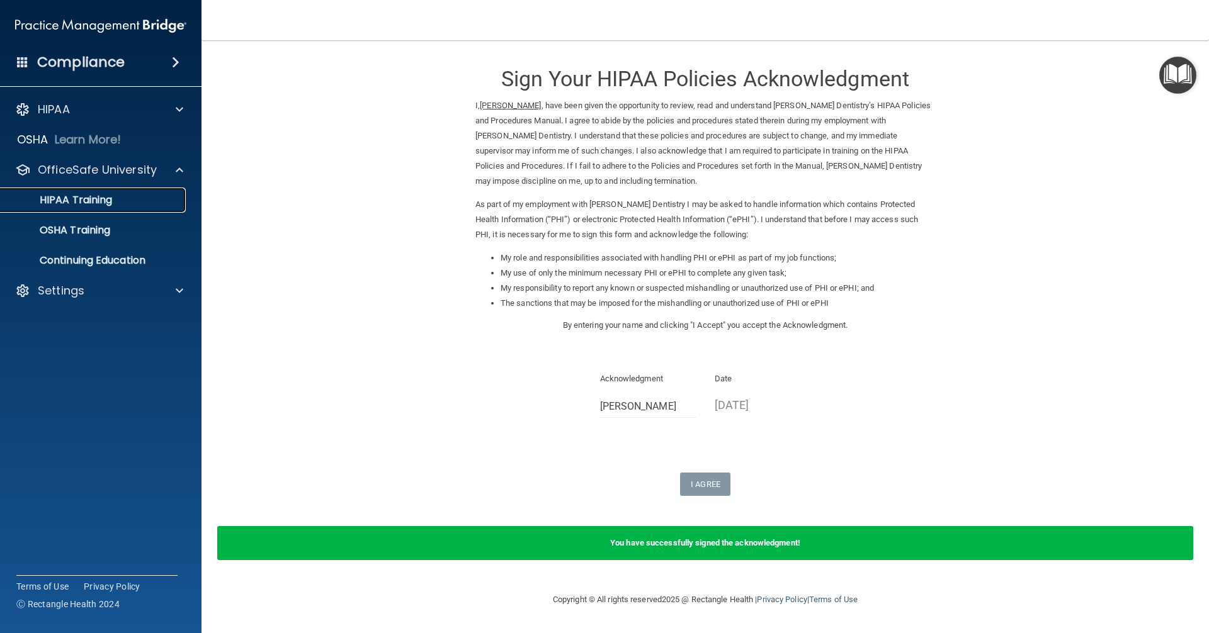
click at [115, 204] on div "HIPAA Training" at bounding box center [94, 200] width 172 height 13
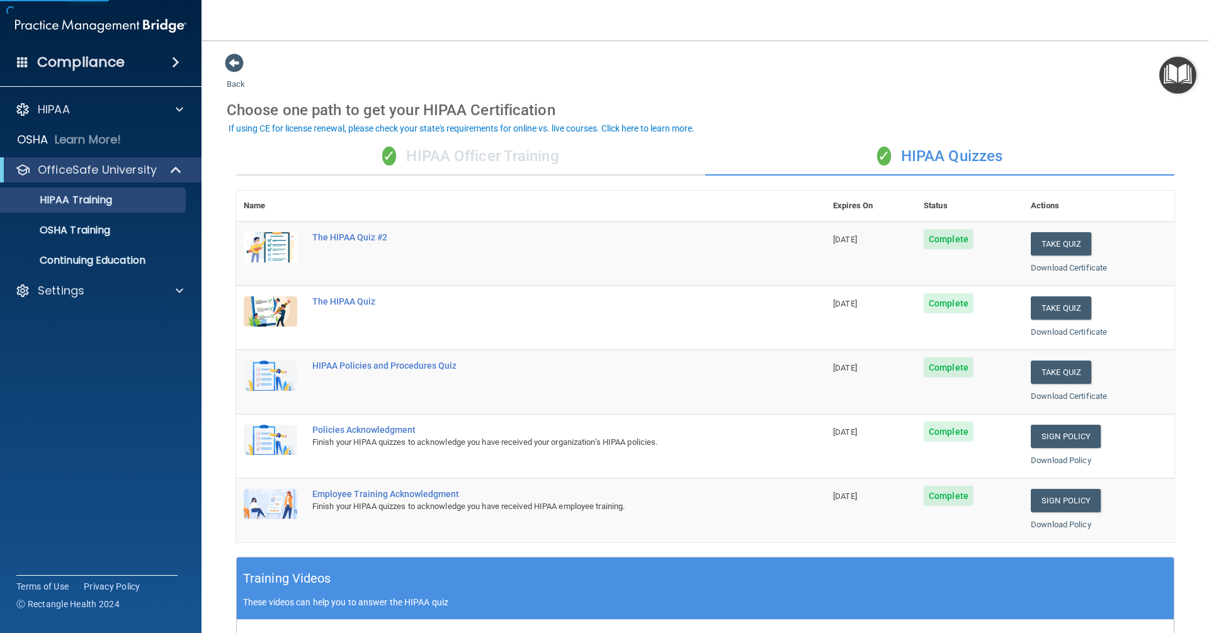
click at [174, 64] on span at bounding box center [176, 62] width 8 height 15
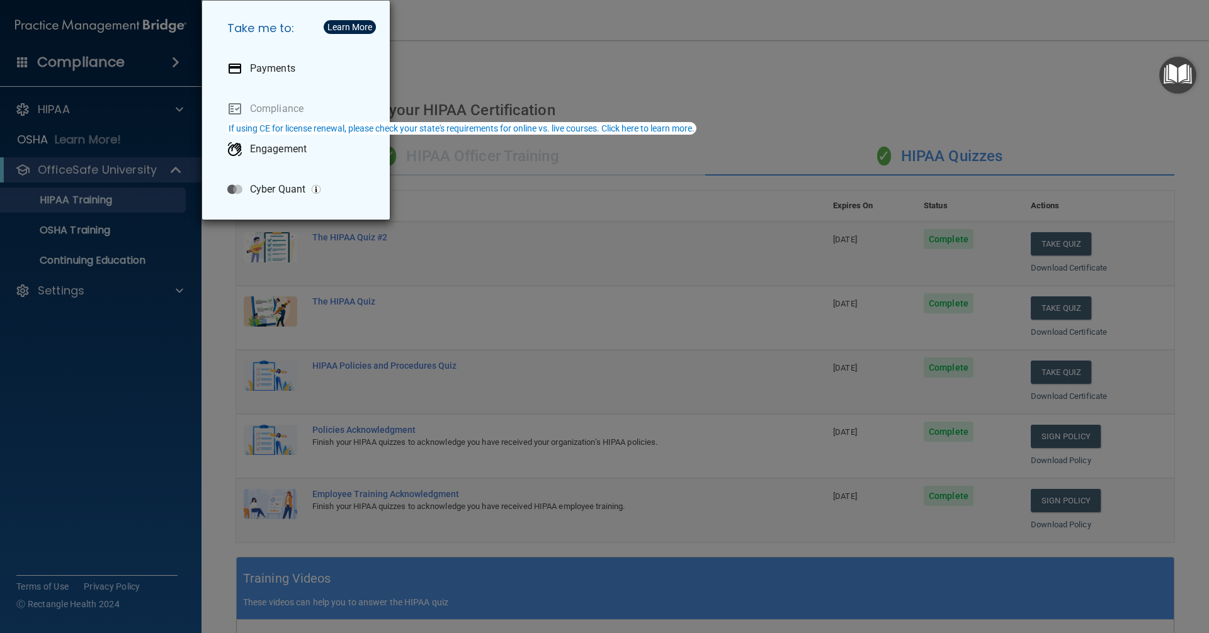
click at [31, 17] on div "Take me to: Payments Compliance Engagement Cyber Quant" at bounding box center [604, 316] width 1209 height 633
